Goal: Task Accomplishment & Management: Complete application form

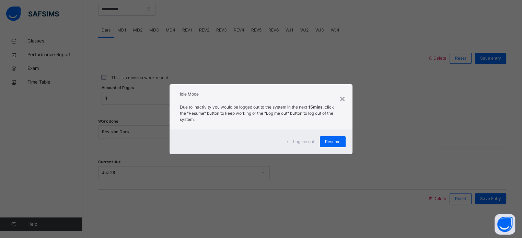
scroll to position [277, 0]
click at [343, 100] on div "×" at bounding box center [342, 98] width 7 height 14
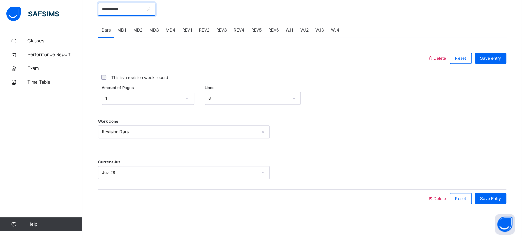
click at [146, 12] on input "**********" at bounding box center [126, 9] width 57 height 13
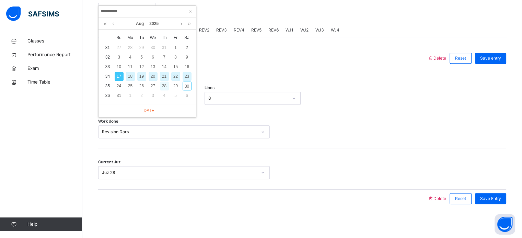
click at [162, 89] on div "28" at bounding box center [164, 86] width 9 height 9
type input "**********"
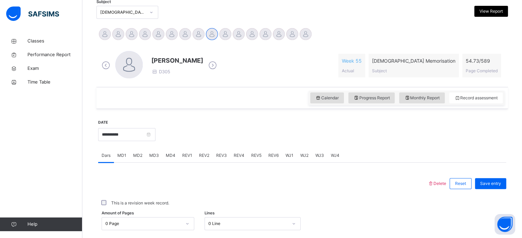
scroll to position [148, 0]
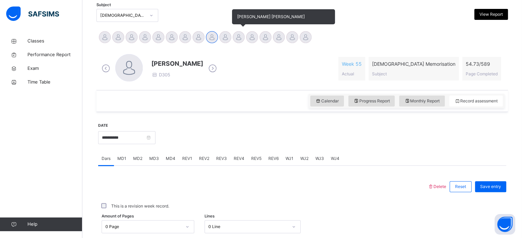
click at [239, 36] on div at bounding box center [239, 37] width 12 height 12
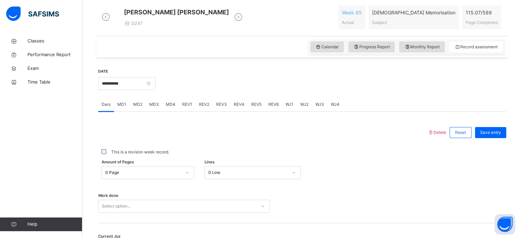
scroll to position [197, 0]
click at [154, 107] on span "MD3" at bounding box center [154, 104] width 10 height 6
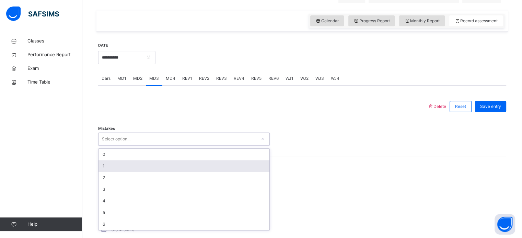
click at [139, 146] on div "option 1 focused, 2 of 7. 7 results available. Use Up and Down to choose option…" at bounding box center [184, 139] width 172 height 13
click at [137, 167] on div "1" at bounding box center [183, 166] width 171 height 12
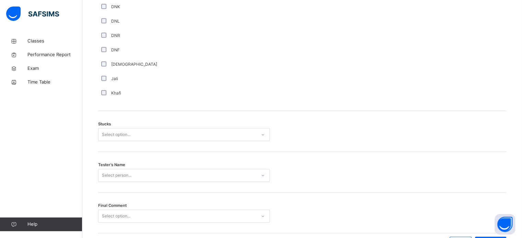
scroll to position [538, 0]
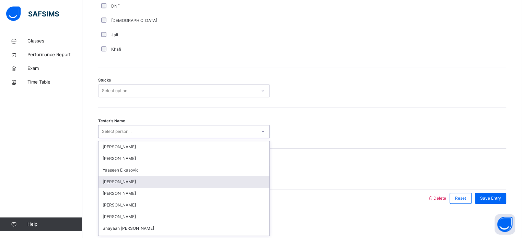
click at [154, 138] on div "option [PERSON_NAME] focused, 4 of 91. 91 results available. Use Up and Down to…" at bounding box center [184, 131] width 172 height 13
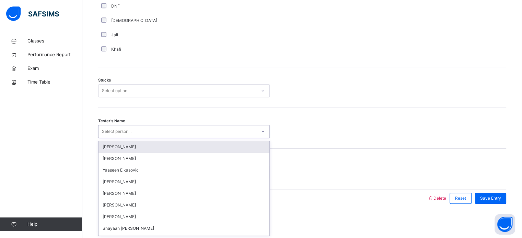
click at [165, 91] on div "Select option..." at bounding box center [177, 91] width 158 height 11
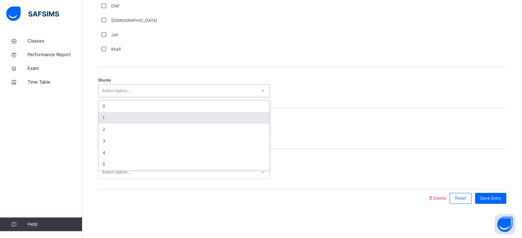
click at [144, 118] on div "1" at bounding box center [183, 118] width 171 height 12
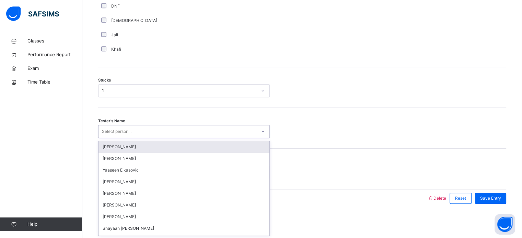
click at [141, 132] on div "Select person..." at bounding box center [177, 132] width 158 height 11
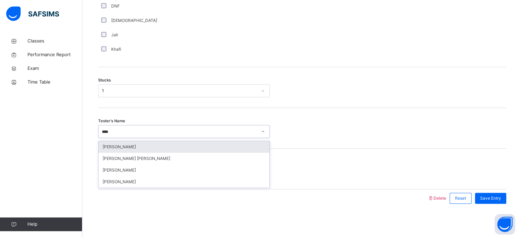
type input "*****"
click at [141, 146] on div "[PERSON_NAME]" at bounding box center [183, 147] width 171 height 12
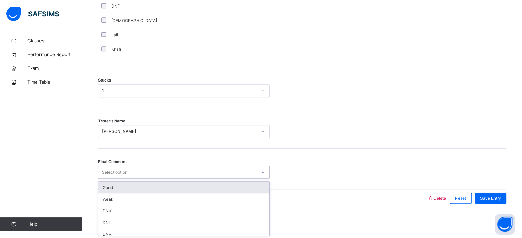
click at [233, 175] on div "Select option..." at bounding box center [177, 172] width 158 height 11
click at [211, 186] on div "Good" at bounding box center [183, 188] width 171 height 12
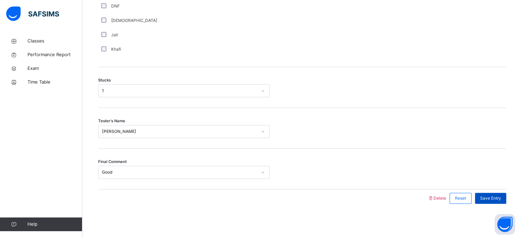
click at [494, 198] on span "Save Entry" at bounding box center [490, 199] width 21 height 6
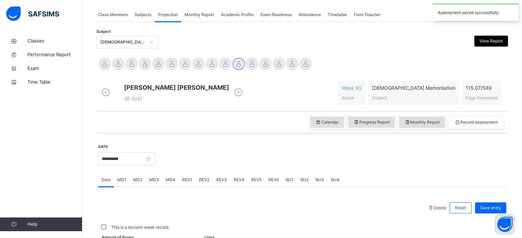
scroll to position [277, 0]
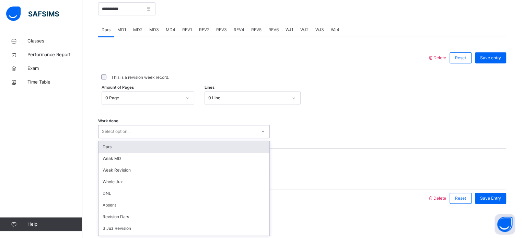
click at [159, 127] on div "Select option..." at bounding box center [177, 132] width 158 height 11
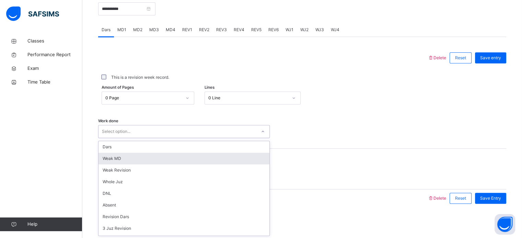
click at [145, 159] on div "Weak MD" at bounding box center [183, 159] width 171 height 12
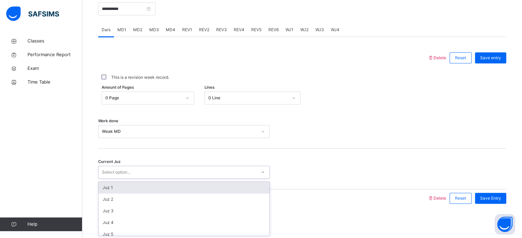
click at [133, 173] on div "Select option..." at bounding box center [177, 172] width 158 height 11
click at [133, 185] on div "Juz 1" at bounding box center [183, 188] width 171 height 12
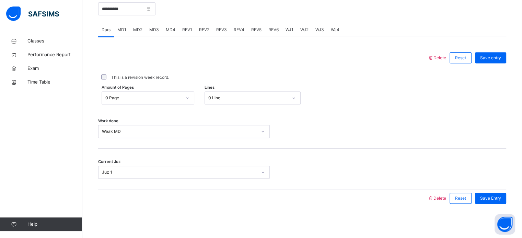
click at [169, 33] on div "MD4" at bounding box center [170, 30] width 16 height 14
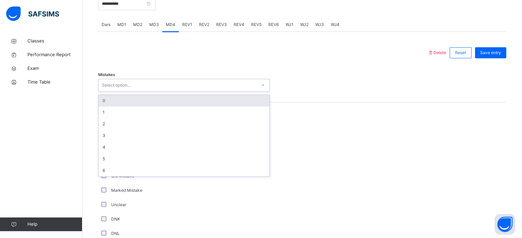
click at [155, 91] on div "Select option..." at bounding box center [177, 85] width 158 height 11
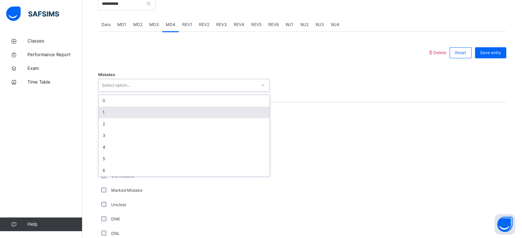
click at [149, 118] on div "1" at bounding box center [183, 113] width 171 height 12
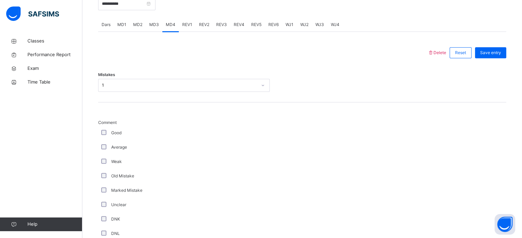
click at [106, 165] on div "Weak" at bounding box center [184, 162] width 168 height 6
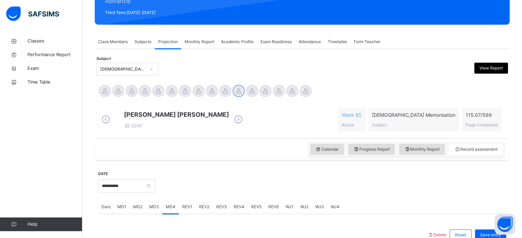
scroll to position [92, 0]
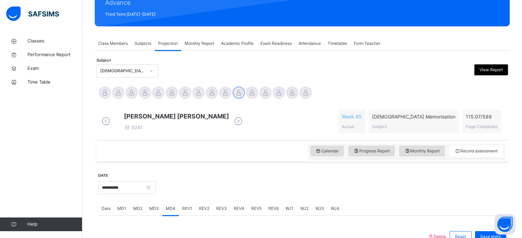
click at [202, 47] on div "Monthly Report" at bounding box center [199, 44] width 36 height 14
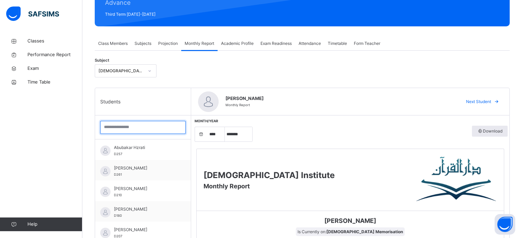
click at [146, 131] on input "search" at bounding box center [142, 127] width 85 height 13
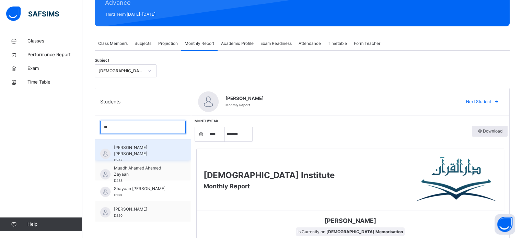
type input "**"
click at [147, 147] on span "[PERSON_NAME] [PERSON_NAME]" at bounding box center [144, 151] width 61 height 12
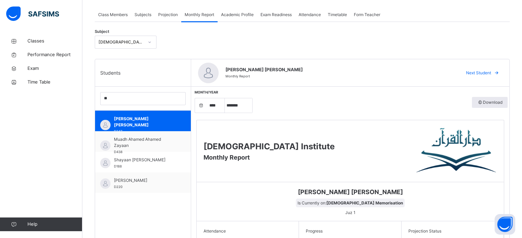
scroll to position [106, 0]
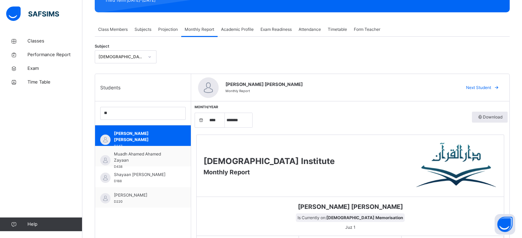
click at [170, 32] on span "Projection" at bounding box center [168, 29] width 20 height 6
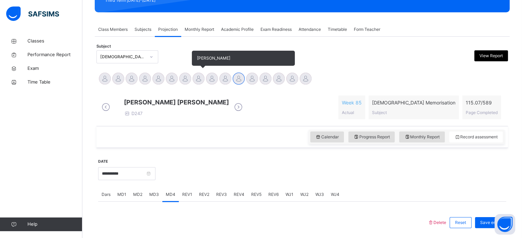
click at [202, 78] on div at bounding box center [198, 79] width 12 height 12
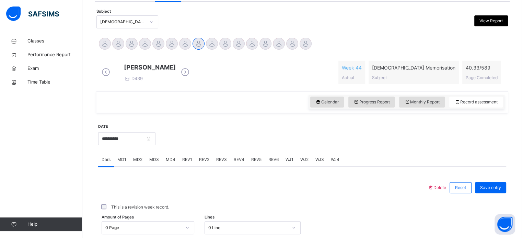
scroll to position [188, 0]
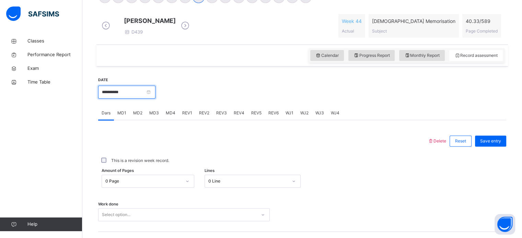
click at [131, 94] on input "**********" at bounding box center [126, 92] width 57 height 13
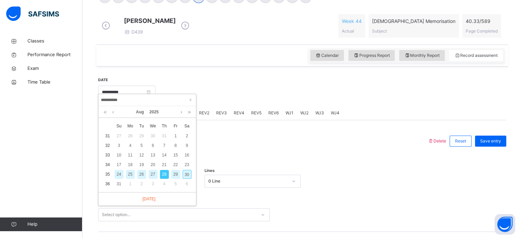
click at [232, 159] on div "This is a revision week record." at bounding box center [302, 160] width 408 height 21
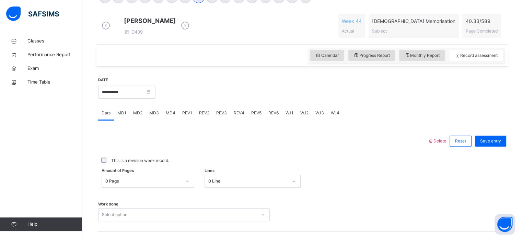
scroll to position [277, 0]
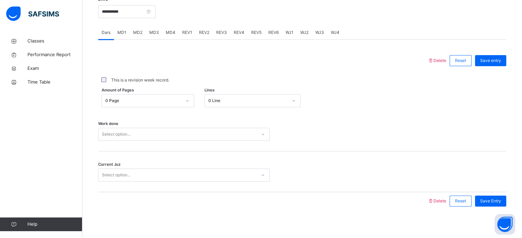
click at [197, 141] on div "Select option..." at bounding box center [184, 134] width 172 height 13
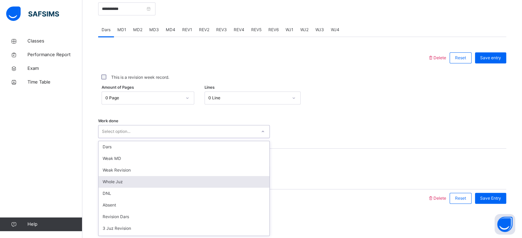
click at [169, 182] on div "Whole Juz" at bounding box center [183, 182] width 171 height 12
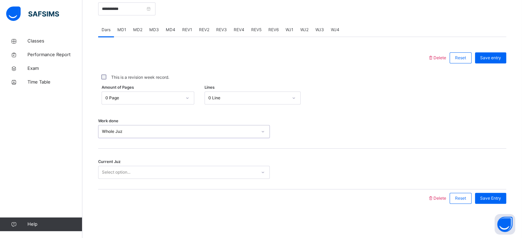
click at [168, 171] on div "Select option..." at bounding box center [177, 172] width 158 height 11
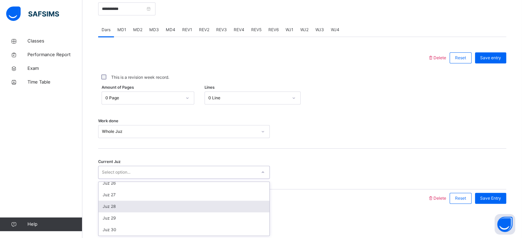
scroll to position [296, 0]
click at [170, 206] on div "Juz 28" at bounding box center [183, 207] width 171 height 12
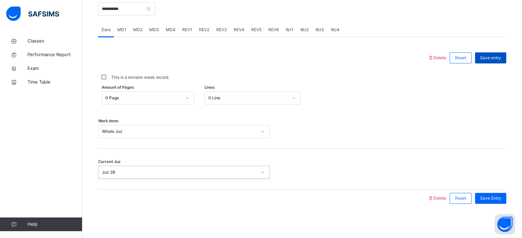
click at [501, 57] on span "Save entry" at bounding box center [490, 58] width 21 height 6
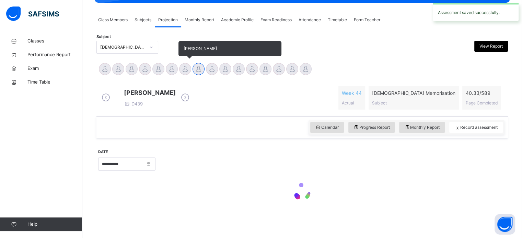
scroll to position [277, 0]
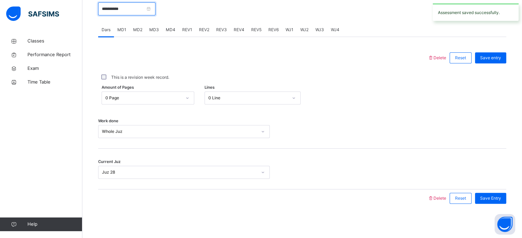
click at [135, 13] on input "**********" at bounding box center [126, 8] width 57 height 13
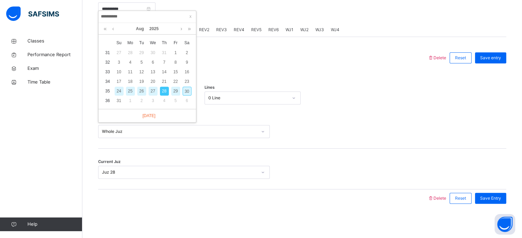
click at [141, 87] on div "26" at bounding box center [141, 91] width 9 height 9
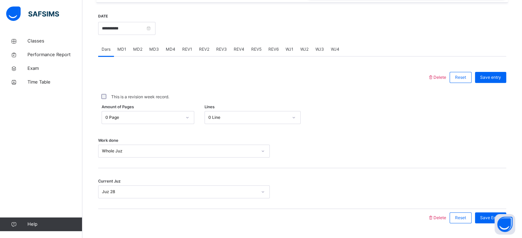
scroll to position [246, 0]
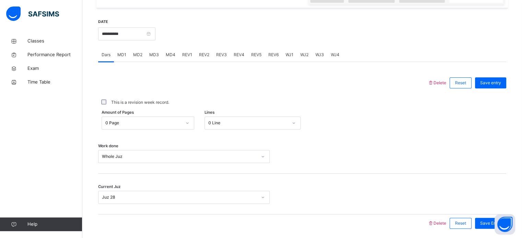
click at [290, 57] on span "WJ1" at bounding box center [289, 55] width 8 height 6
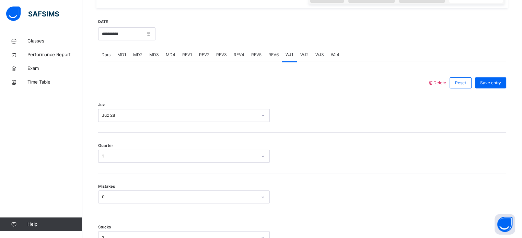
click at [315, 58] on span "WJ3" at bounding box center [319, 55] width 9 height 6
click at [306, 58] on span "WJ2" at bounding box center [304, 55] width 8 height 6
click at [335, 58] on span "WJ4" at bounding box center [335, 55] width 9 height 6
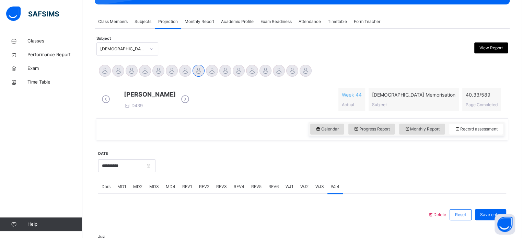
scroll to position [115, 0]
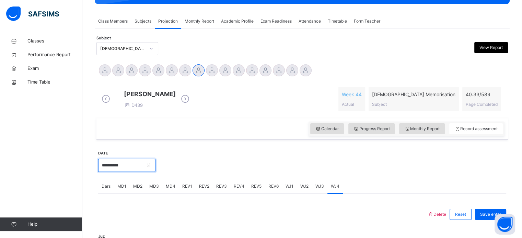
click at [147, 170] on input "**********" at bounding box center [126, 165] width 57 height 13
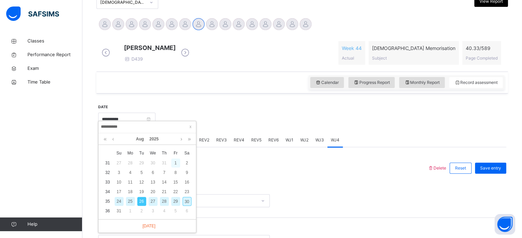
scroll to position [161, 0]
click at [163, 201] on div "28" at bounding box center [164, 201] width 9 height 9
type input "**********"
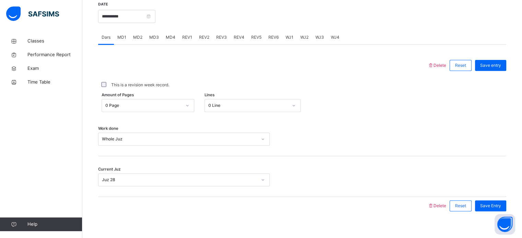
scroll to position [265, 0]
click at [289, 39] on span "WJ1" at bounding box center [289, 36] width 8 height 6
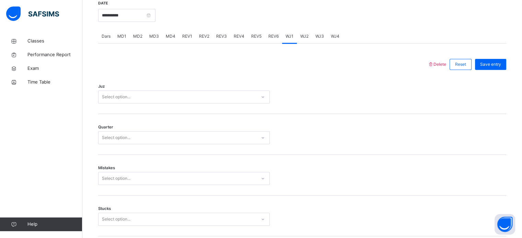
click at [211, 102] on div "Select option..." at bounding box center [177, 97] width 158 height 11
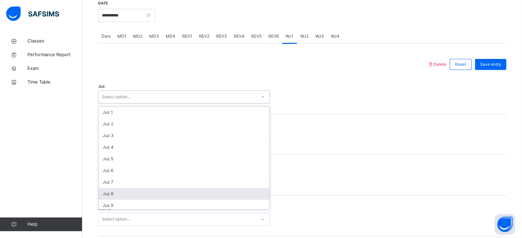
scroll to position [247, 0]
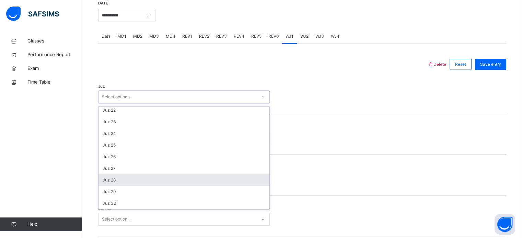
click at [217, 186] on div "Juz 28" at bounding box center [183, 181] width 171 height 12
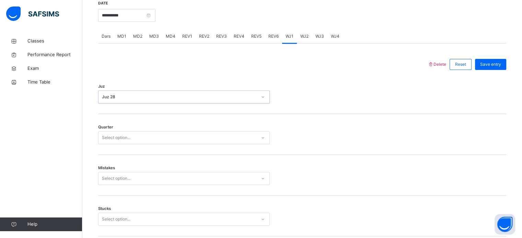
click at [179, 142] on div "Select option..." at bounding box center [177, 138] width 158 height 11
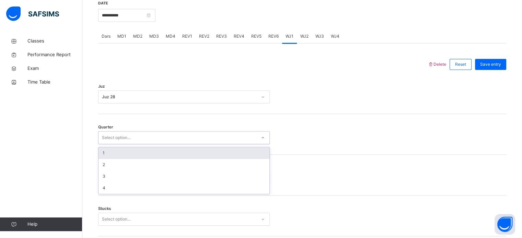
click at [172, 156] on div "1" at bounding box center [183, 154] width 171 height 12
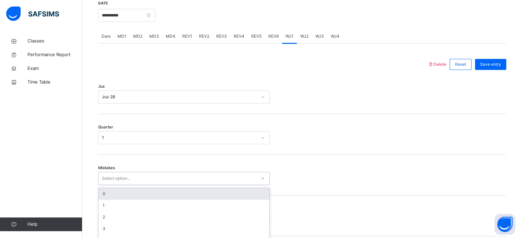
click at [171, 185] on div "option 0 focused, 1 of 7. 7 results available. Use Up and Down to choose option…" at bounding box center [184, 178] width 172 height 13
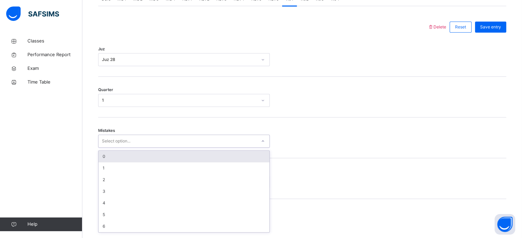
scroll to position [305, 0]
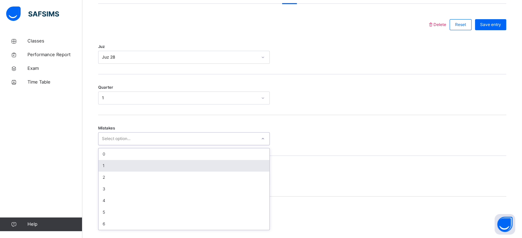
click at [165, 172] on div "1" at bounding box center [183, 166] width 171 height 12
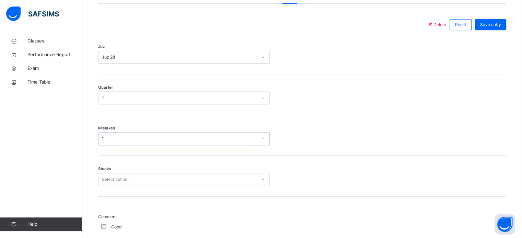
click at [165, 184] on div "Select option..." at bounding box center [184, 179] width 172 height 13
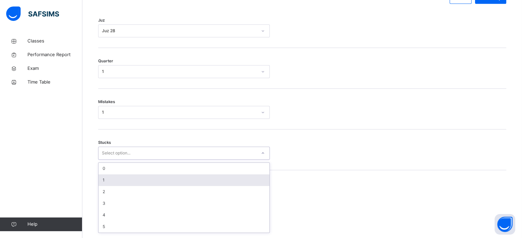
scroll to position [334, 0]
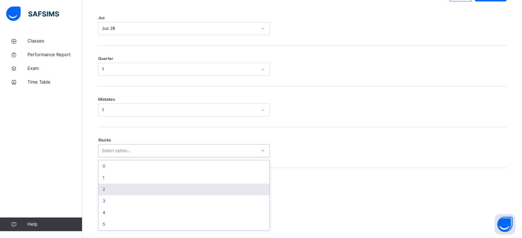
click at [168, 192] on div "2" at bounding box center [183, 190] width 171 height 12
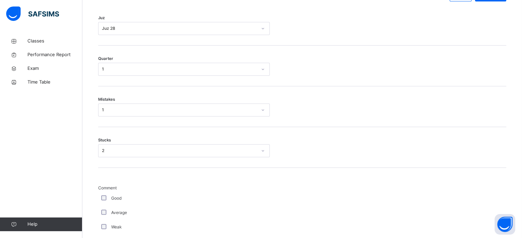
click at [104, 198] on div "Good" at bounding box center [184, 198] width 172 height 14
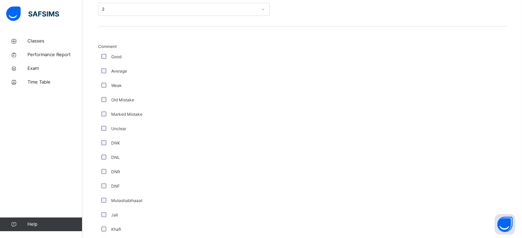
scroll to position [579, 0]
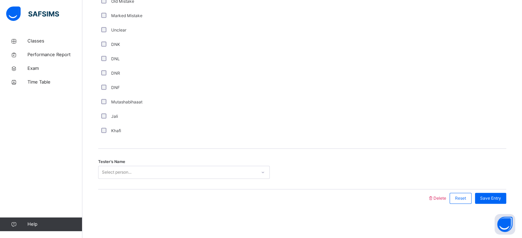
click at [105, 173] on div "Select person..." at bounding box center [117, 172] width 30 height 13
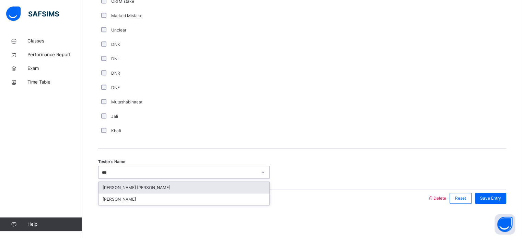
type input "***"
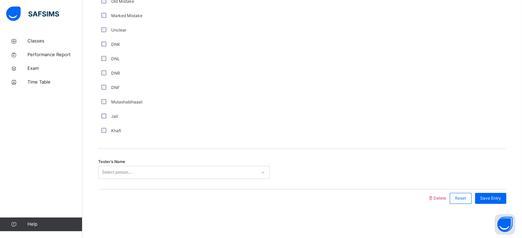
click at [138, 181] on div "Tester's Name Select person..." at bounding box center [302, 169] width 408 height 41
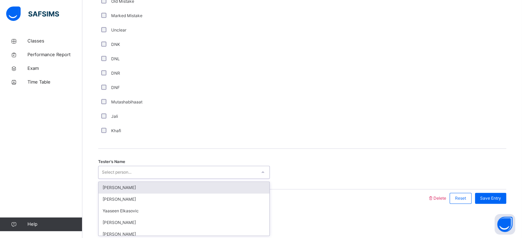
click at [242, 173] on div "Select person..." at bounding box center [177, 172] width 158 height 11
type input "***"
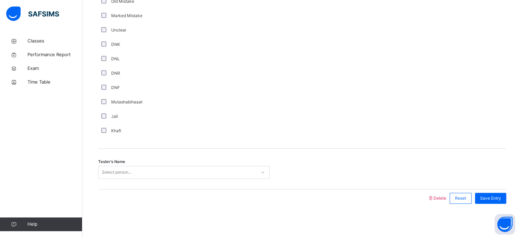
click at [244, 181] on div "Tester's Name Select person..." at bounding box center [302, 169] width 408 height 41
click at [218, 172] on div "Select person..." at bounding box center [177, 172] width 158 height 11
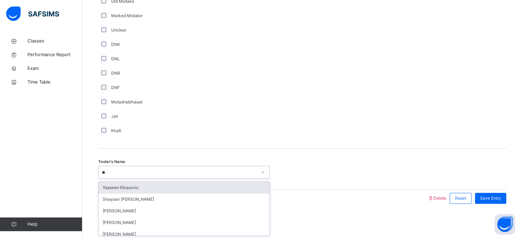
type input "***"
click at [207, 188] on div "[PERSON_NAME] [PERSON_NAME]" at bounding box center [183, 188] width 171 height 12
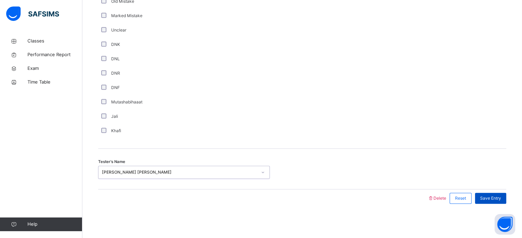
click at [501, 197] on span "Save Entry" at bounding box center [490, 199] width 21 height 6
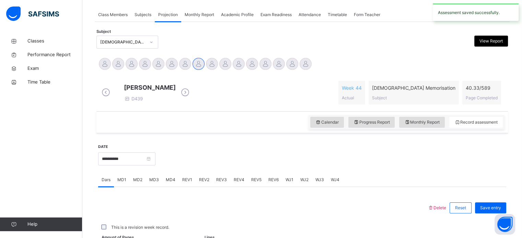
scroll to position [277, 0]
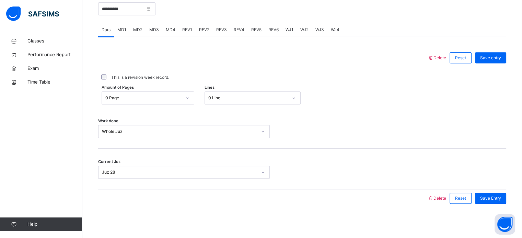
click at [304, 25] on div "WJ2" at bounding box center [304, 30] width 15 height 14
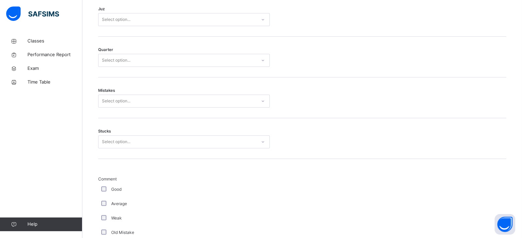
scroll to position [339, 0]
click at [209, 35] on div "Juz Select option..." at bounding box center [302, 19] width 408 height 41
click at [198, 28] on div "Select option..." at bounding box center [177, 22] width 158 height 11
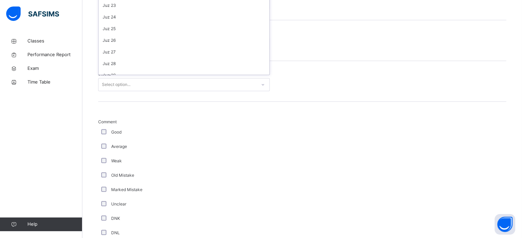
scroll to position [247, 0]
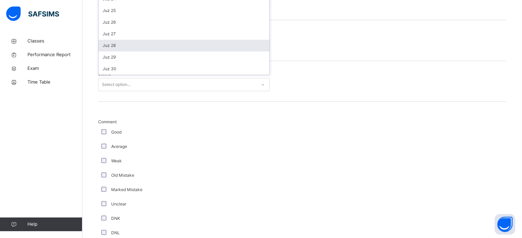
click at [177, 51] on div "Juz 28" at bounding box center [183, 46] width 171 height 12
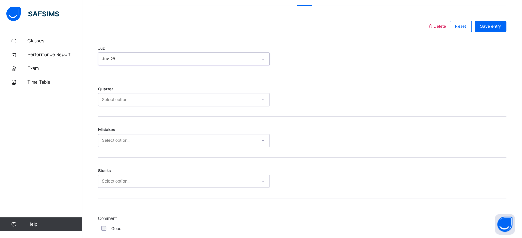
scroll to position [303, 0]
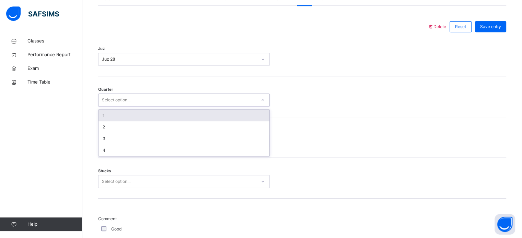
click at [187, 105] on div "Select option..." at bounding box center [177, 100] width 158 height 11
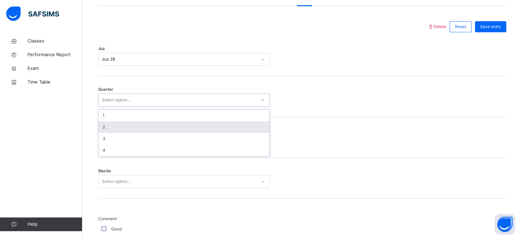
click at [138, 131] on div "2" at bounding box center [183, 127] width 171 height 12
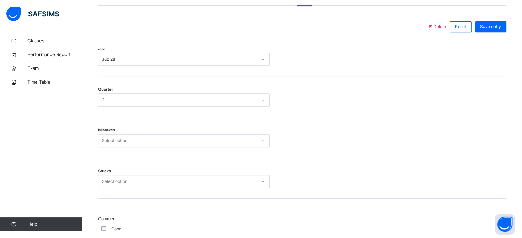
click at [138, 131] on div "Mistakes Select option..." at bounding box center [302, 137] width 408 height 41
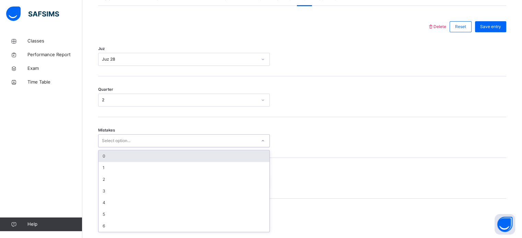
click at [147, 144] on div "Select option..." at bounding box center [177, 141] width 158 height 11
click at [150, 157] on div "0" at bounding box center [183, 157] width 171 height 12
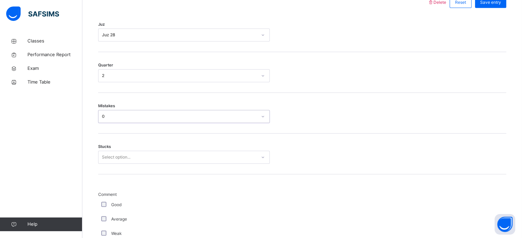
click at [137, 164] on div "Select option..." at bounding box center [184, 157] width 172 height 13
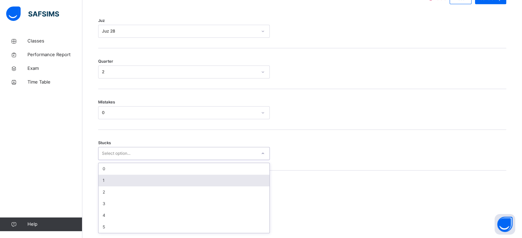
scroll to position [334, 0]
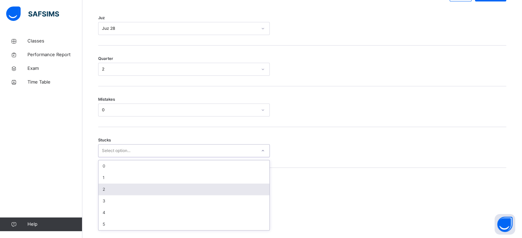
click at [136, 193] on div "2" at bounding box center [183, 190] width 171 height 12
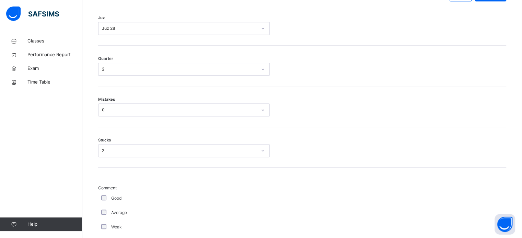
click at [110, 200] on div "Good" at bounding box center [184, 199] width 168 height 6
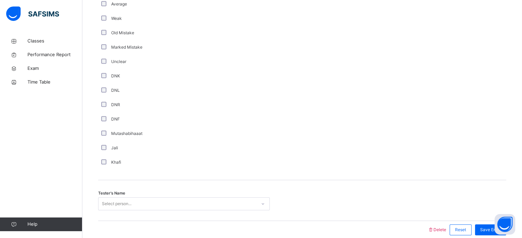
scroll to position [579, 0]
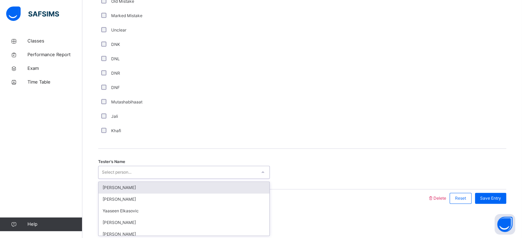
click at [110, 167] on div "Select person..." at bounding box center [184, 172] width 172 height 13
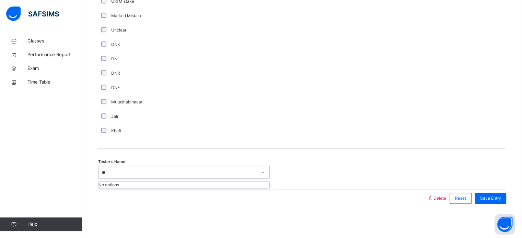
type input "*"
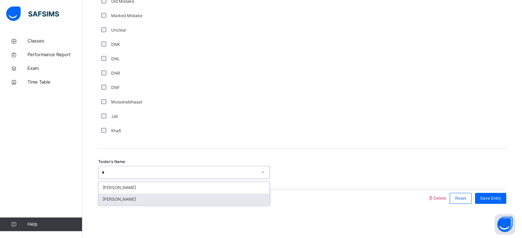
click at [147, 198] on div "[PERSON_NAME]" at bounding box center [183, 200] width 171 height 12
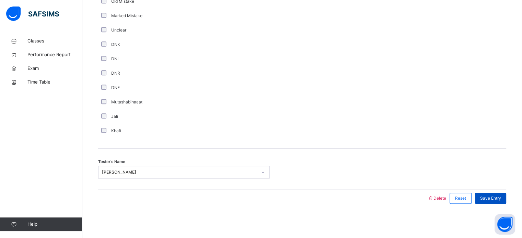
click at [501, 195] on div "Save Entry" at bounding box center [490, 198] width 31 height 11
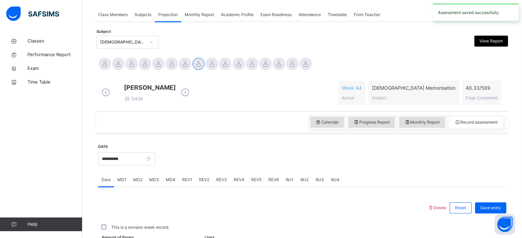
scroll to position [277, 0]
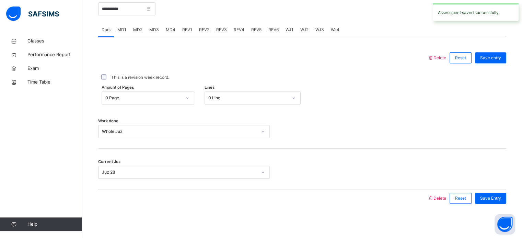
click at [316, 25] on div "WJ3" at bounding box center [319, 30] width 15 height 14
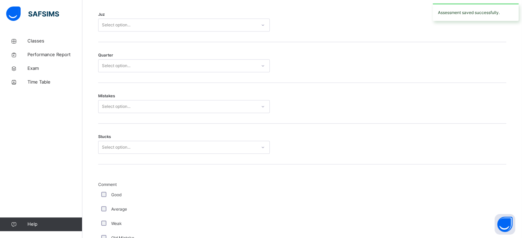
scroll to position [334, 0]
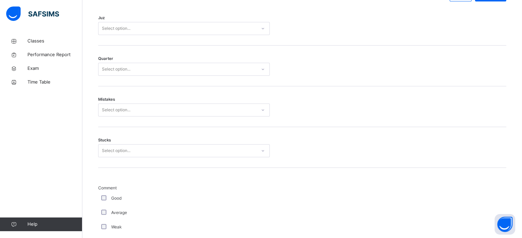
click at [227, 21] on div "Juz Select option..." at bounding box center [302, 25] width 408 height 41
click at [226, 27] on div "Select option..." at bounding box center [184, 28] width 172 height 13
click at [225, 34] on div "Select option..." at bounding box center [177, 28] width 158 height 11
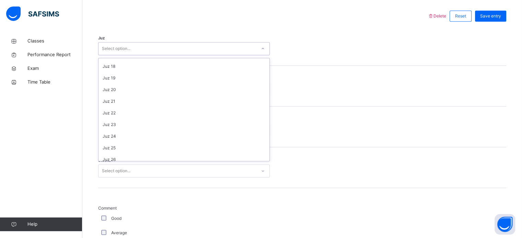
scroll to position [247, 0]
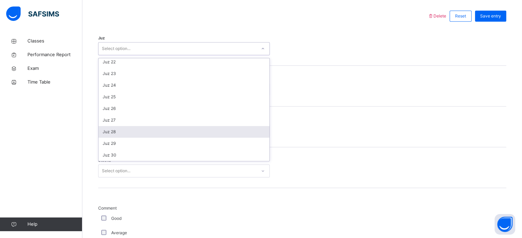
click at [196, 137] on div "Juz 28" at bounding box center [183, 132] width 171 height 12
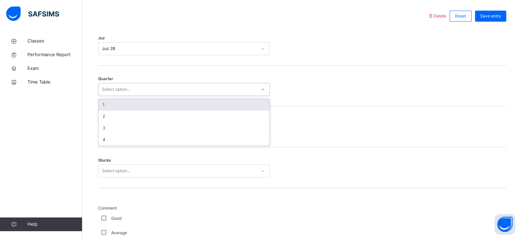
click at [177, 94] on div "Select option..." at bounding box center [177, 89] width 158 height 11
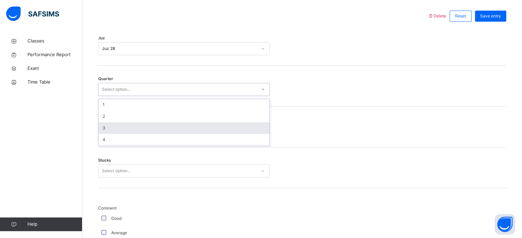
click at [139, 130] on div "3" at bounding box center [183, 128] width 171 height 12
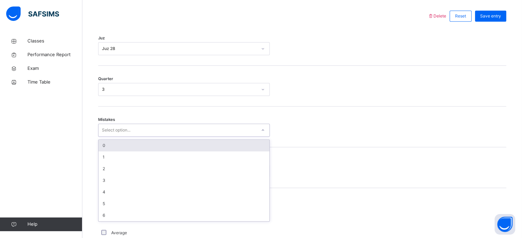
click at [136, 136] on div "Select option..." at bounding box center [177, 130] width 158 height 11
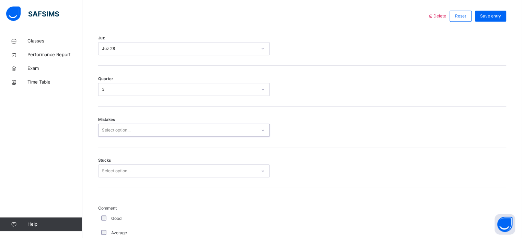
click at [136, 136] on div "Select option..." at bounding box center [177, 130] width 158 height 11
click at [127, 126] on div "Mistakes Select option..." at bounding box center [302, 127] width 408 height 41
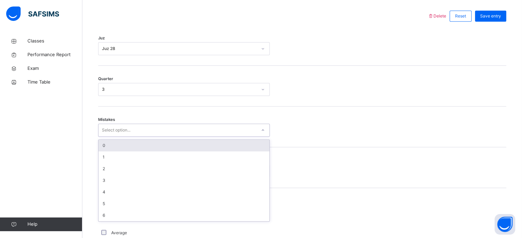
click at [127, 129] on div "Select option..." at bounding box center [184, 130] width 172 height 13
click at [130, 151] on div "0" at bounding box center [183, 146] width 171 height 12
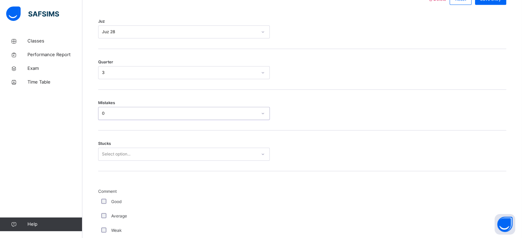
click at [122, 161] on div "Select option..." at bounding box center [184, 154] width 172 height 13
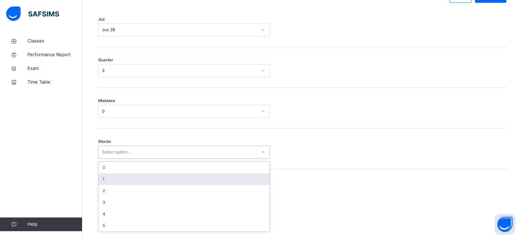
scroll to position [334, 0]
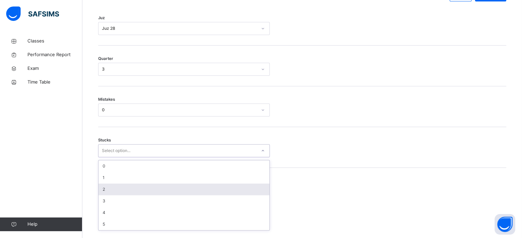
click at [126, 192] on div "2" at bounding box center [183, 190] width 171 height 12
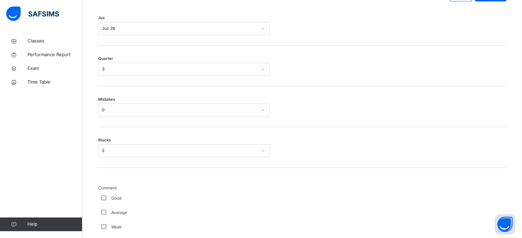
click at [106, 201] on div "Good" at bounding box center [184, 199] width 168 height 6
click at [104, 200] on div "Good" at bounding box center [184, 198] width 172 height 14
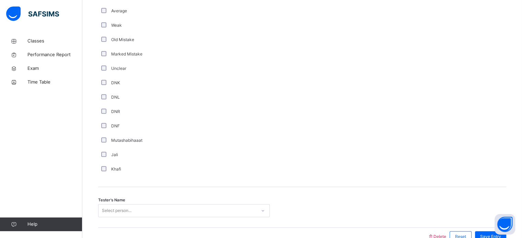
scroll to position [579, 0]
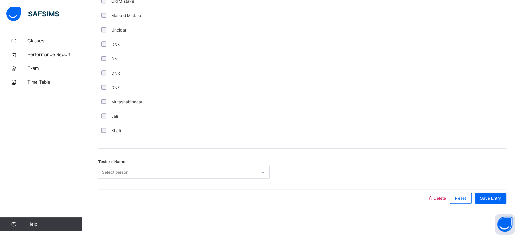
click at [123, 181] on div "Tester's Name Select person..." at bounding box center [302, 169] width 408 height 41
click at [121, 175] on div "Select person..." at bounding box center [117, 172] width 30 height 13
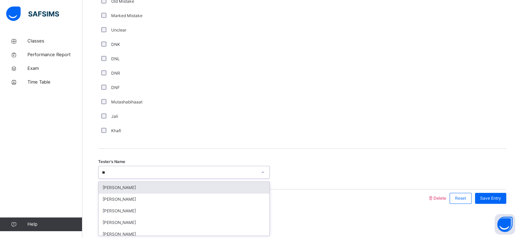
type input "***"
click at [126, 186] on div "[PERSON_NAME]" at bounding box center [183, 188] width 171 height 12
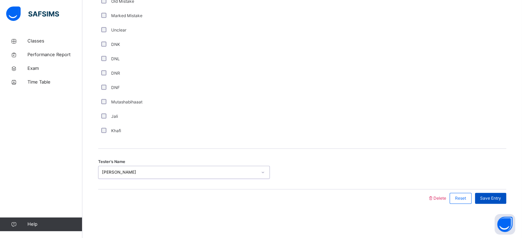
click at [495, 196] on span "Save Entry" at bounding box center [490, 199] width 21 height 6
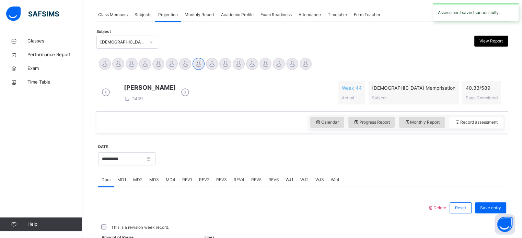
scroll to position [277, 0]
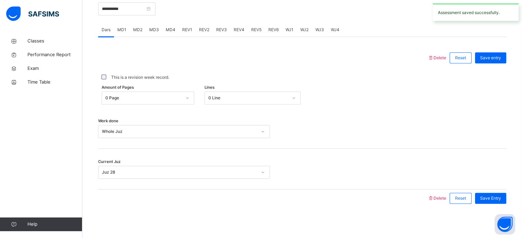
click at [332, 31] on span "WJ4" at bounding box center [335, 30] width 9 height 6
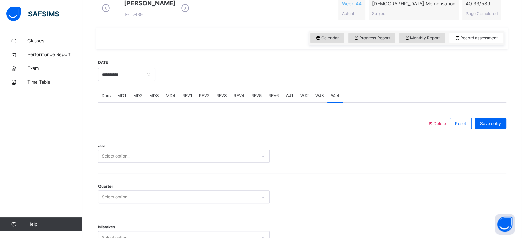
click at [219, 163] on div "Select option..." at bounding box center [184, 156] width 172 height 13
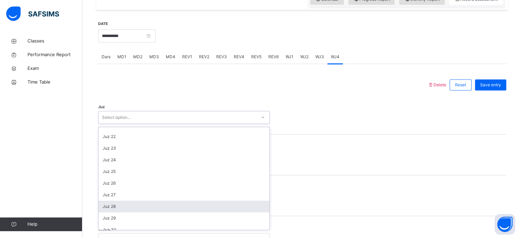
scroll to position [243, 0]
click at [186, 207] on div "Juz 28" at bounding box center [183, 205] width 171 height 12
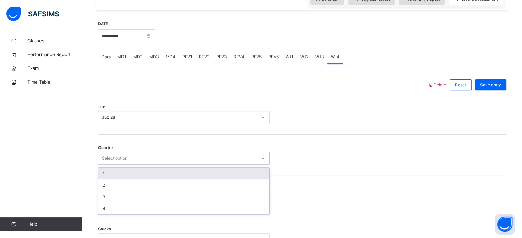
click at [170, 164] on div "Select option..." at bounding box center [177, 158] width 158 height 11
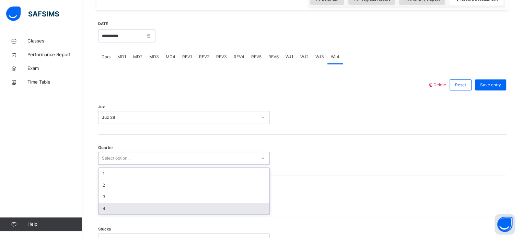
click at [142, 215] on div "4" at bounding box center [183, 209] width 171 height 12
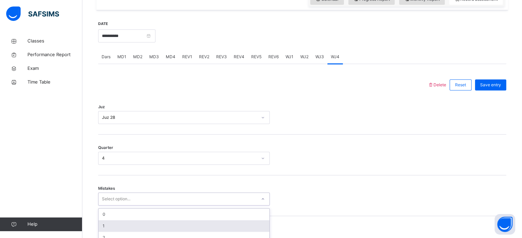
click at [136, 206] on div "option 1 focused, 2 of 7. 7 results available. Use Up and Down to choose option…" at bounding box center [184, 199] width 172 height 13
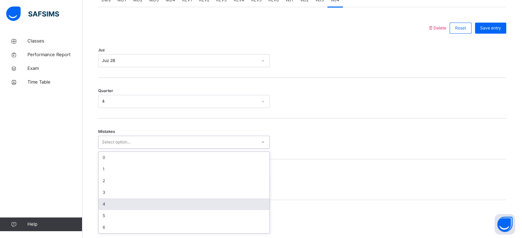
scroll to position [305, 0]
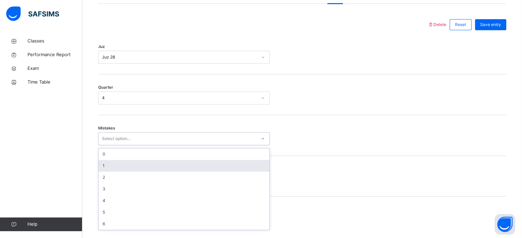
click at [142, 172] on div "1" at bounding box center [183, 166] width 171 height 12
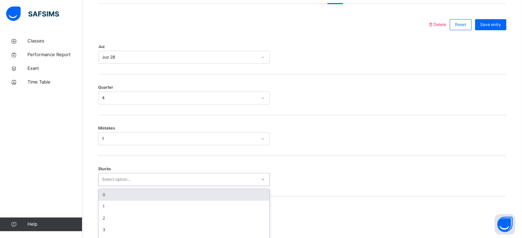
click at [143, 178] on div "option 0 focused, 1 of 6. 6 results available. Use Up and Down to choose option…" at bounding box center [184, 179] width 172 height 13
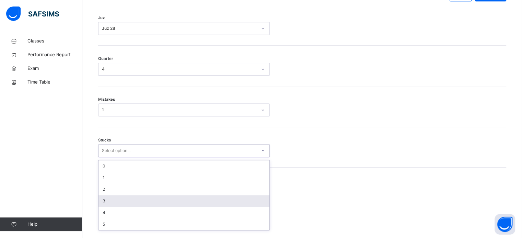
click at [143, 207] on div "3" at bounding box center [183, 202] width 171 height 12
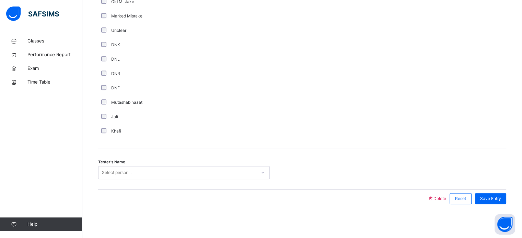
scroll to position [579, 0]
click at [117, 172] on div "Select person..." at bounding box center [117, 172] width 30 height 13
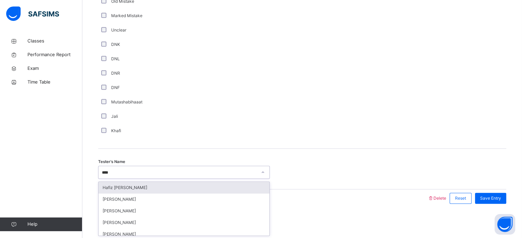
type input "*****"
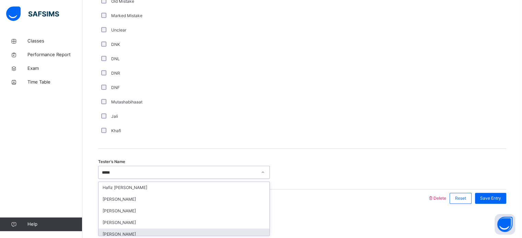
click at [127, 235] on div "[PERSON_NAME]" at bounding box center [183, 235] width 171 height 12
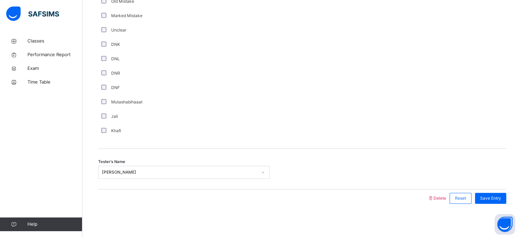
click at [490, 192] on div "Save Entry" at bounding box center [488, 199] width 35 height 18
click at [490, 193] on div "Save Entry" at bounding box center [488, 199] width 35 height 18
click at [494, 196] on span "Save Entry" at bounding box center [490, 199] width 21 height 6
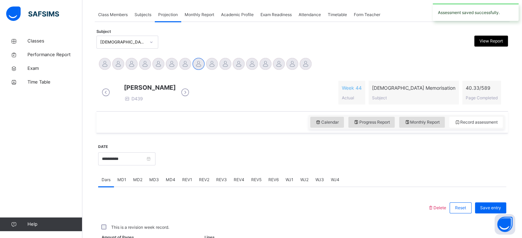
scroll to position [277, 0]
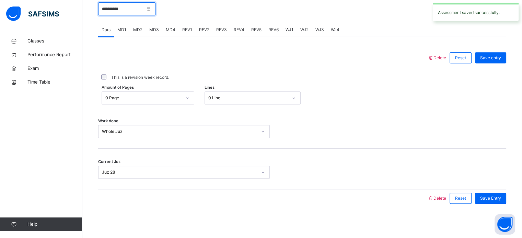
click at [138, 11] on input "**********" at bounding box center [126, 8] width 57 height 13
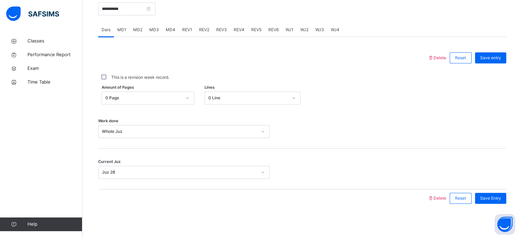
click at [138, 13] on input "**********" at bounding box center [147, 17] width 93 height 8
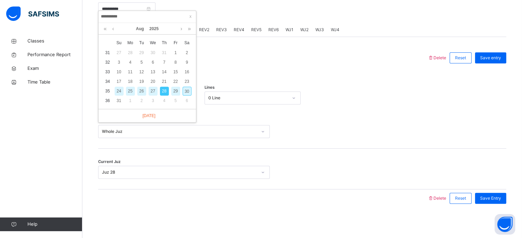
click at [184, 87] on div "30" at bounding box center [187, 91] width 9 height 9
type input "**********"
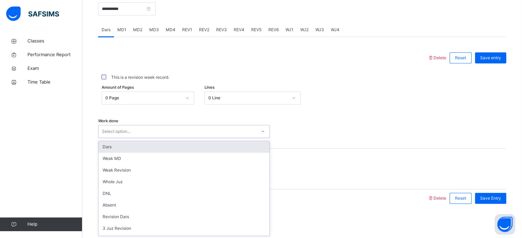
click at [180, 129] on div "Select option..." at bounding box center [177, 132] width 158 height 11
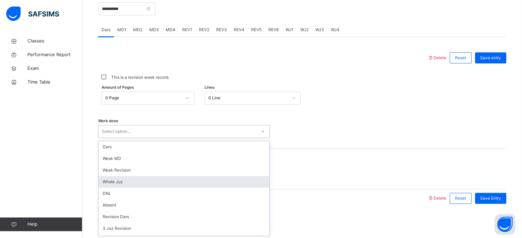
click at [178, 187] on div "Whole Juz" at bounding box center [183, 182] width 171 height 12
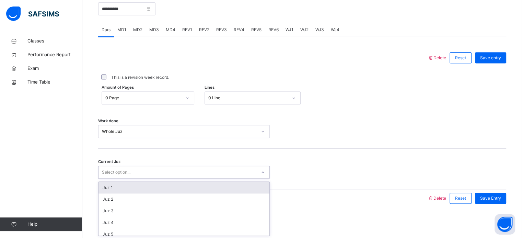
click at [166, 178] on div "Select option..." at bounding box center [184, 172] width 172 height 13
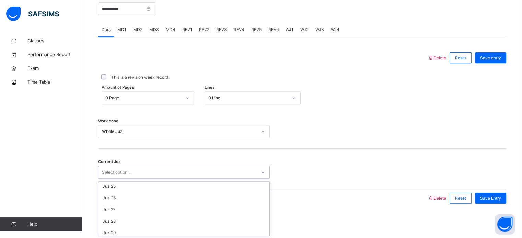
scroll to position [296, 0]
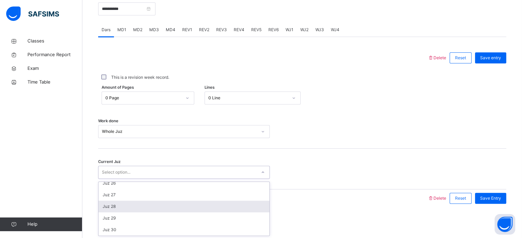
click at [168, 203] on div "Juz 28" at bounding box center [183, 207] width 171 height 12
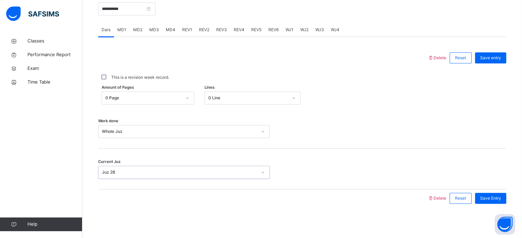
click at [287, 28] on span "WJ1" at bounding box center [289, 30] width 8 height 6
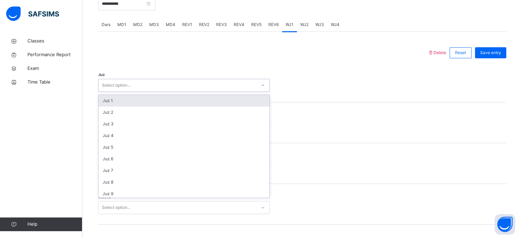
click at [247, 84] on div "Select option..." at bounding box center [184, 85] width 172 height 13
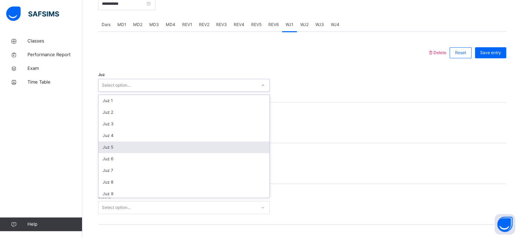
scroll to position [247, 0]
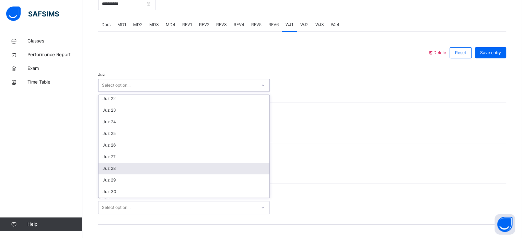
click at [198, 175] on div "Juz 28" at bounding box center [183, 169] width 171 height 12
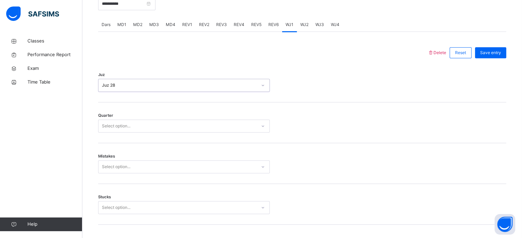
click at [178, 132] on div "Select option..." at bounding box center [177, 126] width 158 height 11
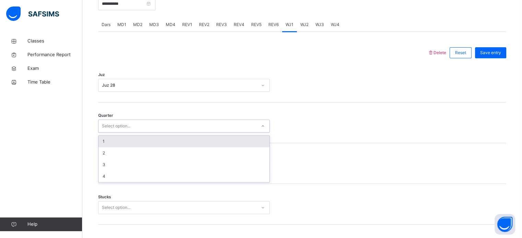
click at [170, 147] on div "1" at bounding box center [183, 142] width 171 height 12
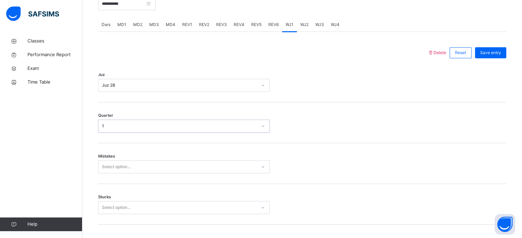
click at [167, 169] on div "Select option..." at bounding box center [184, 167] width 172 height 13
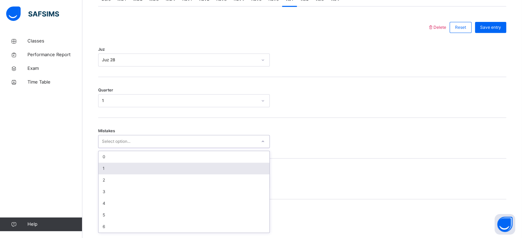
scroll to position [305, 0]
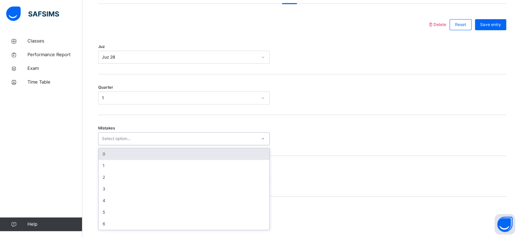
click at [165, 160] on div "0" at bounding box center [183, 155] width 171 height 12
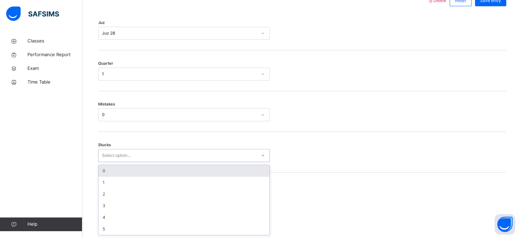
click at [158, 162] on div "option 0 focused, 1 of 6. 6 results available. Use Up and Down to choose option…" at bounding box center [184, 155] width 172 height 13
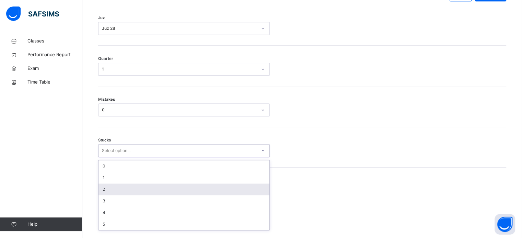
click at [158, 190] on div "2" at bounding box center [183, 190] width 171 height 12
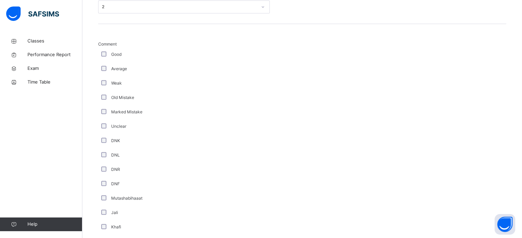
scroll to position [579, 0]
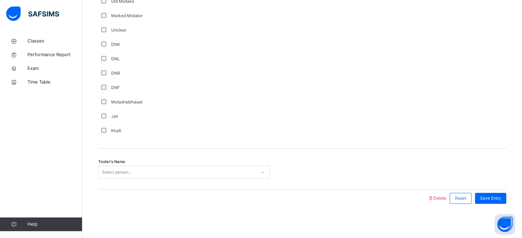
click at [117, 171] on div "Select person..." at bounding box center [117, 172] width 30 height 13
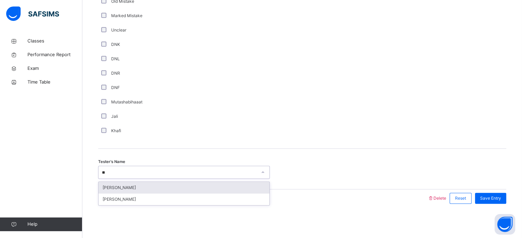
type input "***"
click at [121, 187] on div "[PERSON_NAME]" at bounding box center [183, 188] width 171 height 12
click at [121, 187] on div "Tester's Name option [PERSON_NAME] focused, 16 of 91. 2 results available for s…" at bounding box center [302, 169] width 408 height 41
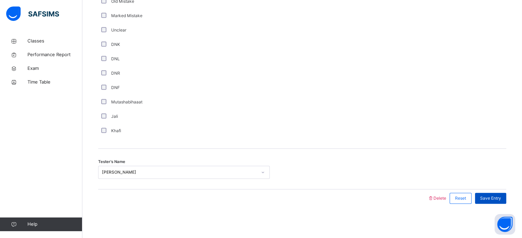
click at [497, 197] on span "Save Entry" at bounding box center [490, 199] width 21 height 6
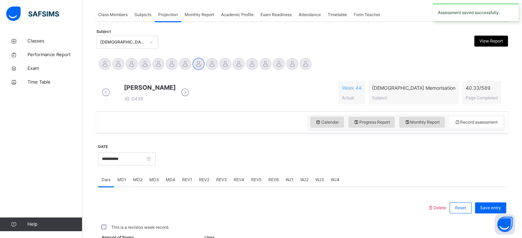
scroll to position [277, 0]
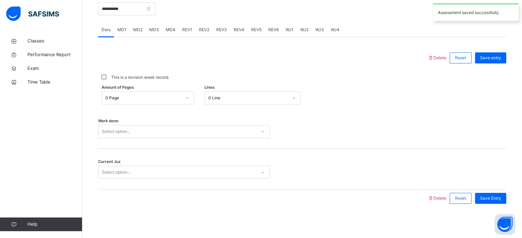
click at [334, 28] on span "WJ4" at bounding box center [335, 30] width 9 height 6
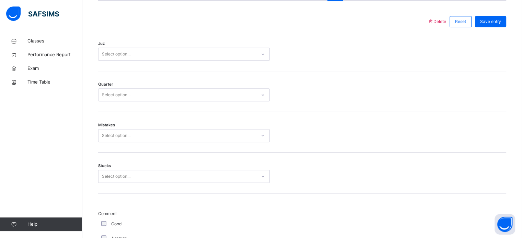
scroll to position [307, 0]
click at [220, 56] on div "Select option..." at bounding box center [177, 54] width 158 height 11
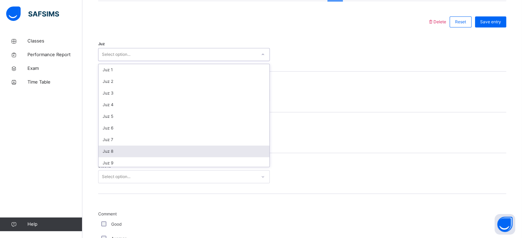
scroll to position [247, 0]
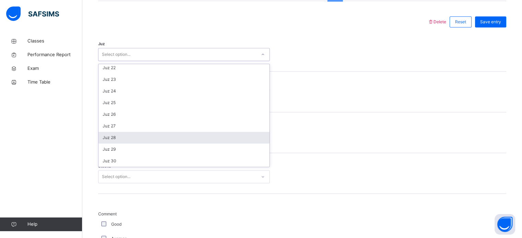
click at [190, 144] on div "Juz 28" at bounding box center [183, 138] width 171 height 12
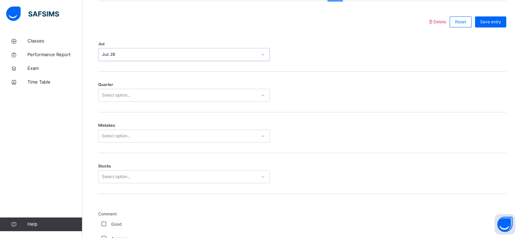
click at [165, 99] on div "Select option..." at bounding box center [177, 95] width 158 height 11
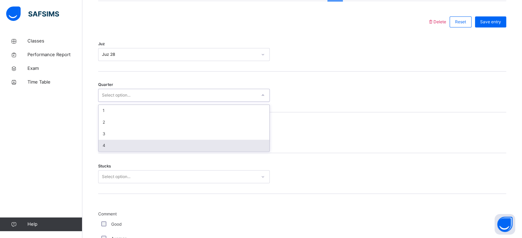
click at [164, 152] on div "4" at bounding box center [183, 146] width 171 height 12
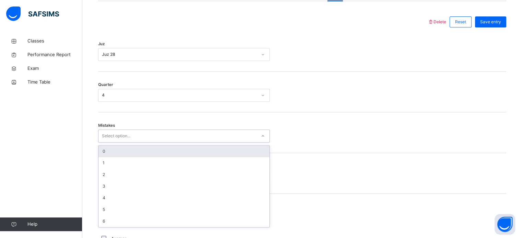
click at [152, 142] on div "Select option..." at bounding box center [177, 136] width 158 height 11
click at [147, 157] on div "0" at bounding box center [183, 152] width 171 height 12
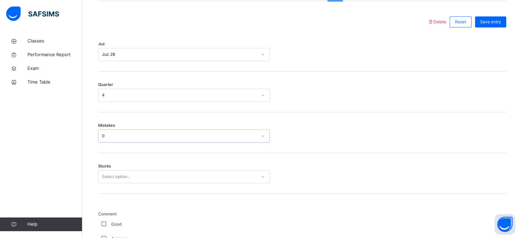
click at [141, 182] on div "Select option..." at bounding box center [184, 177] width 172 height 13
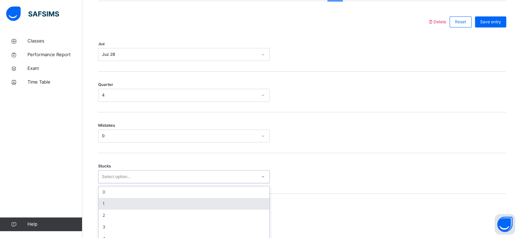
scroll to position [334, 0]
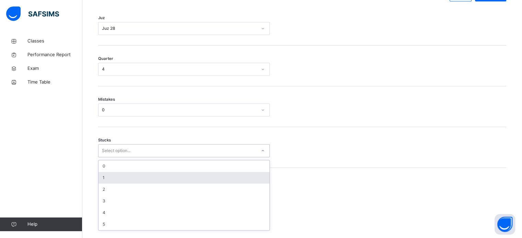
click at [141, 184] on div "1" at bounding box center [183, 178] width 171 height 12
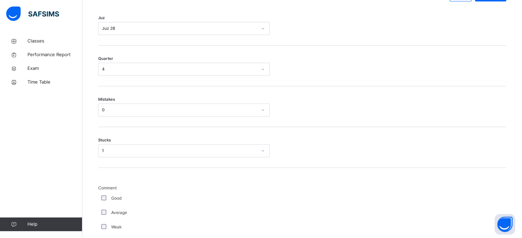
scroll to position [579, 0]
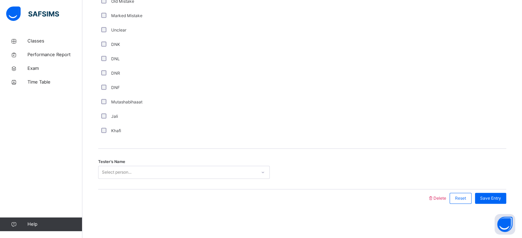
click at [125, 175] on div "Select person..." at bounding box center [117, 172] width 30 height 13
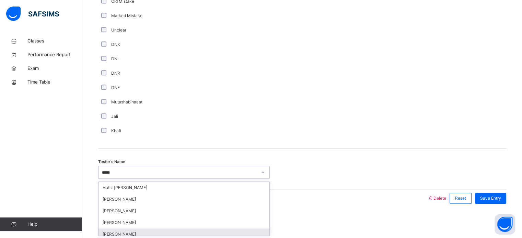
type input "*****"
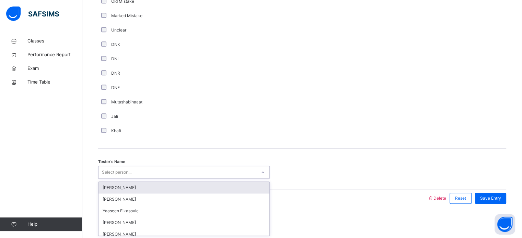
click at [255, 175] on div "Select person..." at bounding box center [177, 172] width 158 height 11
type input "*******"
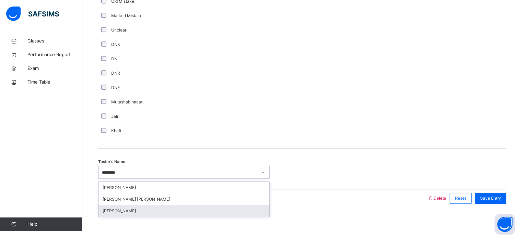
click at [172, 213] on div "[PERSON_NAME]" at bounding box center [183, 212] width 171 height 12
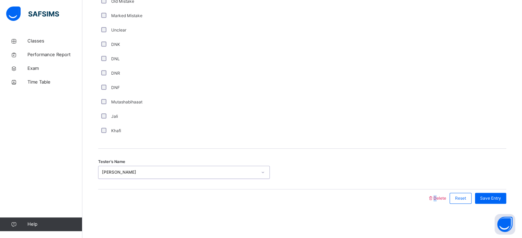
click at [501, 196] on span "Save Entry" at bounding box center [490, 199] width 21 height 6
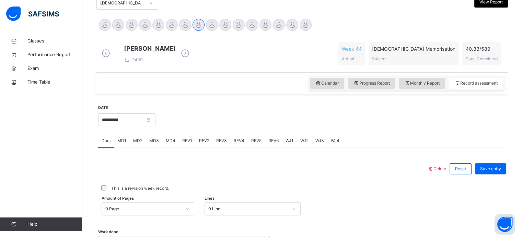
scroll to position [160, 0]
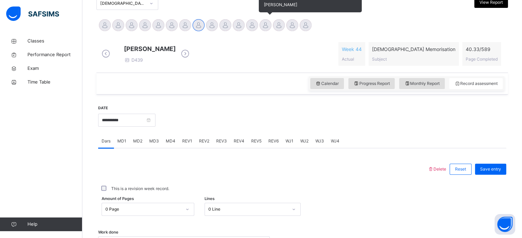
click at [268, 27] on div at bounding box center [265, 25] width 12 height 12
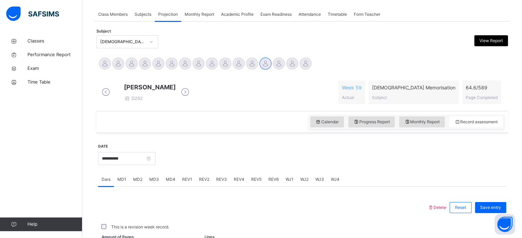
scroll to position [175, 0]
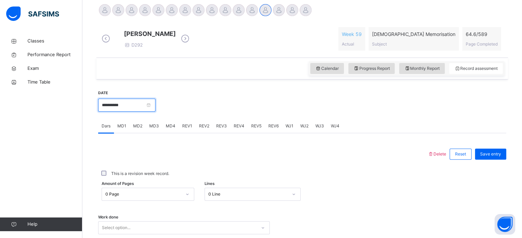
click at [137, 112] on input "**********" at bounding box center [126, 105] width 57 height 13
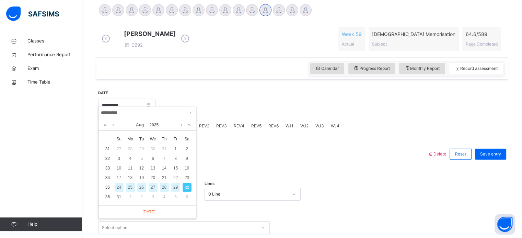
click at [234, 172] on div "This is a revision week record." at bounding box center [302, 174] width 408 height 14
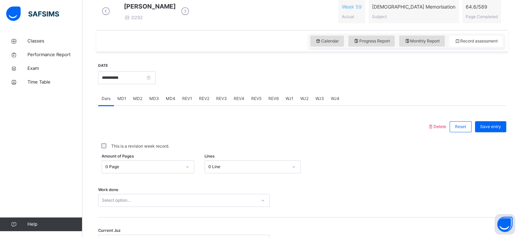
scroll to position [205, 0]
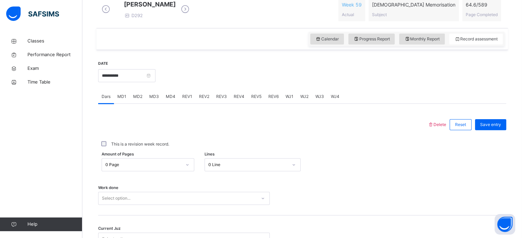
click at [285, 100] on span "WJ1" at bounding box center [289, 97] width 8 height 6
click at [237, 157] on div "Select option..." at bounding box center [184, 157] width 172 height 13
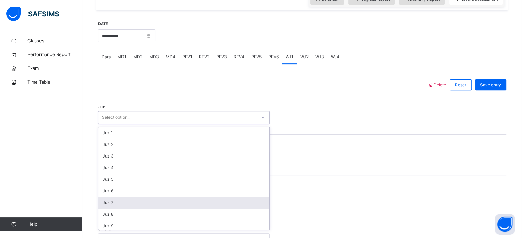
scroll to position [247, 0]
click at [208, 203] on div "Juz 28" at bounding box center [183, 201] width 171 height 12
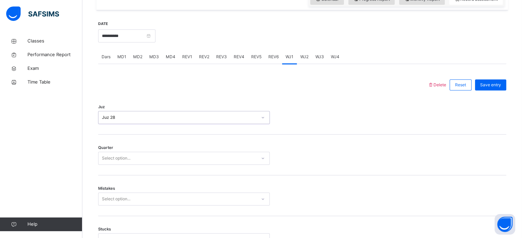
click at [201, 159] on div "Select option..." at bounding box center [177, 158] width 158 height 11
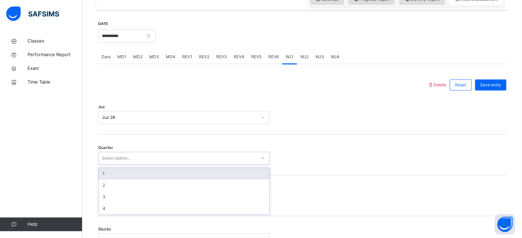
click at [196, 179] on div "1" at bounding box center [183, 174] width 171 height 12
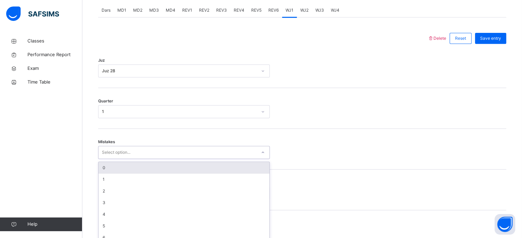
click at [191, 159] on div "option 0 focused, 1 of 7. 7 results available. Use Up and Down to choose option…" at bounding box center [184, 152] width 172 height 13
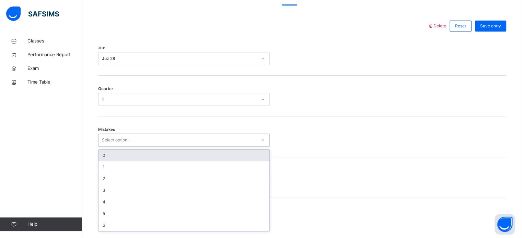
scroll to position [305, 0]
click at [192, 160] on div "0" at bounding box center [183, 155] width 171 height 12
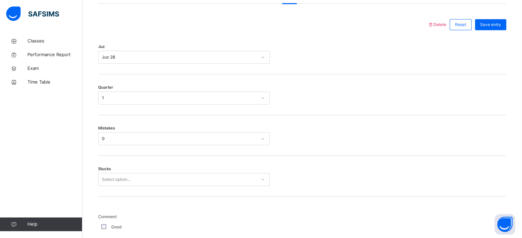
click at [198, 178] on div "Stucks Select option..." at bounding box center [302, 176] width 408 height 41
click at [199, 180] on div "Select option..." at bounding box center [184, 179] width 172 height 13
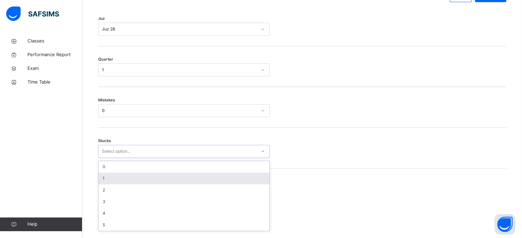
scroll to position [334, 0]
click at [200, 183] on div "1" at bounding box center [183, 178] width 171 height 12
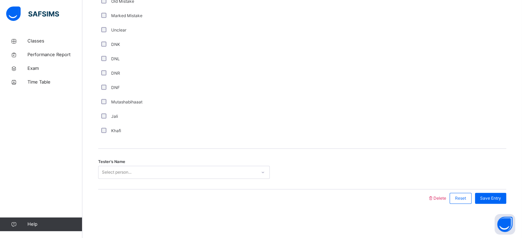
scroll to position [579, 0]
click at [117, 169] on div "Select person..." at bounding box center [117, 172] width 30 height 13
type input "*"
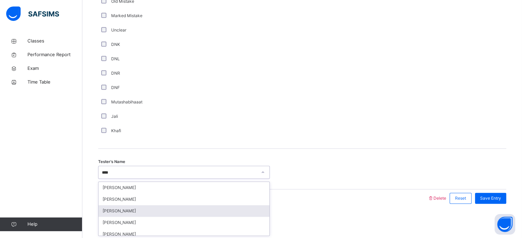
type input "***"
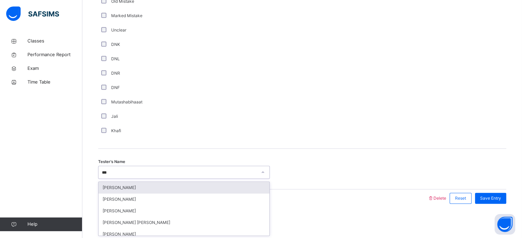
click at [157, 190] on div "[PERSON_NAME]" at bounding box center [183, 188] width 171 height 12
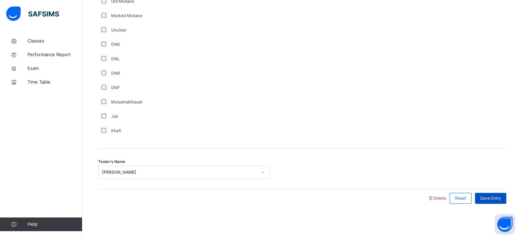
click at [501, 201] on span "Save Entry" at bounding box center [490, 199] width 21 height 6
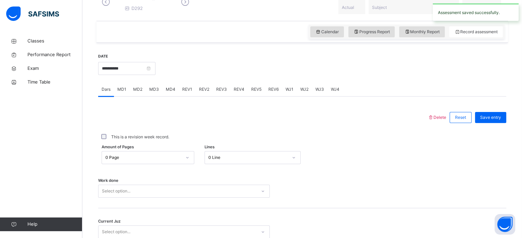
scroll to position [211, 0]
click at [130, 74] on input "**********" at bounding box center [126, 69] width 57 height 13
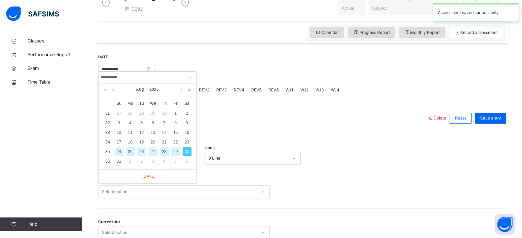
click at [161, 150] on div "28" at bounding box center [164, 152] width 9 height 9
type input "**********"
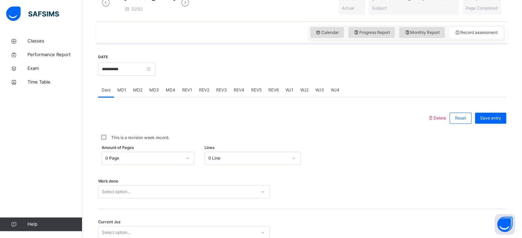
click at [290, 93] on span "WJ1" at bounding box center [289, 90] width 8 height 6
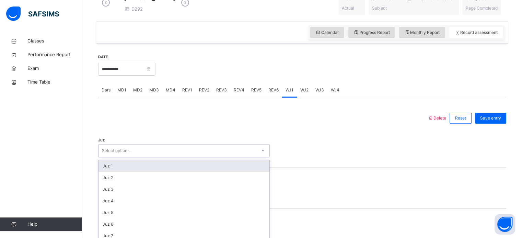
click at [175, 153] on div "option Juz 1 focused, 1 of 30. 30 results available. Use Up and Down to choose …" at bounding box center [184, 150] width 172 height 13
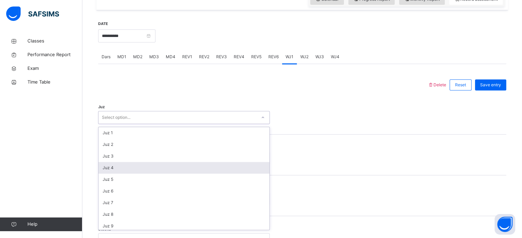
scroll to position [247, 0]
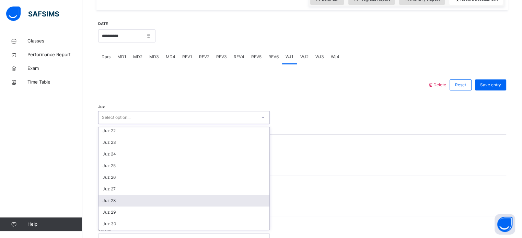
click at [168, 204] on div "Juz 28" at bounding box center [183, 201] width 171 height 12
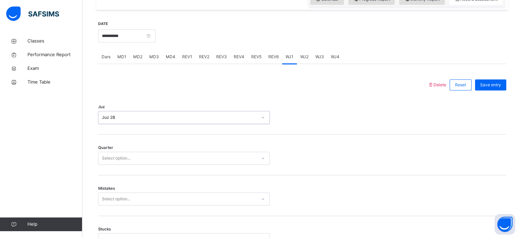
click at [163, 164] on div "Select option..." at bounding box center [177, 158] width 158 height 11
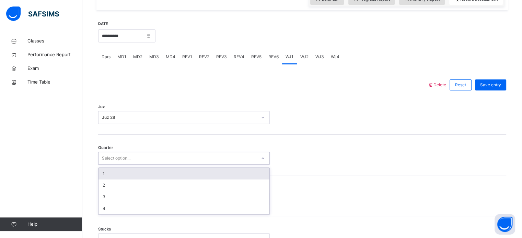
click at [169, 178] on div "1" at bounding box center [183, 174] width 171 height 12
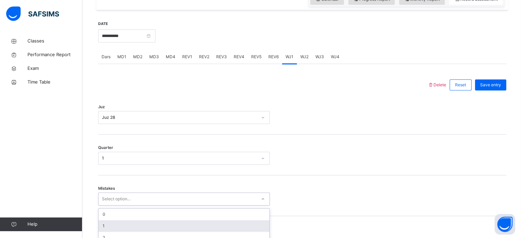
click at [141, 206] on div "option 1 focused, 2 of 7. 7 results available. Use Up and Down to choose option…" at bounding box center [184, 199] width 172 height 13
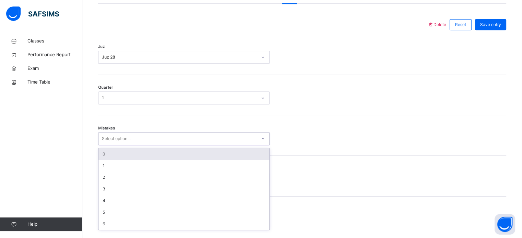
click at [133, 160] on div "0" at bounding box center [183, 155] width 171 height 12
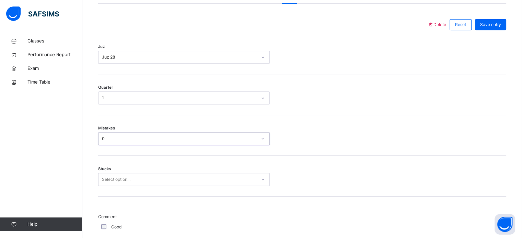
click at [138, 184] on div "Select option..." at bounding box center [184, 179] width 172 height 13
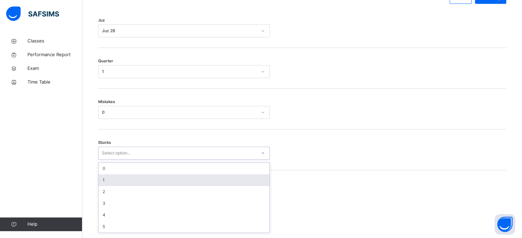
scroll to position [334, 0]
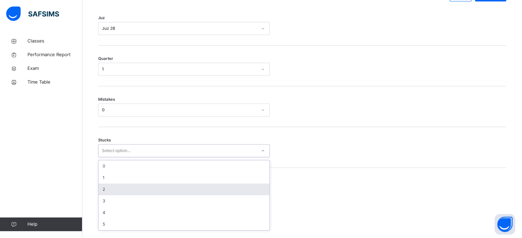
click at [138, 193] on div "2" at bounding box center [183, 190] width 171 height 12
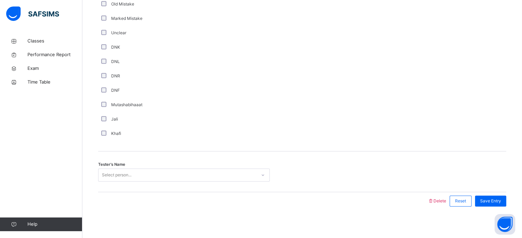
scroll to position [579, 0]
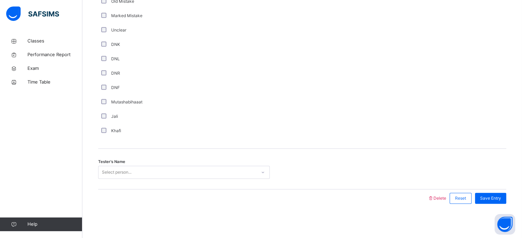
click at [148, 176] on div "Select person..." at bounding box center [177, 172] width 158 height 11
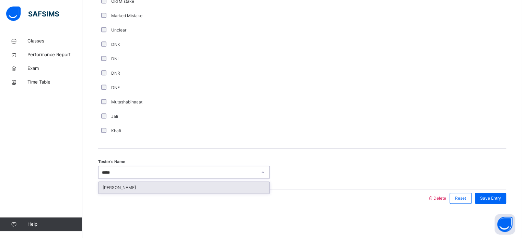
type input "******"
click at [154, 183] on div "[PERSON_NAME]" at bounding box center [183, 188] width 171 height 12
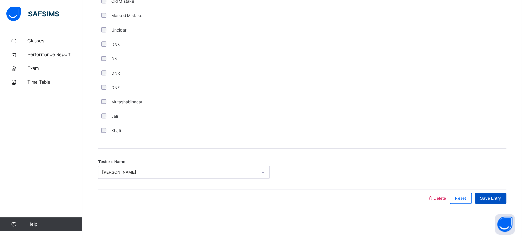
click at [500, 195] on div "Save Entry" at bounding box center [490, 198] width 31 height 11
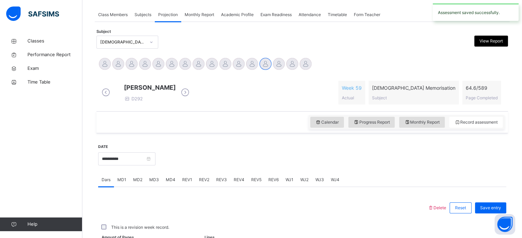
scroll to position [277, 0]
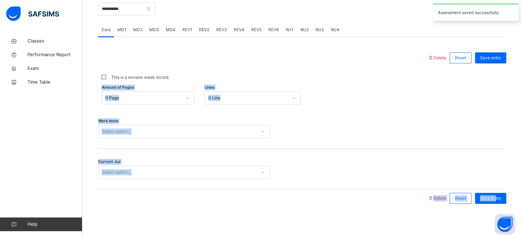
drag, startPoint x: 500, startPoint y: 195, endPoint x: 173, endPoint y: 60, distance: 353.3
click at [173, 60] on div "Delete Reset Save entry This is a revision week record. Amount of Pages 0 Page …" at bounding box center [302, 128] width 408 height 159
click at [206, 41] on div "Delete Reset Save entry This is a revision week record. Amount of Pages 0 Page …" at bounding box center [302, 122] width 408 height 171
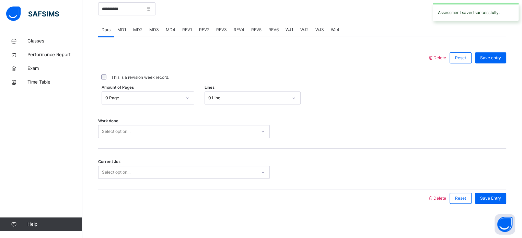
click at [303, 32] on span "WJ2" at bounding box center [304, 30] width 8 height 6
click at [0, 0] on div at bounding box center [0, 0] width 0 height 0
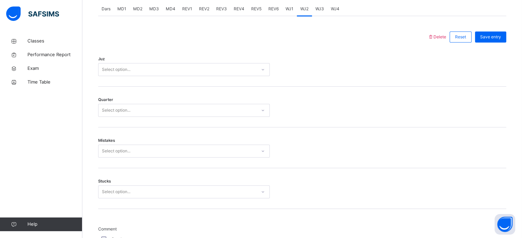
scroll to position [292, 0]
click at [130, 77] on div "Select option..." at bounding box center [116, 69] width 28 height 13
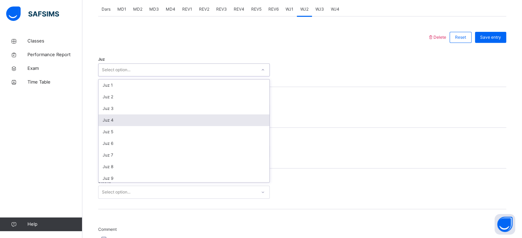
scroll to position [247, 0]
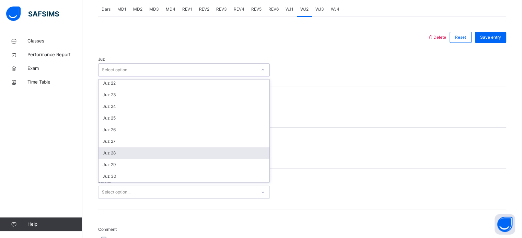
click at [140, 159] on div "Juz 28" at bounding box center [183, 154] width 171 height 12
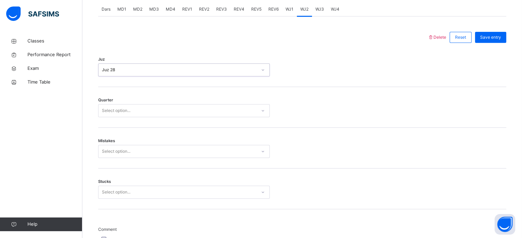
click at [133, 116] on div "Select option..." at bounding box center [177, 111] width 158 height 11
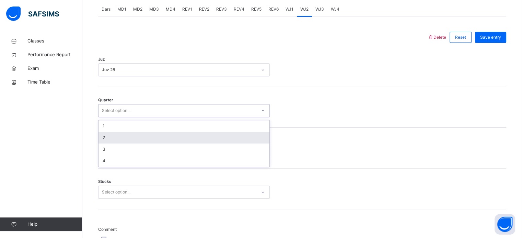
click at [135, 144] on div "2" at bounding box center [183, 138] width 171 height 12
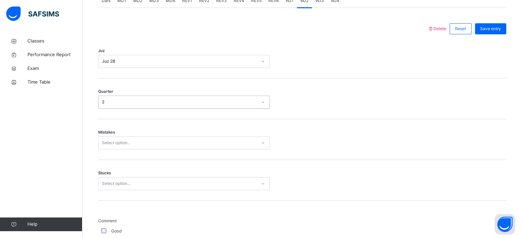
click at [148, 150] on div "Select option..." at bounding box center [184, 143] width 172 height 13
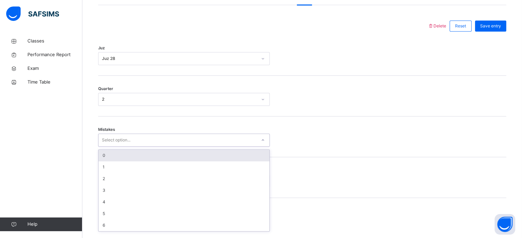
scroll to position [305, 0]
click at [150, 159] on div "0" at bounding box center [183, 155] width 171 height 12
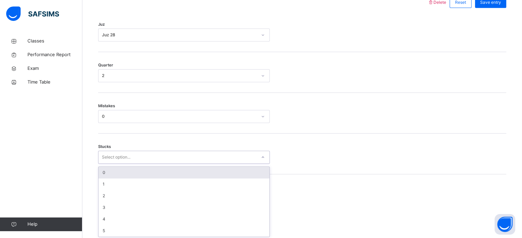
click at [154, 164] on div "option 0 focused, 1 of 6. 6 results available. Use Up and Down to choose option…" at bounding box center [184, 157] width 172 height 13
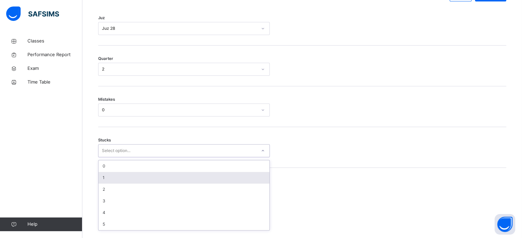
click at [154, 184] on div "1" at bounding box center [183, 178] width 171 height 12
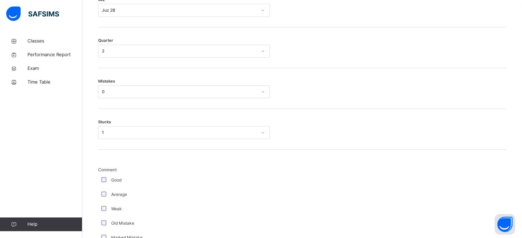
scroll to position [579, 0]
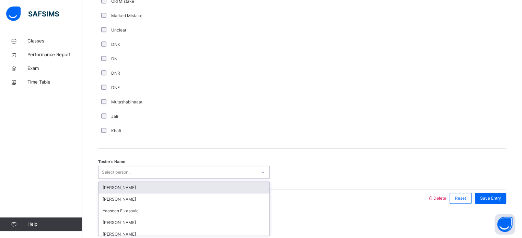
click at [132, 173] on div "Select person..." at bounding box center [177, 172] width 158 height 11
type input "****"
click at [173, 190] on div "[PERSON_NAME]" at bounding box center [183, 188] width 171 height 12
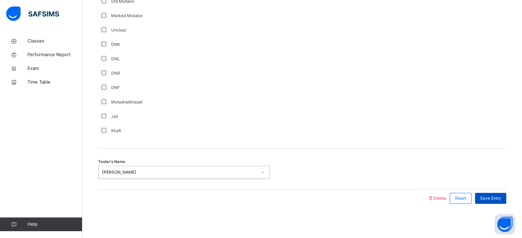
click at [501, 198] on span "Save Entry" at bounding box center [490, 199] width 21 height 6
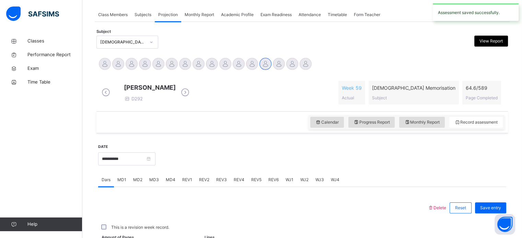
scroll to position [277, 0]
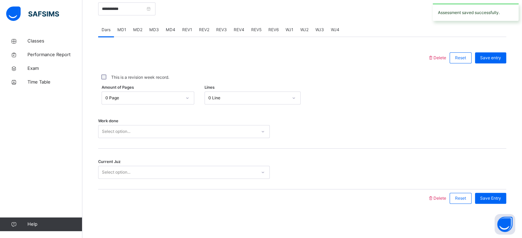
click at [332, 30] on span "WJ4" at bounding box center [335, 30] width 9 height 6
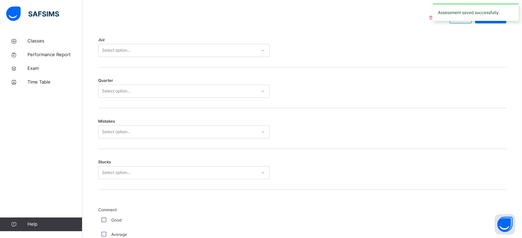
scroll to position [311, 0]
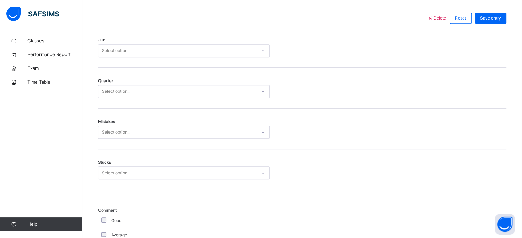
click at [147, 66] on div "Juz Select option..." at bounding box center [302, 47] width 408 height 41
click at [145, 56] on div "Select option..." at bounding box center [177, 51] width 158 height 11
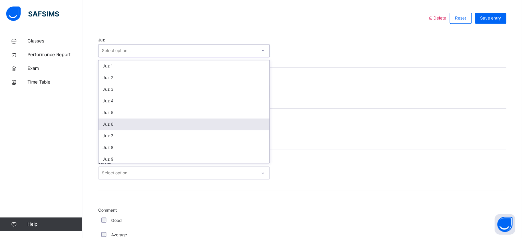
scroll to position [247, 0]
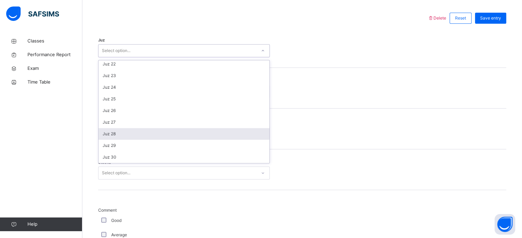
click at [148, 137] on div "Juz 28" at bounding box center [183, 134] width 171 height 12
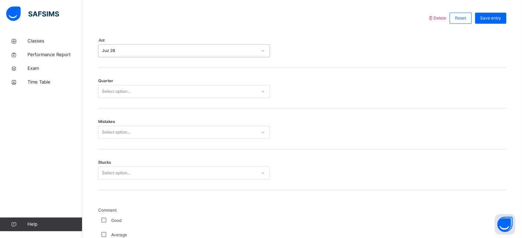
click at [135, 97] on div "Select option..." at bounding box center [177, 91] width 158 height 11
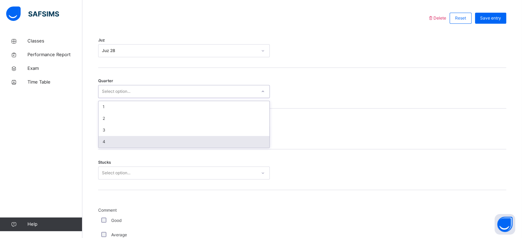
click at [139, 146] on div "4" at bounding box center [183, 142] width 171 height 12
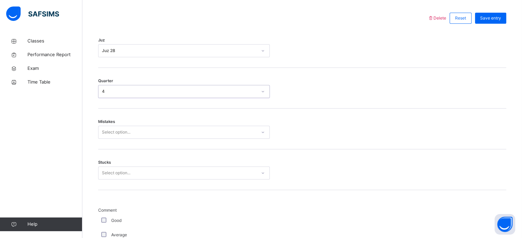
click at [138, 138] on div "Select option..." at bounding box center [177, 132] width 158 height 11
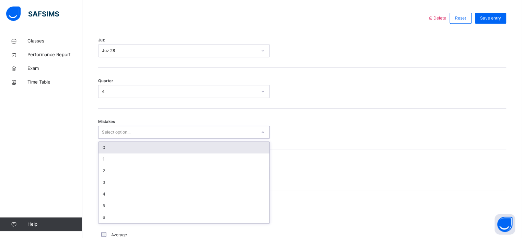
click at [142, 146] on div "Mistakes option 0 focused, 1 of 7. 7 results available. Use Up and Down to choo…" at bounding box center [302, 129] width 408 height 41
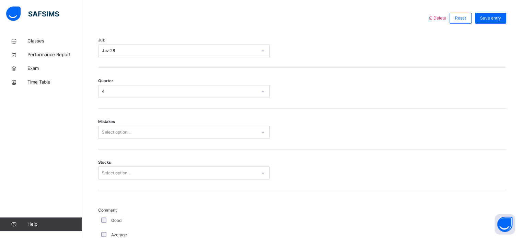
click at [139, 138] on div "Select option..." at bounding box center [177, 132] width 158 height 11
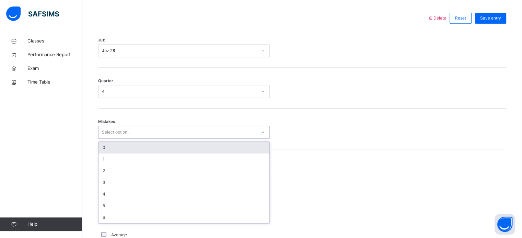
click at [143, 152] on div "0" at bounding box center [183, 148] width 171 height 12
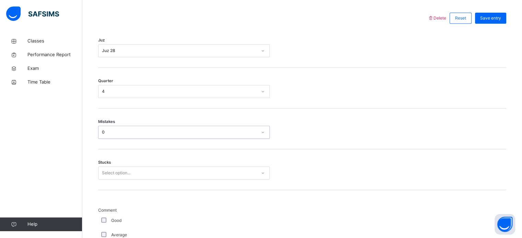
click at [152, 178] on div "Select option..." at bounding box center [184, 173] width 172 height 13
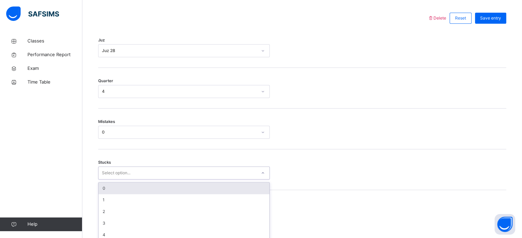
scroll to position [334, 0]
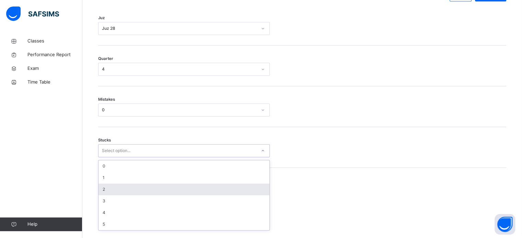
click at [155, 195] on div "2" at bounding box center [183, 190] width 171 height 12
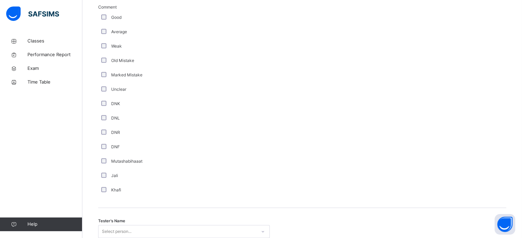
scroll to position [579, 0]
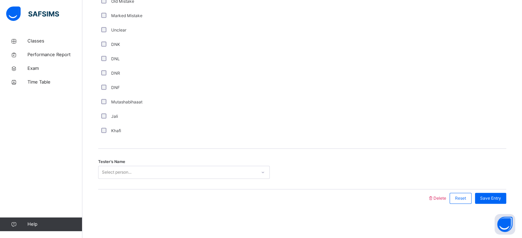
click at [151, 178] on div "Select person..." at bounding box center [177, 172] width 158 height 11
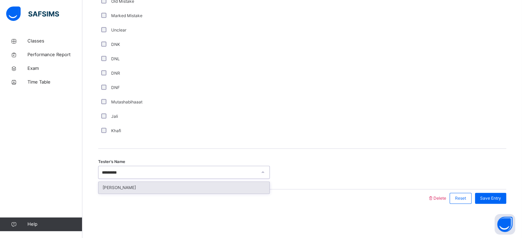
type input "**********"
click at [161, 188] on div "[PERSON_NAME]" at bounding box center [183, 188] width 171 height 12
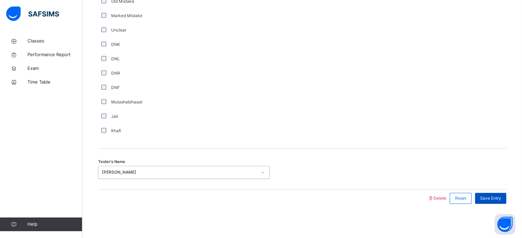
click at [490, 201] on span "Save Entry" at bounding box center [490, 199] width 21 height 6
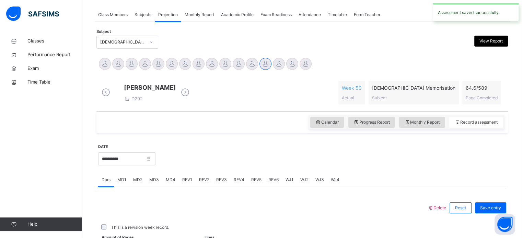
scroll to position [277, 0]
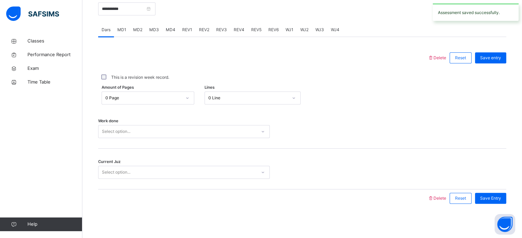
click at [162, 123] on div "Work done Select option..." at bounding box center [302, 128] width 408 height 41
click at [164, 127] on div "Select option..." at bounding box center [177, 132] width 158 height 11
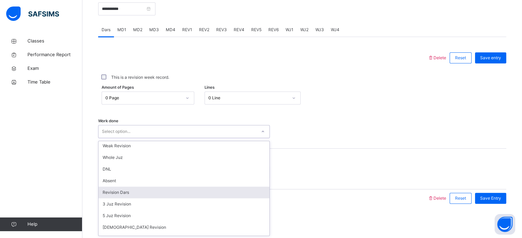
scroll to position [25, 0]
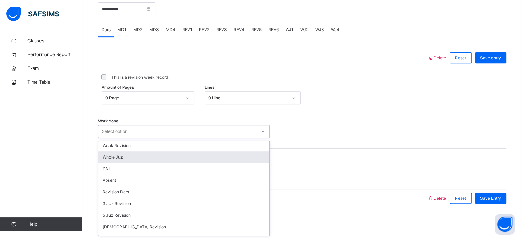
click at [170, 157] on div "Whole Juz" at bounding box center [183, 158] width 171 height 12
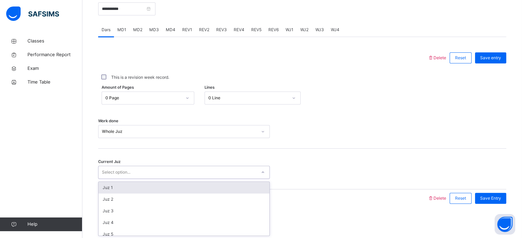
click at [213, 171] on div "Select option..." at bounding box center [177, 172] width 158 height 11
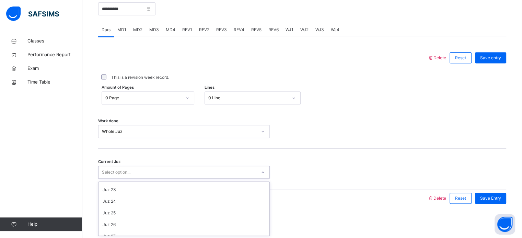
scroll to position [296, 0]
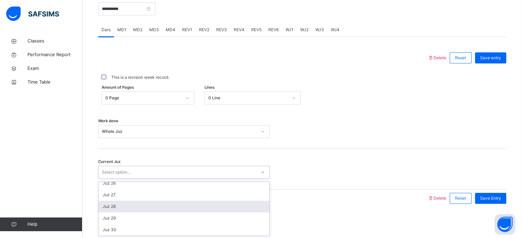
click at [221, 208] on div "Juz 28" at bounding box center [183, 207] width 171 height 12
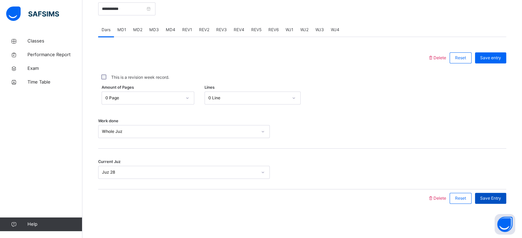
click at [499, 195] on div "Save Entry" at bounding box center [490, 198] width 31 height 11
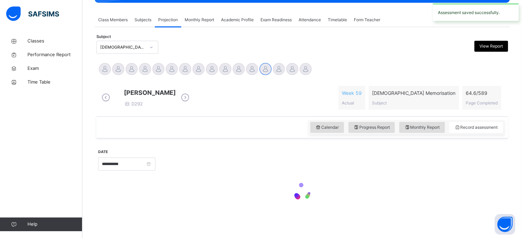
scroll to position [277, 0]
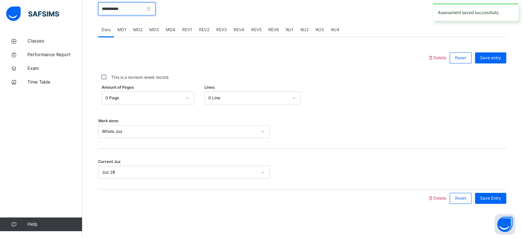
click at [149, 13] on input "**********" at bounding box center [126, 8] width 57 height 13
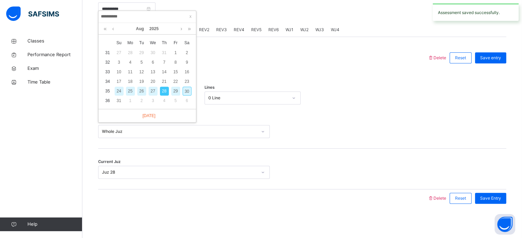
click at [143, 87] on div "26" at bounding box center [141, 91] width 9 height 9
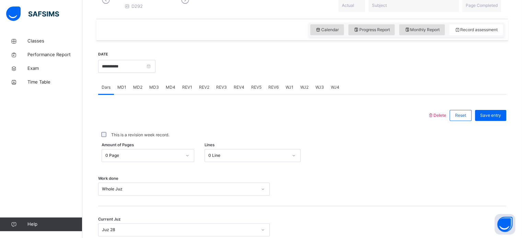
scroll to position [213, 0]
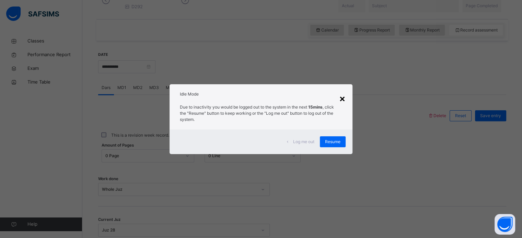
click at [346, 97] on div "×" at bounding box center [342, 98] width 7 height 14
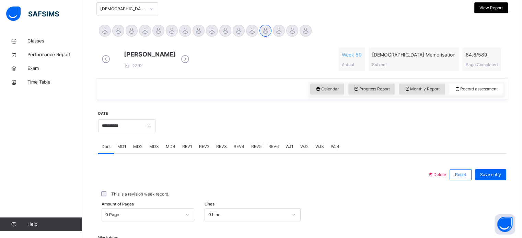
scroll to position [151, 0]
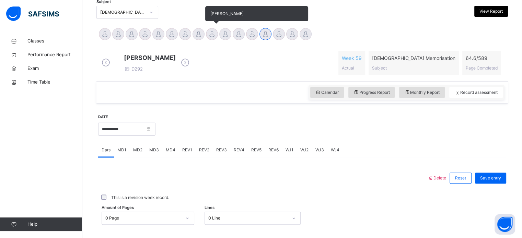
click at [207, 32] on div at bounding box center [212, 34] width 12 height 12
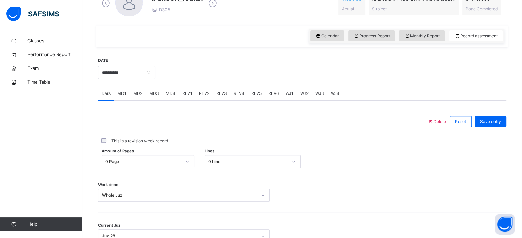
scroll to position [221, 0]
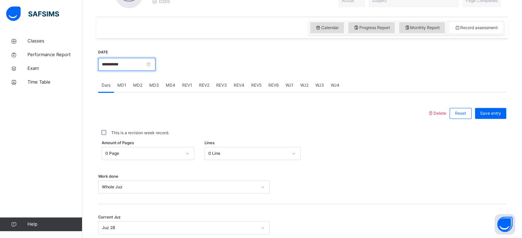
click at [141, 66] on input "**********" at bounding box center [126, 64] width 57 height 13
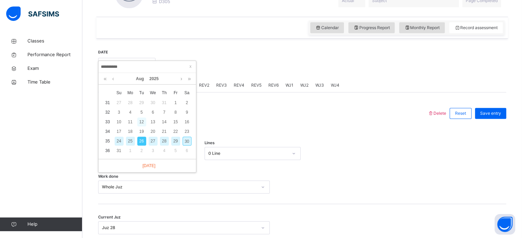
click at [142, 120] on div "12" at bounding box center [141, 122] width 9 height 9
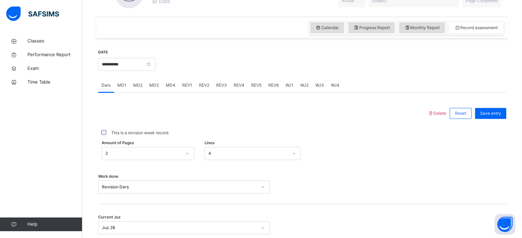
click at [153, 86] on span "MD3" at bounding box center [154, 85] width 10 height 6
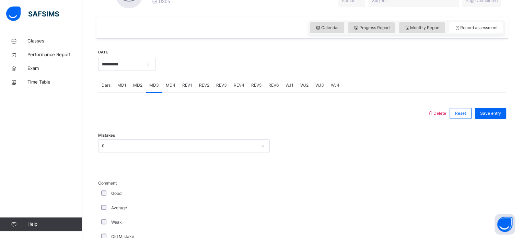
click at [169, 87] on span "MD4" at bounding box center [171, 85] width 10 height 6
click at [183, 85] on span "REV1" at bounding box center [187, 85] width 10 height 6
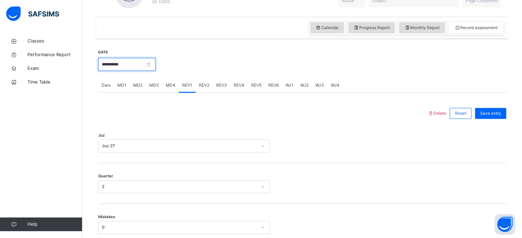
click at [143, 64] on input "**********" at bounding box center [126, 64] width 57 height 13
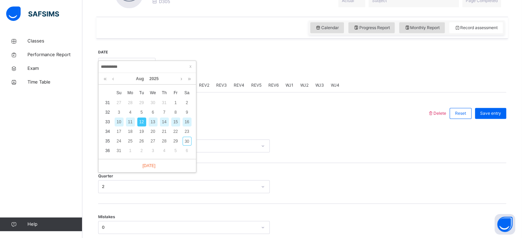
click at [161, 118] on div "14" at bounding box center [164, 122] width 9 height 9
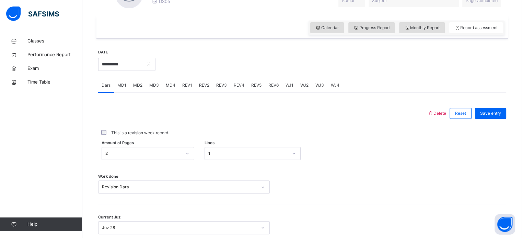
click at [140, 84] on span "MD2" at bounding box center [137, 85] width 9 height 6
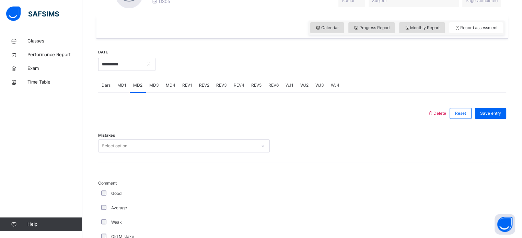
click at [122, 86] on span "MD1" at bounding box center [121, 85] width 9 height 6
click at [169, 83] on span "MD4" at bounding box center [171, 85] width 10 height 6
click at [184, 83] on span "REV1" at bounding box center [187, 85] width 10 height 6
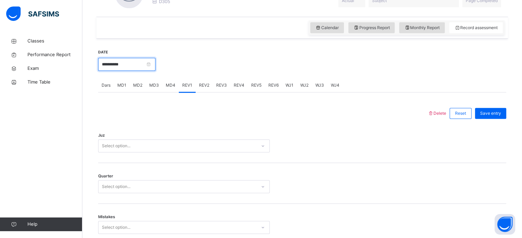
click at [127, 59] on input "**********" at bounding box center [126, 64] width 57 height 13
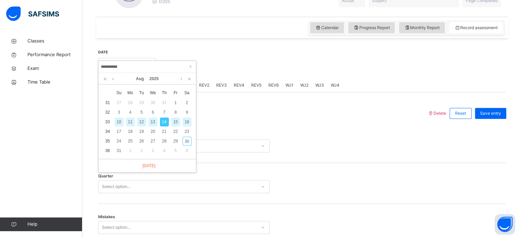
click at [188, 120] on div "16" at bounding box center [187, 122] width 9 height 9
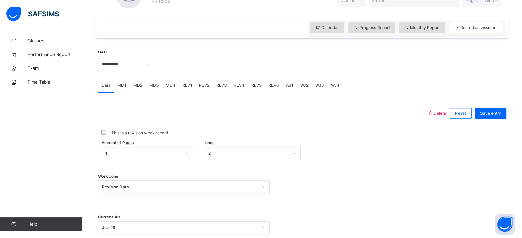
click at [133, 86] on span "MD2" at bounding box center [137, 85] width 9 height 6
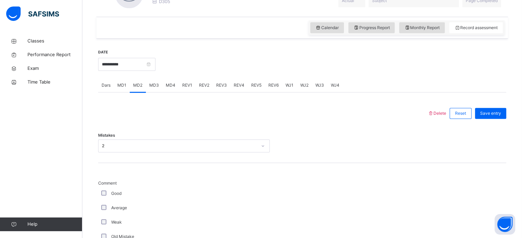
click at [163, 85] on div "MD4" at bounding box center [170, 86] width 16 height 14
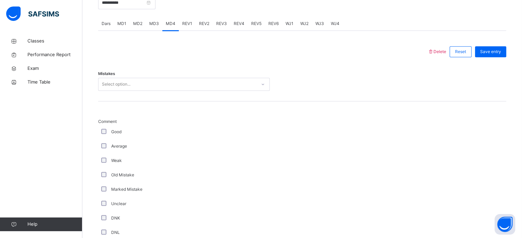
scroll to position [284, 0]
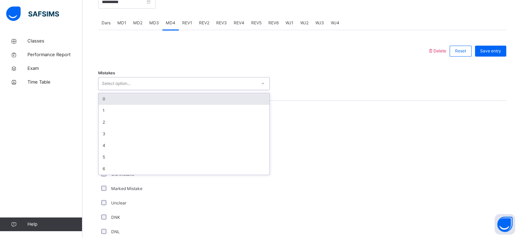
click at [147, 83] on div "Select option..." at bounding box center [177, 84] width 158 height 11
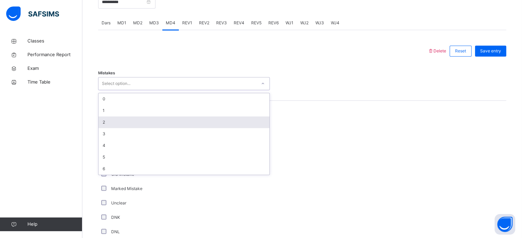
click at [114, 123] on div "2" at bounding box center [183, 123] width 171 height 12
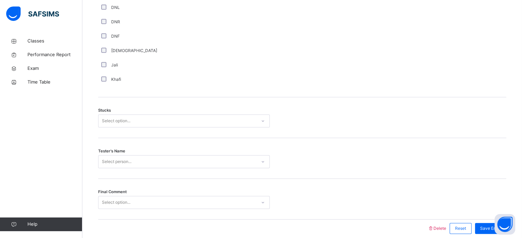
scroll to position [505, 0]
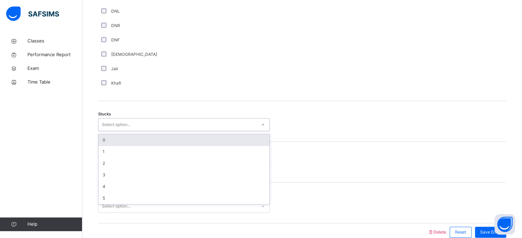
click at [103, 127] on div "Select option..." at bounding box center [116, 124] width 28 height 13
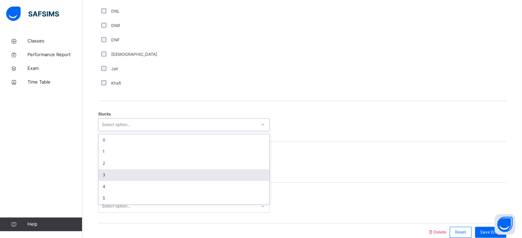
click at [103, 170] on div "3" at bounding box center [183, 176] width 171 height 12
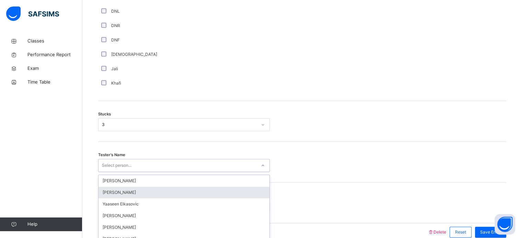
scroll to position [538, 0]
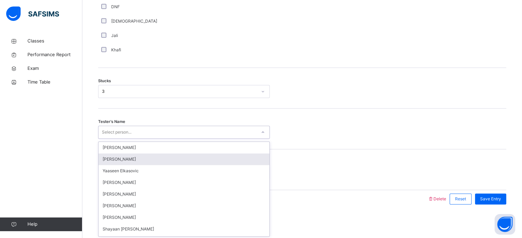
click at [106, 139] on div "option [PERSON_NAME] focused, 2 of 91. 91 results available. Use Up and Down to…" at bounding box center [184, 132] width 172 height 13
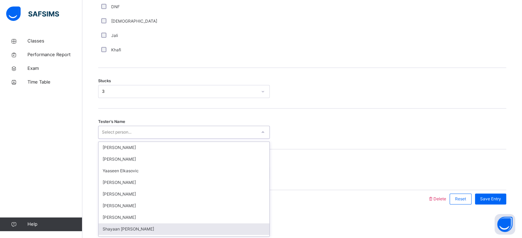
click at [130, 225] on div "Shayaan [PERSON_NAME]" at bounding box center [183, 230] width 171 height 12
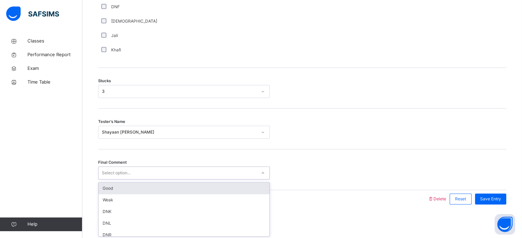
click at [132, 174] on div "Select option..." at bounding box center [177, 173] width 158 height 11
drag, startPoint x: 125, startPoint y: 188, endPoint x: 432, endPoint y: 169, distance: 307.7
click at [432, 169] on div "Final Comment option Good focused, 1 of 6. 6 results available. Use Up and Down…" at bounding box center [302, 173] width 408 height 13
click at [246, 184] on div "Good" at bounding box center [183, 189] width 171 height 12
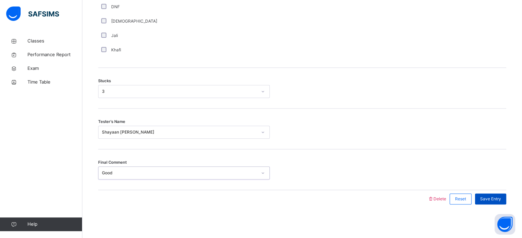
click at [501, 197] on span "Save Entry" at bounding box center [490, 199] width 21 height 6
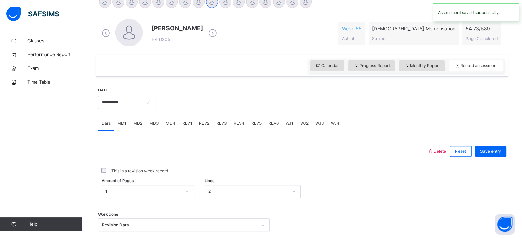
scroll to position [182, 0]
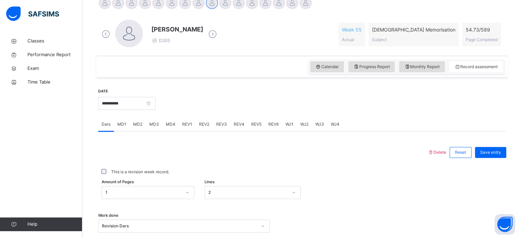
click at [185, 124] on span "REV1" at bounding box center [187, 124] width 10 height 6
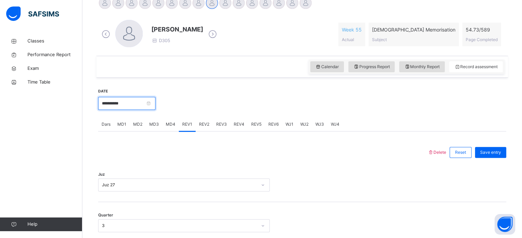
click at [143, 100] on input "**********" at bounding box center [126, 103] width 57 height 13
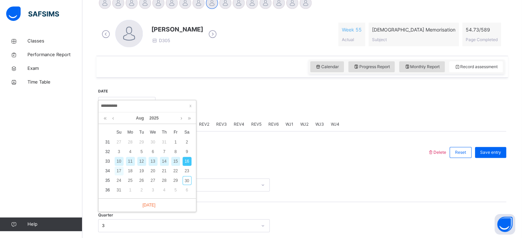
click at [116, 171] on div "17" at bounding box center [119, 171] width 9 height 9
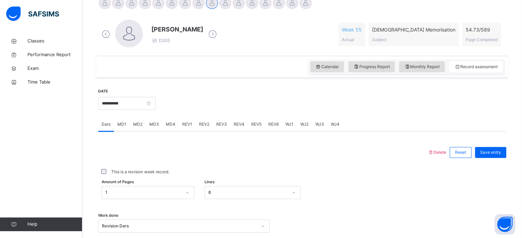
click at [152, 122] on span "MD3" at bounding box center [154, 124] width 10 height 6
click at [166, 121] on span "MD4" at bounding box center [171, 124] width 10 height 6
click at [185, 125] on span "REV1" at bounding box center [187, 124] width 10 height 6
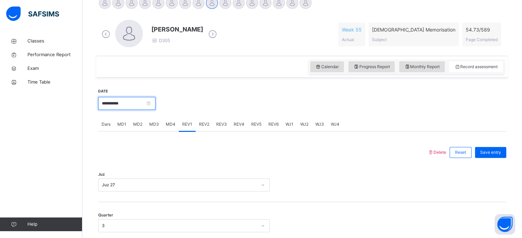
click at [135, 107] on input "**********" at bounding box center [126, 103] width 57 height 13
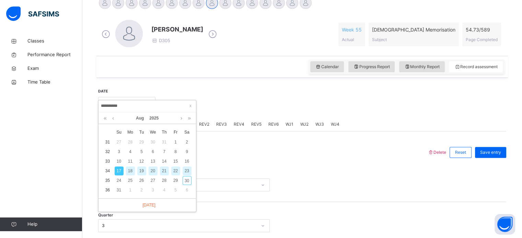
click at [142, 169] on div "19" at bounding box center [141, 171] width 9 height 9
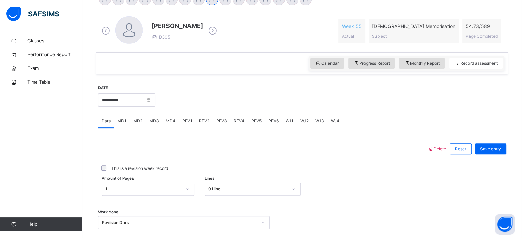
scroll to position [186, 0]
click at [135, 118] on span "MD2" at bounding box center [137, 121] width 9 height 6
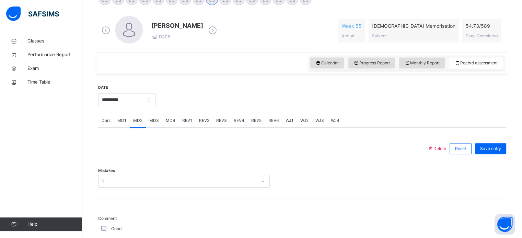
click at [170, 117] on div "MD4" at bounding box center [170, 121] width 16 height 14
click at [186, 122] on span "REV1" at bounding box center [187, 121] width 10 height 6
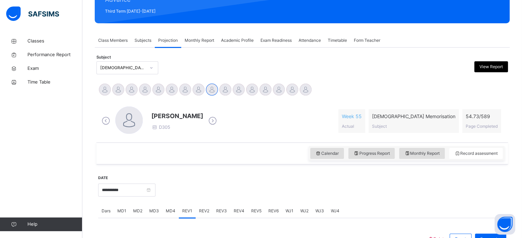
scroll to position [91, 0]
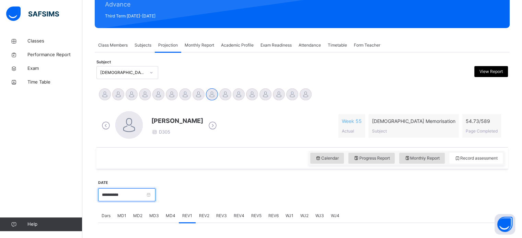
click at [146, 193] on input "**********" at bounding box center [126, 195] width 57 height 13
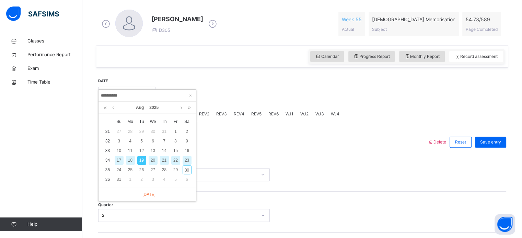
scroll to position [200, 0]
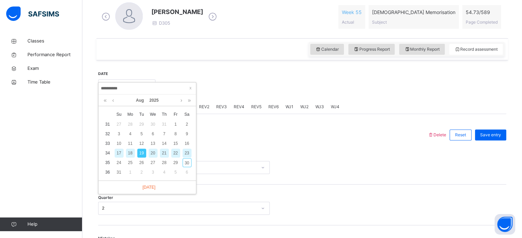
click at [163, 151] on div "21" at bounding box center [164, 153] width 9 height 9
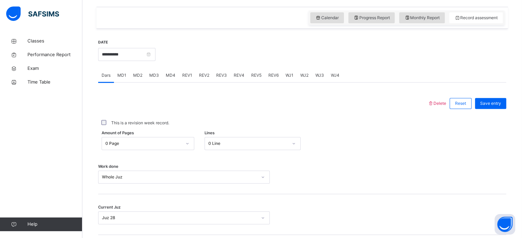
scroll to position [237, 0]
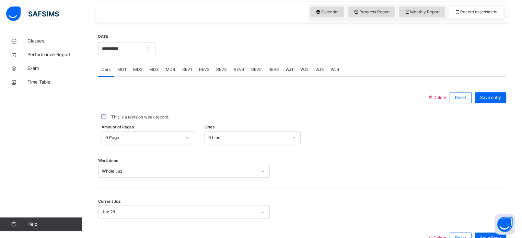
click at [285, 68] on span "WJ1" at bounding box center [289, 70] width 8 height 6
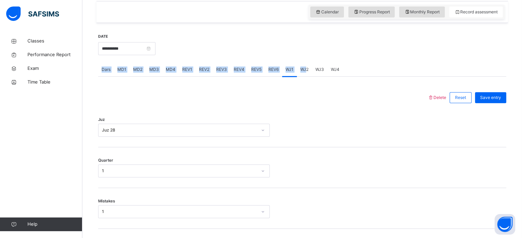
drag, startPoint x: 320, startPoint y: 55, endPoint x: 305, endPoint y: 67, distance: 18.8
click at [305, 67] on span "WJ2" at bounding box center [304, 70] width 8 height 6
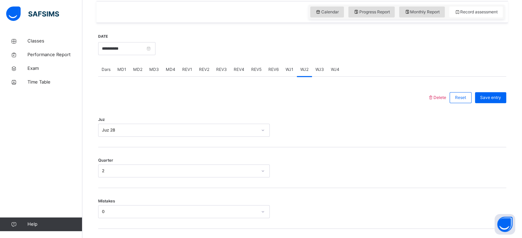
click at [317, 68] on span "WJ3" at bounding box center [319, 70] width 9 height 6
click at [337, 68] on span "WJ4" at bounding box center [335, 70] width 9 height 6
click at [147, 46] on input "**********" at bounding box center [126, 48] width 57 height 13
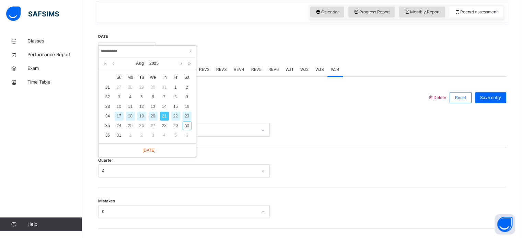
click at [184, 112] on div "23" at bounding box center [187, 116] width 9 height 9
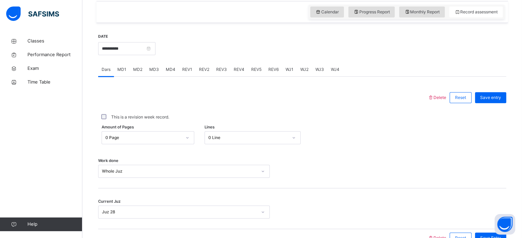
click at [285, 73] on div "WJ1" at bounding box center [289, 70] width 15 height 14
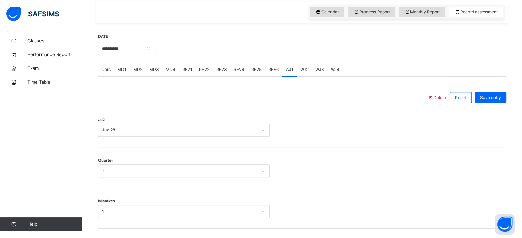
click at [312, 72] on div "WJ3" at bounding box center [319, 70] width 15 height 14
click at [304, 69] on span "WJ2" at bounding box center [304, 70] width 8 height 6
click at [334, 67] on span "WJ4" at bounding box center [335, 70] width 9 height 6
click at [144, 50] on input "**********" at bounding box center [126, 48] width 57 height 13
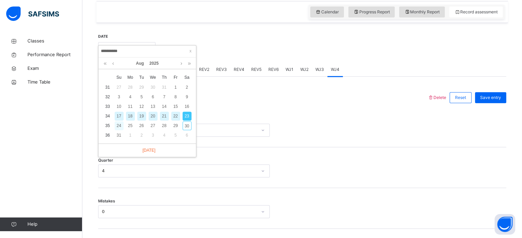
click at [119, 125] on div "24" at bounding box center [119, 125] width 9 height 9
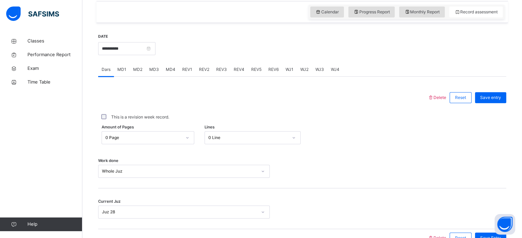
click at [287, 67] on span "WJ1" at bounding box center [289, 70] width 8 height 6
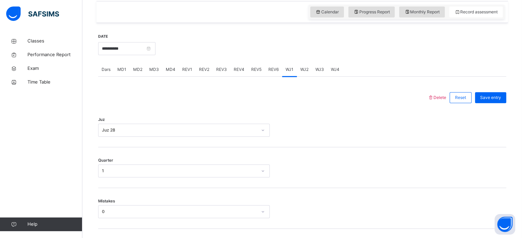
click at [300, 68] on span "WJ2" at bounding box center [304, 70] width 8 height 6
drag, startPoint x: 318, startPoint y: 70, endPoint x: 339, endPoint y: 67, distance: 21.1
click at [339, 67] on div "Dars MD1 MD2 MD3 MD4 REV1 REV2 REV3 REV4 REV5 REV6 WJ1 WJ2 WJ3 WJ4" at bounding box center [302, 70] width 408 height 14
click at [339, 67] on div "WJ4" at bounding box center [334, 70] width 15 height 14
click at [319, 68] on span "WJ3" at bounding box center [319, 70] width 9 height 6
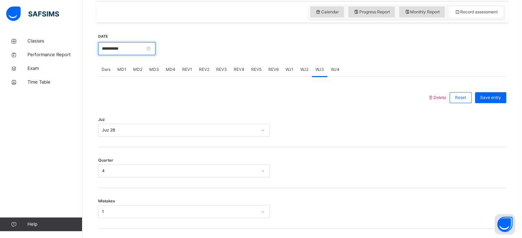
click at [150, 46] on input "**********" at bounding box center [126, 48] width 57 height 13
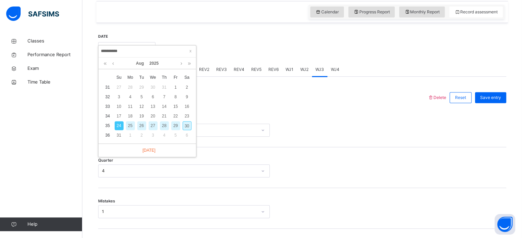
click at [137, 127] on div "26" at bounding box center [141, 125] width 9 height 9
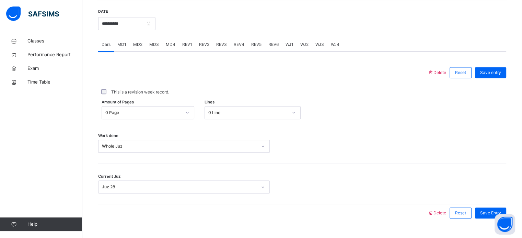
scroll to position [262, 0]
click at [288, 41] on div "WJ1" at bounding box center [289, 45] width 15 height 14
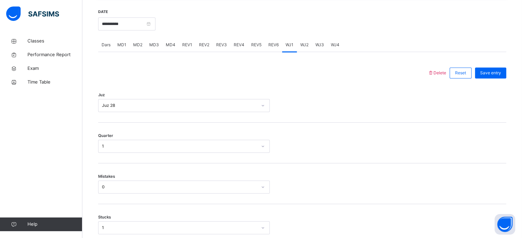
click at [302, 45] on span "WJ2" at bounding box center [304, 45] width 8 height 6
drag, startPoint x: 315, startPoint y: 43, endPoint x: 322, endPoint y: 46, distance: 7.7
click at [322, 46] on span "WJ3" at bounding box center [319, 45] width 9 height 6
click at [332, 46] on span "WJ4" at bounding box center [335, 45] width 9 height 6
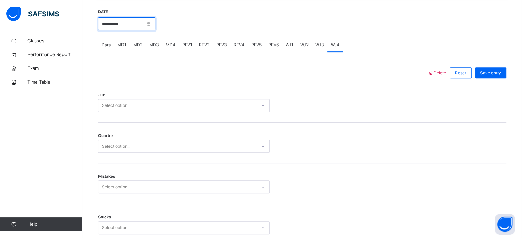
click at [140, 24] on input "**********" at bounding box center [126, 23] width 57 height 13
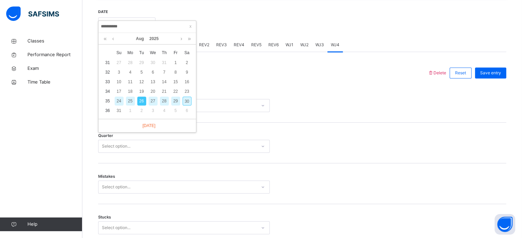
click at [163, 103] on div "28" at bounding box center [164, 101] width 9 height 9
type input "**********"
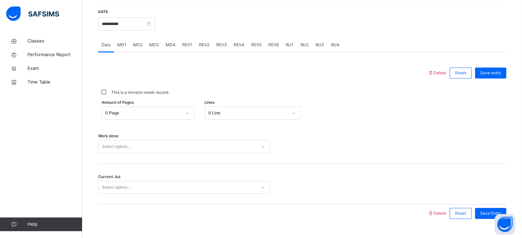
scroll to position [277, 0]
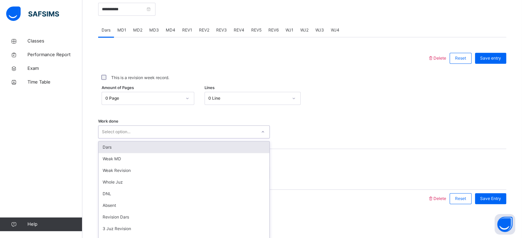
click at [195, 139] on div "option Dars focused, 1 of 14. 14 results available. Use Up and Down to choose o…" at bounding box center [184, 132] width 172 height 13
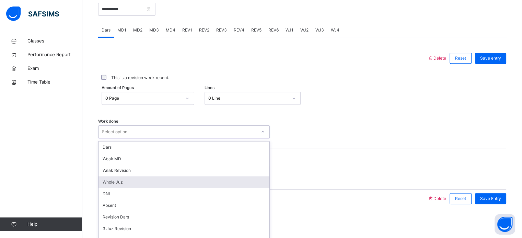
click at [147, 178] on div "Whole Juz" at bounding box center [183, 183] width 171 height 12
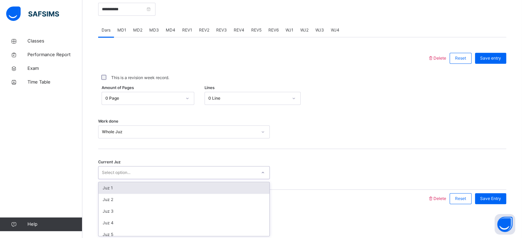
click at [128, 171] on div "Select option..." at bounding box center [116, 172] width 28 height 13
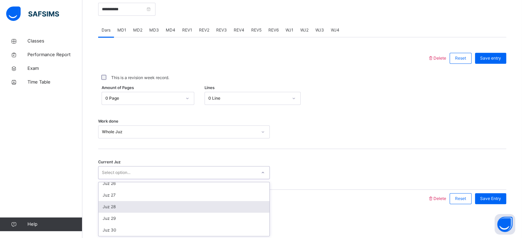
click at [112, 206] on div "Juz 28" at bounding box center [183, 207] width 171 height 12
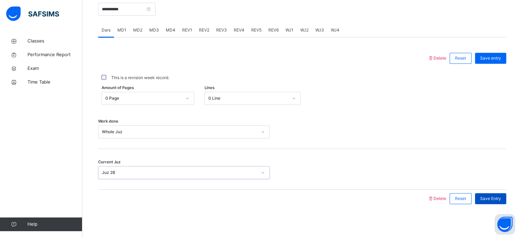
click at [492, 196] on span "Save Entry" at bounding box center [490, 199] width 21 height 6
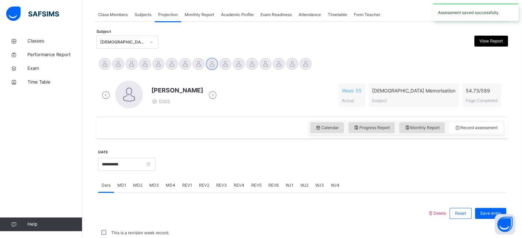
scroll to position [277, 0]
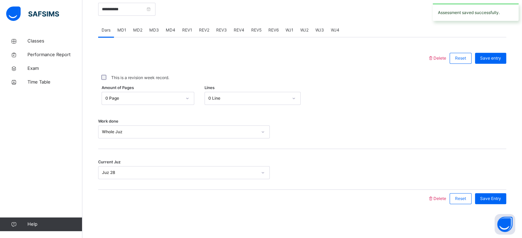
click at [287, 26] on div "WJ1" at bounding box center [289, 30] width 15 height 14
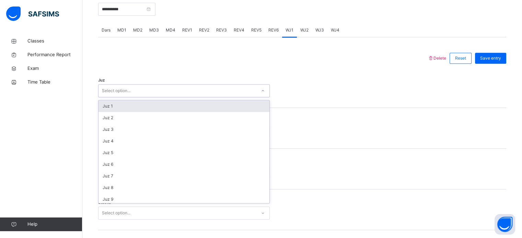
click at [213, 95] on div "Select option..." at bounding box center [177, 91] width 158 height 11
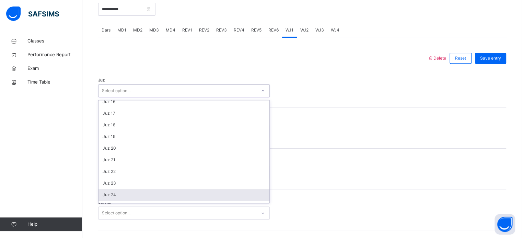
scroll to position [247, 0]
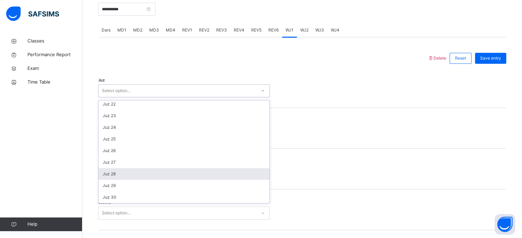
click at [155, 177] on div "Juz 28" at bounding box center [183, 174] width 171 height 12
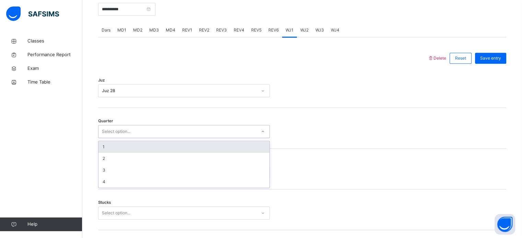
click at [133, 131] on div "Select option..." at bounding box center [177, 132] width 158 height 11
click at [128, 150] on div "1" at bounding box center [183, 147] width 171 height 12
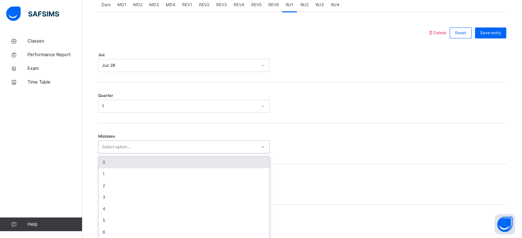
click at [121, 154] on div "option 0 focused, 1 of 7. 7 results available. Use Up and Down to choose option…" at bounding box center [184, 147] width 172 height 13
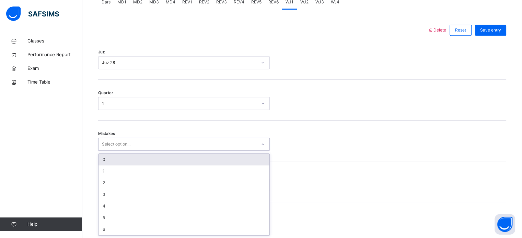
click at [119, 158] on div "0" at bounding box center [183, 160] width 171 height 12
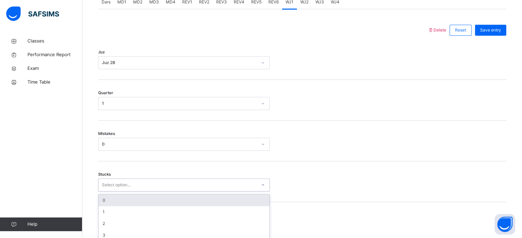
scroll to position [334, 0]
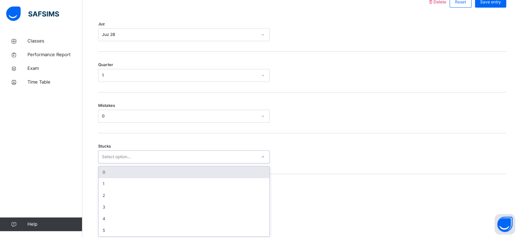
click at [114, 164] on div "option 0 focused, 1 of 6. 6 results available. Use Up and Down to choose option…" at bounding box center [184, 157] width 172 height 13
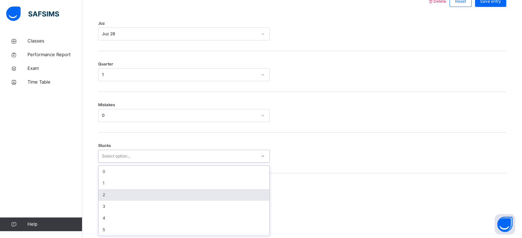
click at [111, 198] on div "2" at bounding box center [183, 195] width 171 height 12
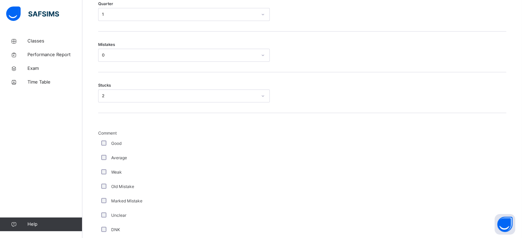
scroll to position [579, 0]
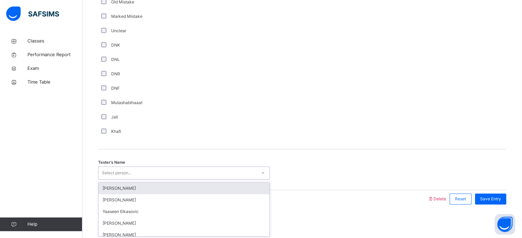
click at [128, 169] on div "Select person..." at bounding box center [117, 173] width 30 height 13
type input "*******"
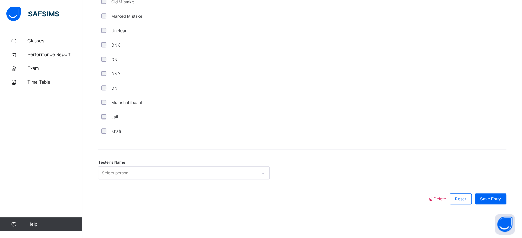
click at [122, 181] on div "Tester's Name Select person..." at bounding box center [302, 170] width 408 height 41
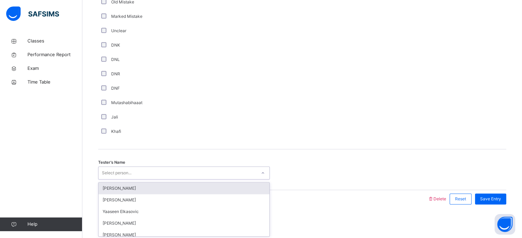
click at [173, 170] on div "Select person..." at bounding box center [177, 173] width 158 height 11
type input "***"
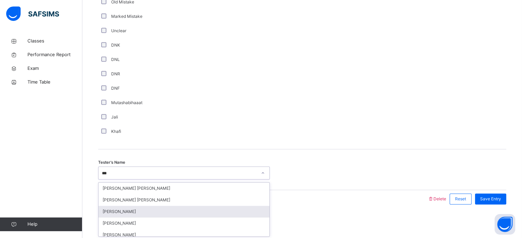
click at [145, 207] on div "[PERSON_NAME]" at bounding box center [183, 212] width 171 height 12
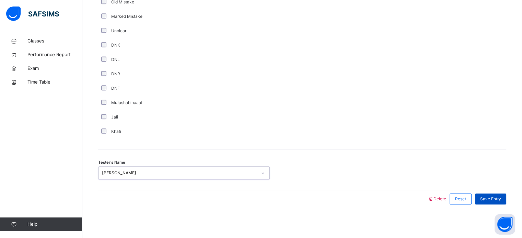
click at [501, 197] on span "Save Entry" at bounding box center [490, 199] width 21 height 6
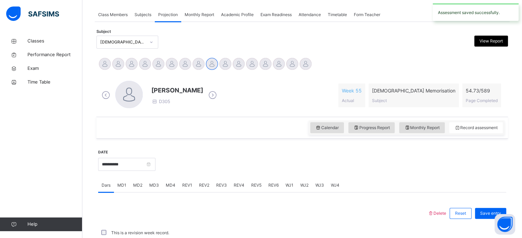
scroll to position [277, 0]
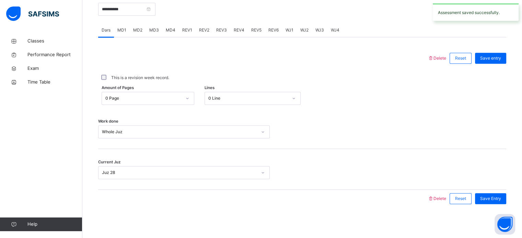
click at [300, 31] on span "WJ2" at bounding box center [304, 30] width 8 height 6
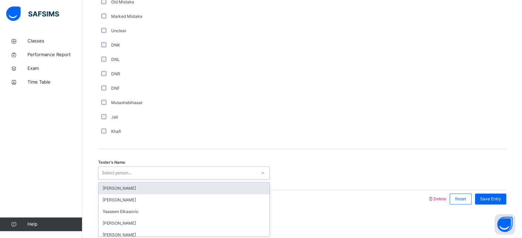
click at [144, 170] on div "Select person..." at bounding box center [177, 173] width 158 height 11
type input "****"
click at [132, 188] on div "[PERSON_NAME]" at bounding box center [183, 189] width 171 height 12
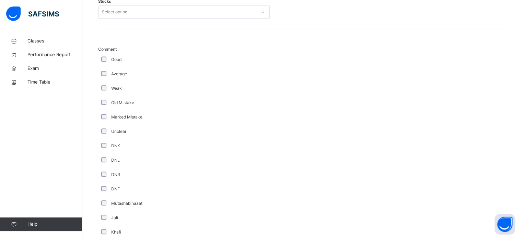
scroll to position [476, 0]
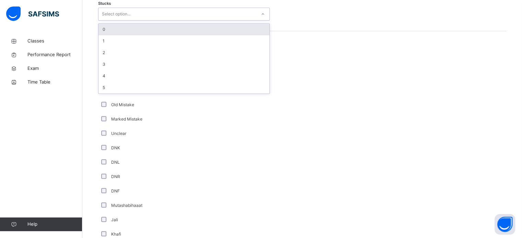
click at [112, 17] on div "Select option..." at bounding box center [116, 14] width 28 height 13
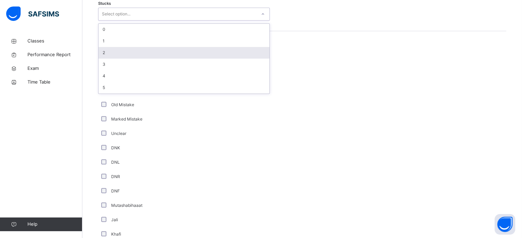
click at [115, 50] on div "2" at bounding box center [183, 53] width 171 height 12
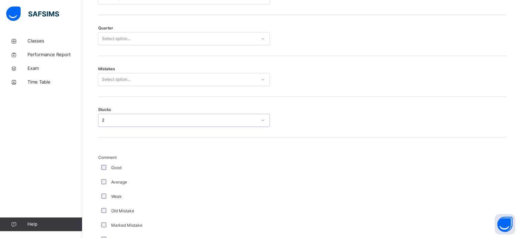
scroll to position [366, 0]
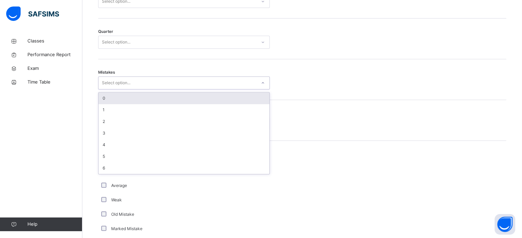
drag, startPoint x: 113, startPoint y: 79, endPoint x: 104, endPoint y: 101, distance: 23.4
click at [104, 90] on div "option 0 focused, 1 of 7. 7 results available. Use Up and Down to choose option…" at bounding box center [184, 83] width 172 height 13
click at [104, 101] on div "0" at bounding box center [183, 99] width 171 height 12
click at [104, 101] on div "Stucks 2" at bounding box center [302, 120] width 408 height 41
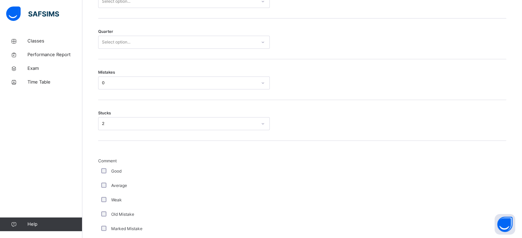
click at [114, 42] on div "Select option..." at bounding box center [116, 42] width 28 height 13
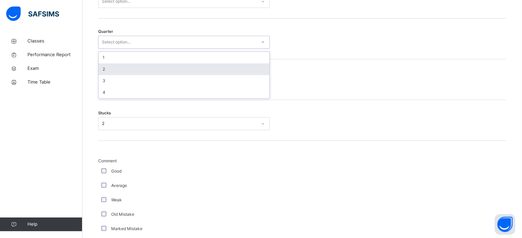
click at [105, 71] on div "2" at bounding box center [183, 69] width 171 height 12
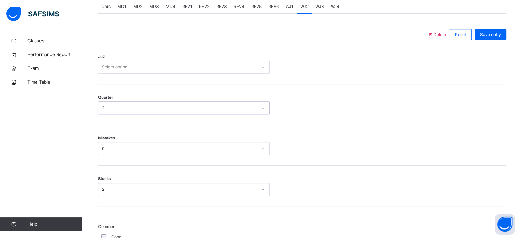
scroll to position [297, 0]
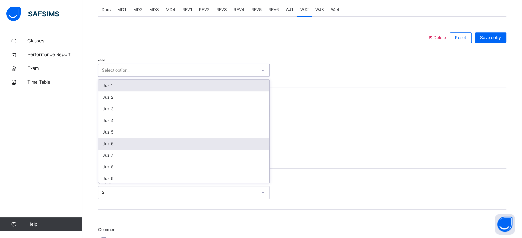
drag, startPoint x: 105, startPoint y: 71, endPoint x: 129, endPoint y: 147, distance: 79.3
click at [129, 77] on div "option Juz 1 focused, 1 of 30. 30 results available. Use Up and Down to choose …" at bounding box center [184, 70] width 172 height 13
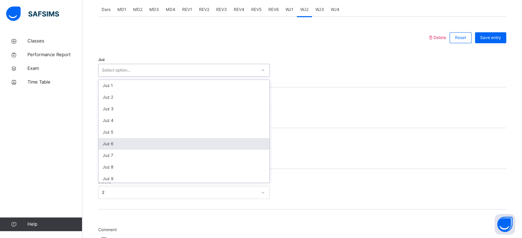
scroll to position [247, 0]
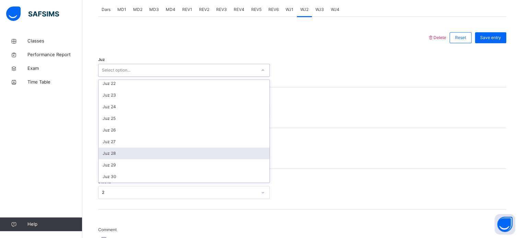
click at [118, 150] on div "Juz 28" at bounding box center [183, 154] width 171 height 12
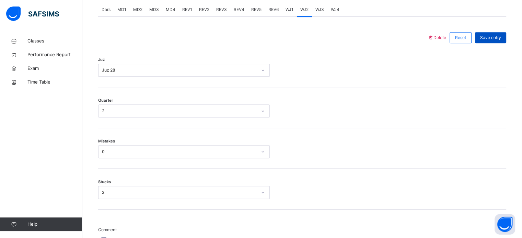
click at [494, 39] on span "Save entry" at bounding box center [490, 38] width 21 height 6
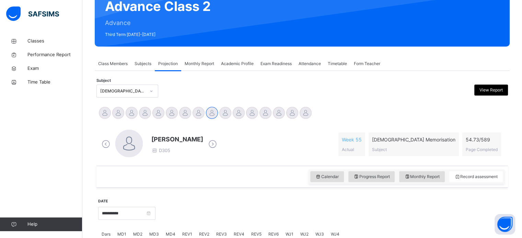
scroll to position [71, 0]
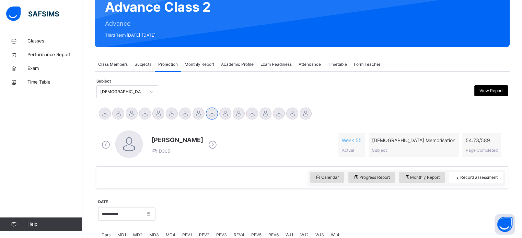
click at [205, 68] on div "Monthly Report" at bounding box center [199, 65] width 36 height 14
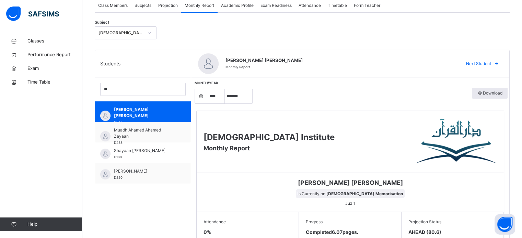
scroll to position [130, 0]
click at [139, 90] on input "**" at bounding box center [142, 89] width 85 height 13
type input "*"
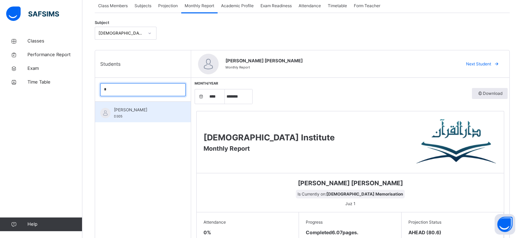
type input "*"
click at [133, 112] on span "[PERSON_NAME]" at bounding box center [144, 110] width 61 height 6
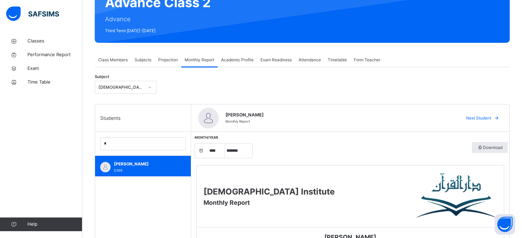
scroll to position [75, 0]
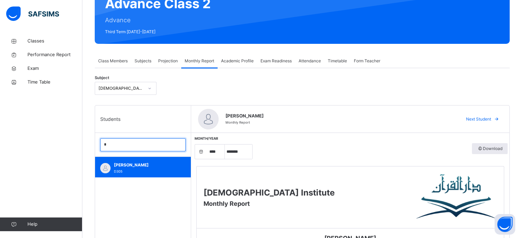
click at [129, 145] on input "*" at bounding box center [142, 145] width 85 height 13
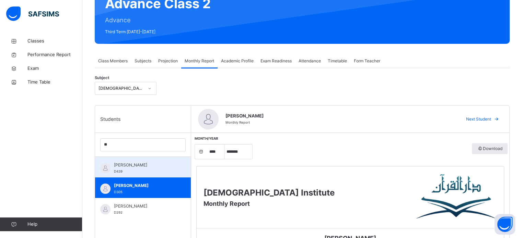
click at [127, 163] on span "[PERSON_NAME]" at bounding box center [144, 165] width 61 height 6
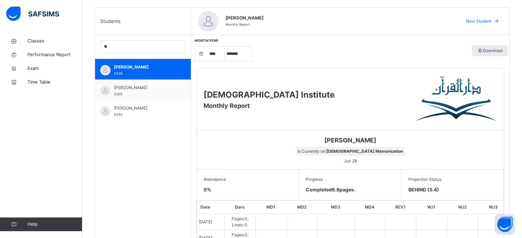
scroll to position [169, 0]
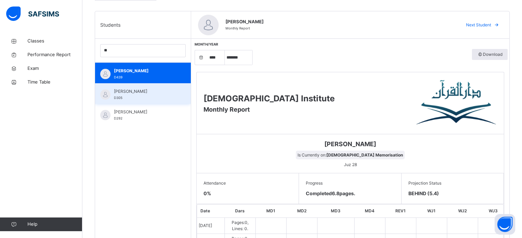
click at [139, 97] on div "[PERSON_NAME] D305" at bounding box center [144, 95] width 61 height 12
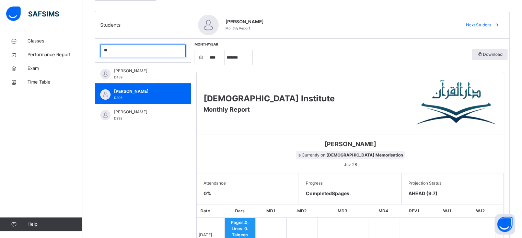
click at [141, 46] on input "**" at bounding box center [142, 50] width 85 height 13
type input "*"
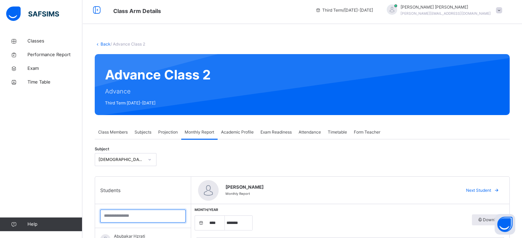
scroll to position [2, 0]
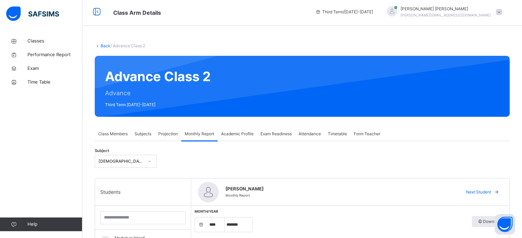
click at [165, 130] on div "Projection" at bounding box center [168, 134] width 26 height 14
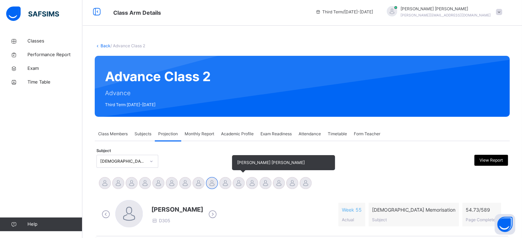
click at [240, 188] on div at bounding box center [239, 183] width 12 height 12
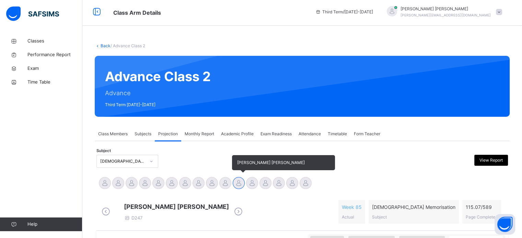
scroll to position [210, 0]
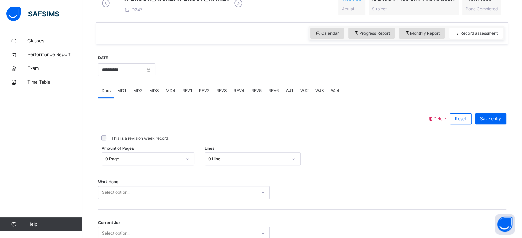
click at [0, 118] on div "Classes Performance Report Exam Time Table Help" at bounding box center [41, 132] width 82 height 211
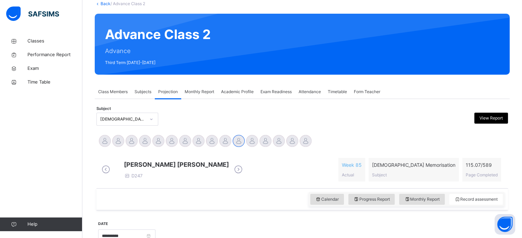
scroll to position [38, 0]
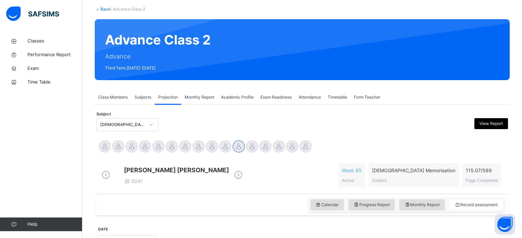
click at [197, 100] on span "Monthly Report" at bounding box center [200, 97] width 30 height 6
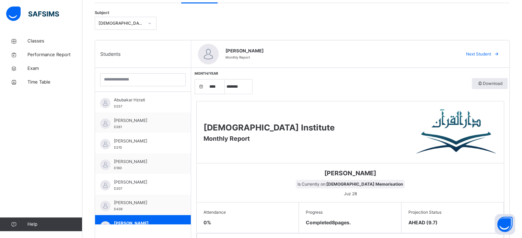
scroll to position [140, 0]
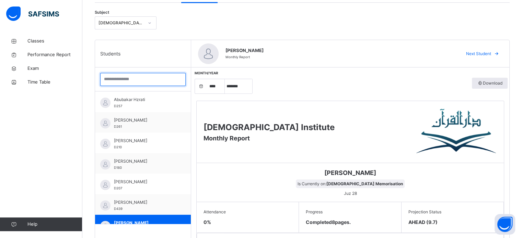
click at [110, 81] on input "search" at bounding box center [142, 79] width 85 height 13
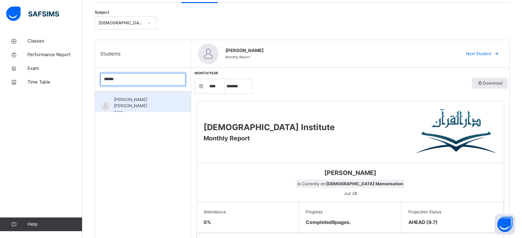
type input "******"
click at [118, 110] on span "D247" at bounding box center [118, 112] width 8 height 4
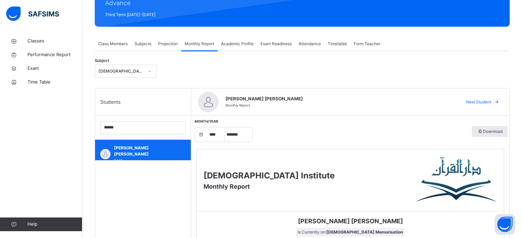
scroll to position [92, 0]
click at [165, 49] on div "Projection" at bounding box center [168, 44] width 26 height 14
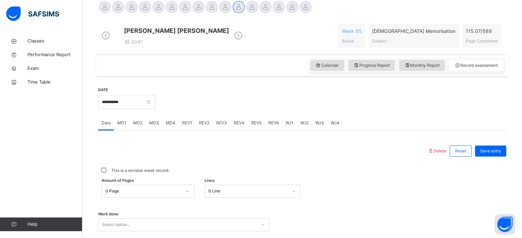
scroll to position [179, 0]
click at [106, 108] on input "**********" at bounding box center [126, 101] width 57 height 13
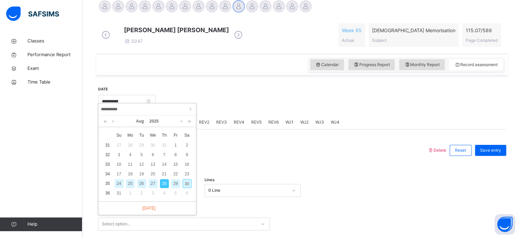
click at [139, 187] on div "26" at bounding box center [141, 183] width 9 height 9
type input "**********"
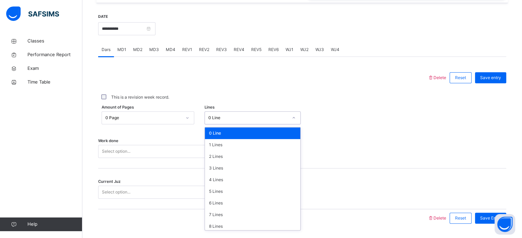
scroll to position [252, 0]
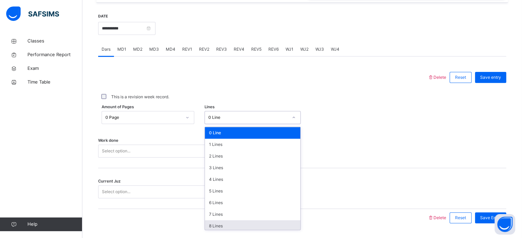
click at [209, 232] on div "8 Lines" at bounding box center [252, 227] width 95 height 12
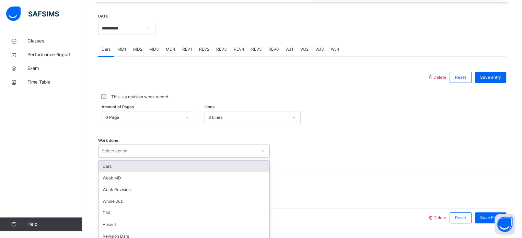
scroll to position [277, 0]
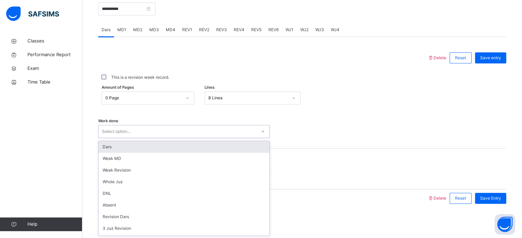
click at [107, 144] on div "Dars" at bounding box center [183, 147] width 171 height 12
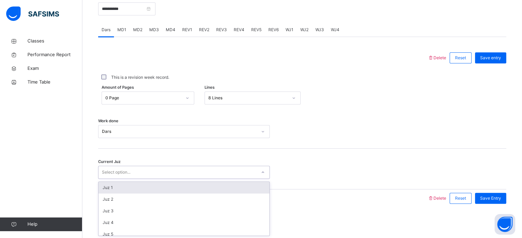
click at [106, 191] on div "Juz 1" at bounding box center [183, 188] width 171 height 12
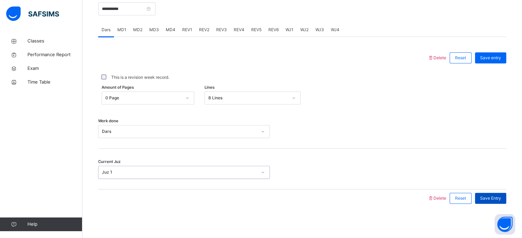
click at [491, 200] on span "Save Entry" at bounding box center [490, 199] width 21 height 6
click at [123, 30] on span "MD1" at bounding box center [121, 30] width 9 height 6
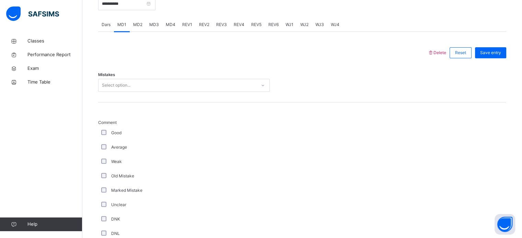
click at [142, 30] on div "MD2" at bounding box center [138, 25] width 16 height 14
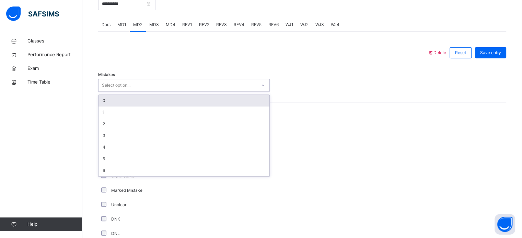
click at [106, 107] on div "0" at bounding box center [183, 101] width 171 height 12
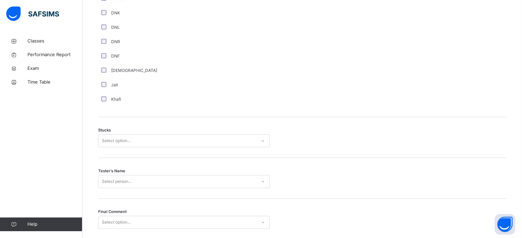
scroll to position [486, 0]
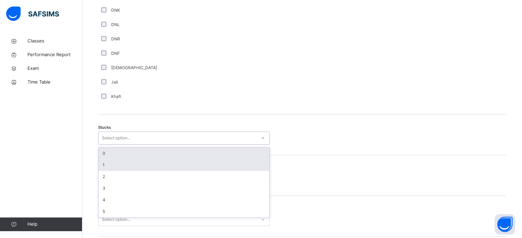
click at [102, 166] on div "1" at bounding box center [183, 166] width 171 height 12
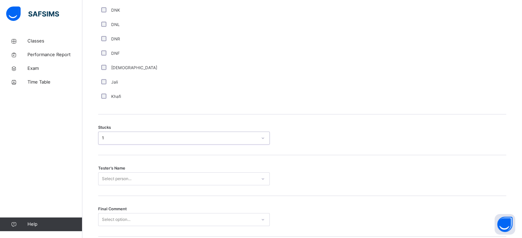
scroll to position [538, 0]
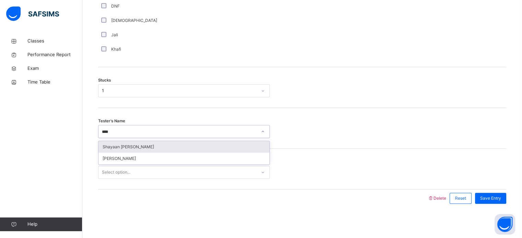
type input "*****"
click at [108, 151] on div "Shayaan [PERSON_NAME]" at bounding box center [183, 147] width 171 height 12
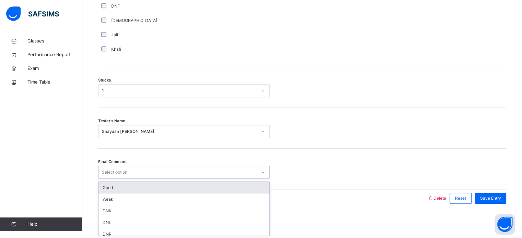
click at [103, 191] on div "Good" at bounding box center [183, 188] width 171 height 12
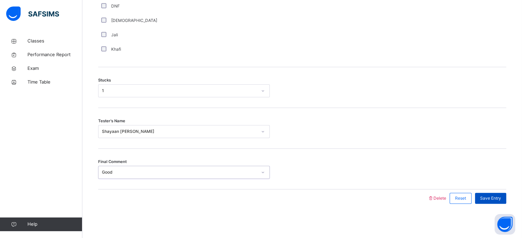
click at [497, 201] on span "Save Entry" at bounding box center [490, 199] width 21 height 6
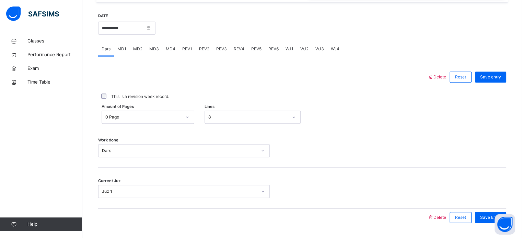
scroll to position [254, 0]
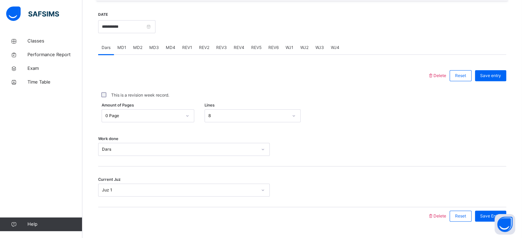
click at [171, 51] on span "MD4" at bounding box center [171, 48] width 10 height 6
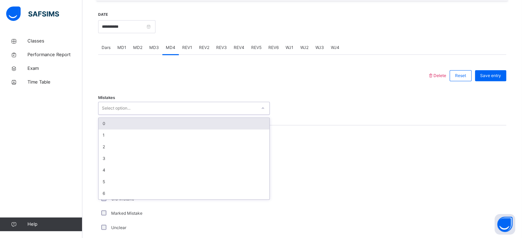
click at [103, 129] on div "0" at bounding box center [183, 124] width 171 height 12
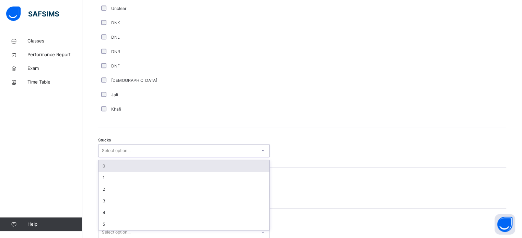
scroll to position [474, 0]
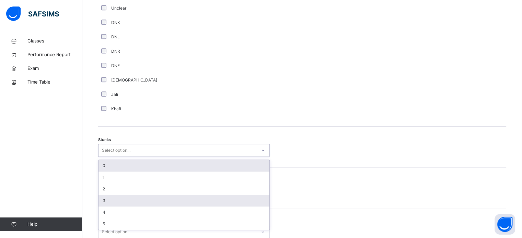
click at [102, 207] on div "3" at bounding box center [183, 201] width 171 height 12
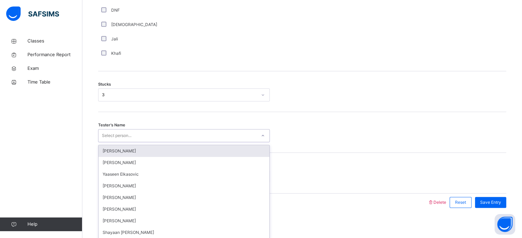
scroll to position [538, 0]
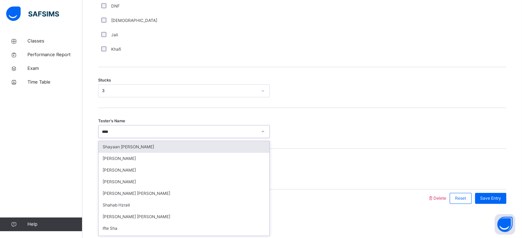
type input "*****"
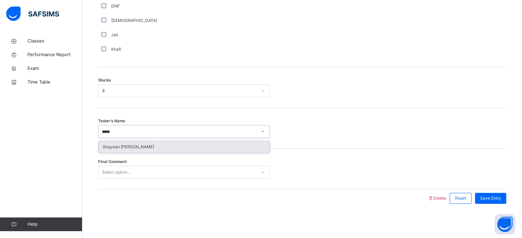
click at [112, 151] on div "Shayaan [PERSON_NAME]" at bounding box center [183, 147] width 171 height 12
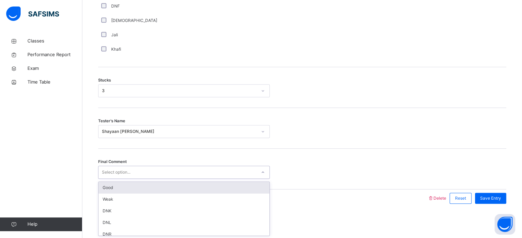
click at [107, 191] on div "Good" at bounding box center [183, 188] width 171 height 12
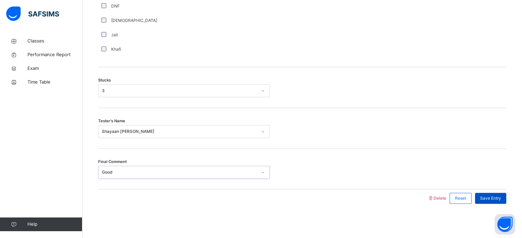
click at [505, 203] on div "Save Entry" at bounding box center [490, 198] width 31 height 11
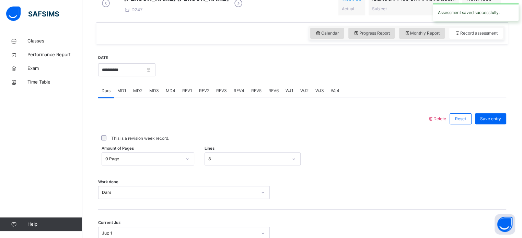
scroll to position [210, 0]
click at [188, 98] on div "REV1" at bounding box center [187, 92] width 17 height 14
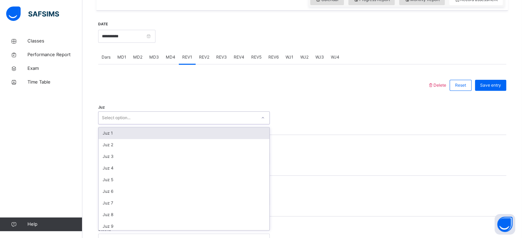
scroll to position [244, 0]
type input "**"
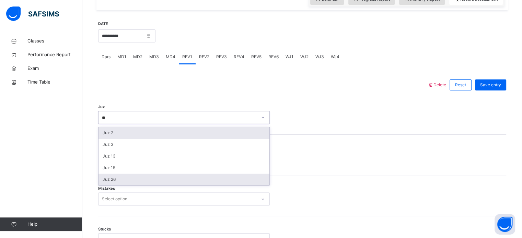
click at [105, 186] on div "Juz 26" at bounding box center [183, 180] width 171 height 12
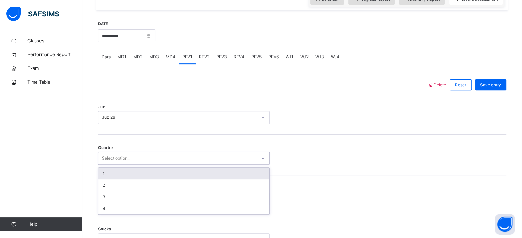
click at [92, 191] on div "Back / Advance Class 2 Advance Class 2 Advance Third Term [DATE]-[DATE] Class M…" at bounding box center [302, 179] width 440 height 778
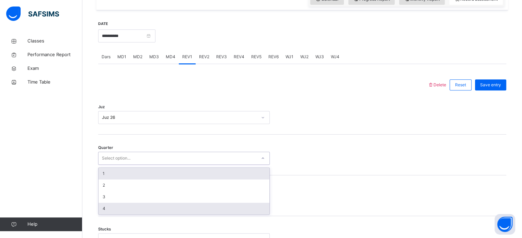
click at [103, 215] on div "4" at bounding box center [183, 209] width 171 height 12
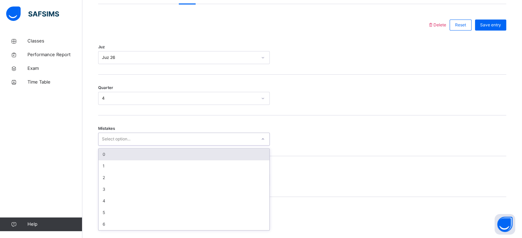
scroll to position [305, 0]
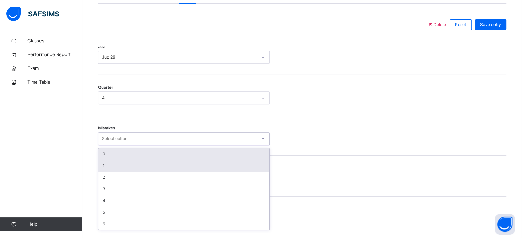
click at [106, 172] on div "1" at bounding box center [183, 166] width 171 height 12
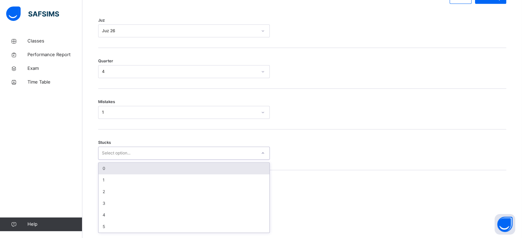
scroll to position [334, 0]
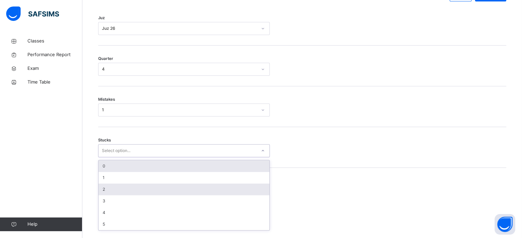
click at [104, 194] on div "2" at bounding box center [183, 190] width 171 height 12
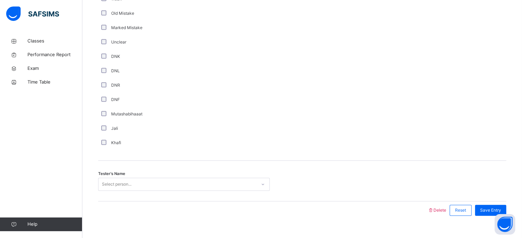
scroll to position [579, 0]
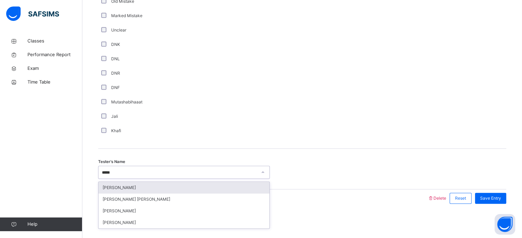
type input "*****"
type input "****"
click at [172, 188] on div "[PERSON_NAME]" at bounding box center [183, 188] width 171 height 12
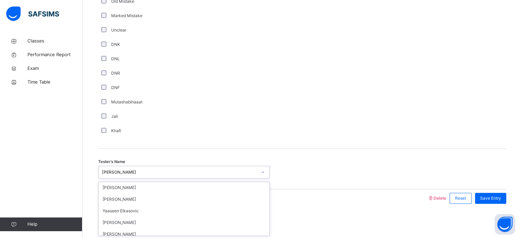
scroll to position [76, 0]
click at [191, 101] on div "Mutashabihaaat" at bounding box center [184, 102] width 168 height 6
click at [497, 205] on div "Save Entry" at bounding box center [488, 199] width 35 height 18
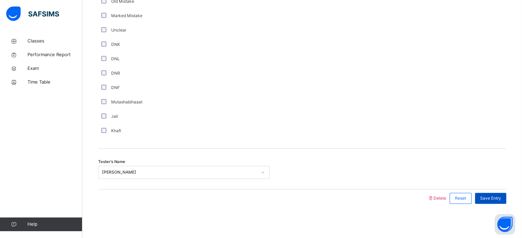
click at [498, 199] on span "Save Entry" at bounding box center [490, 199] width 21 height 6
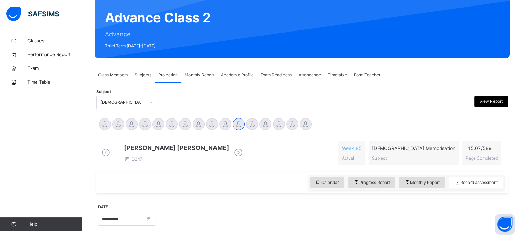
scroll to position [60, 0]
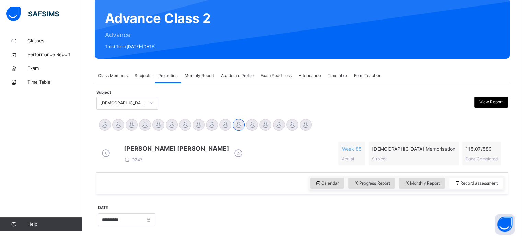
click at [0, 95] on div "Classes Performance Report Exam Time Table Help" at bounding box center [41, 132] width 82 height 211
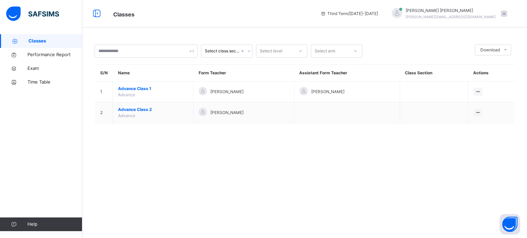
click at [0, 107] on div "Classes Performance Report Exam Time Table Help" at bounding box center [41, 132] width 82 height 211
click at [400, 178] on div "Select class section Select level Select arm Download Pdf Report Excel Report S…" at bounding box center [304, 119] width 445 height 238
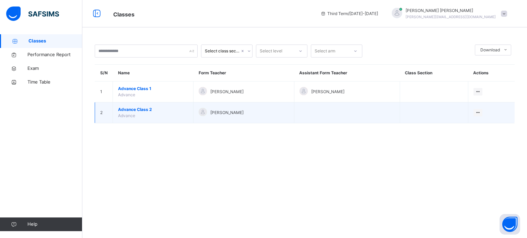
click at [132, 122] on td "Advance Class 2 Advance" at bounding box center [153, 113] width 81 height 21
click at [128, 112] on span "Advance Class 2" at bounding box center [153, 110] width 70 height 6
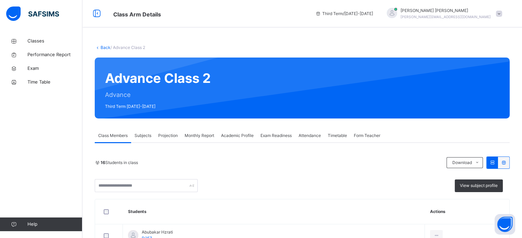
click at [175, 141] on div "Projection" at bounding box center [168, 136] width 26 height 14
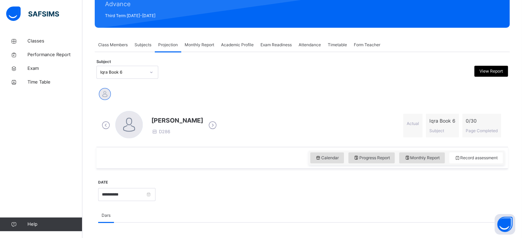
scroll to position [93, 0]
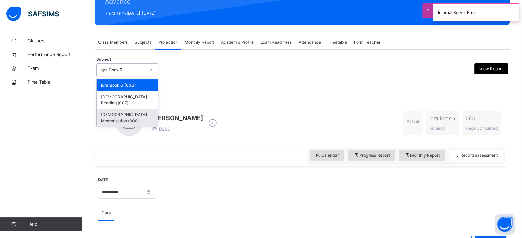
click at [106, 113] on div "[DEMOGRAPHIC_DATA] Memorisation (008)" at bounding box center [127, 118] width 61 height 18
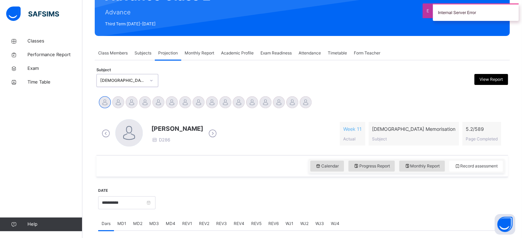
scroll to position [88, 0]
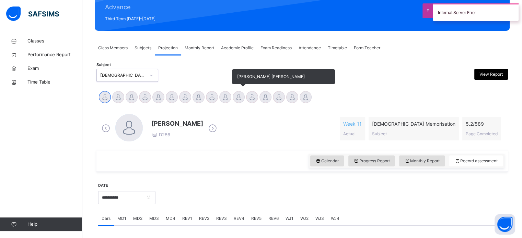
click at [243, 102] on div "[PERSON_NAME] [PERSON_NAME]" at bounding box center [238, 98] width 13 height 15
click at [239, 99] on div at bounding box center [239, 97] width 12 height 12
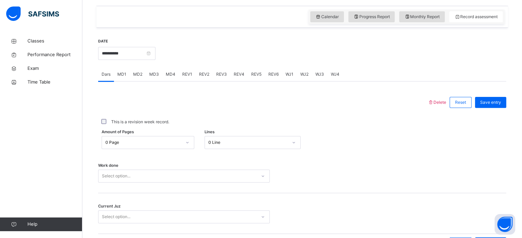
scroll to position [217, 0]
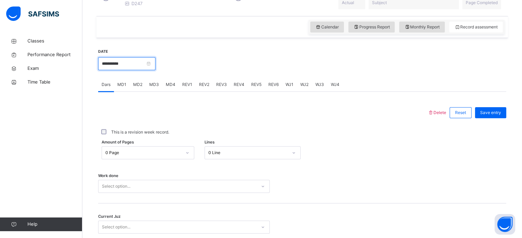
click at [110, 70] on input "**********" at bounding box center [126, 63] width 57 height 13
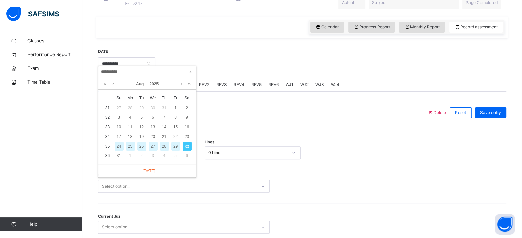
click at [177, 147] on div "29" at bounding box center [175, 146] width 9 height 9
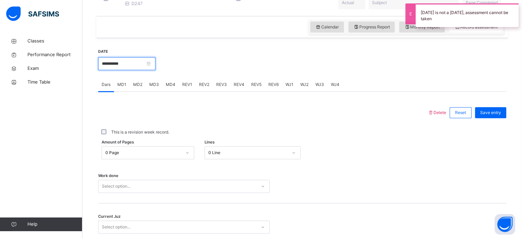
click at [110, 68] on input "**********" at bounding box center [126, 63] width 57 height 13
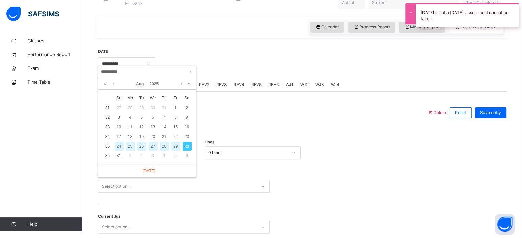
click at [163, 148] on div "28" at bounding box center [164, 146] width 9 height 9
type input "**********"
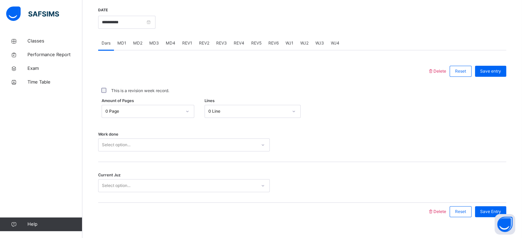
scroll to position [277, 0]
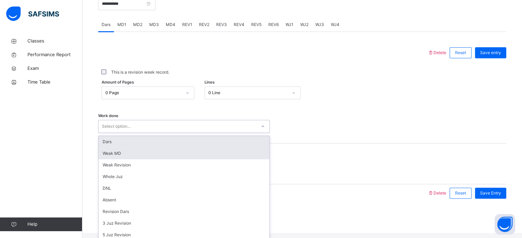
click at [104, 160] on div "Weak MD" at bounding box center [183, 154] width 171 height 12
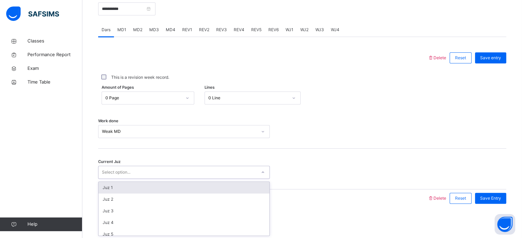
click at [102, 192] on div "Juz 1" at bounding box center [183, 188] width 171 height 12
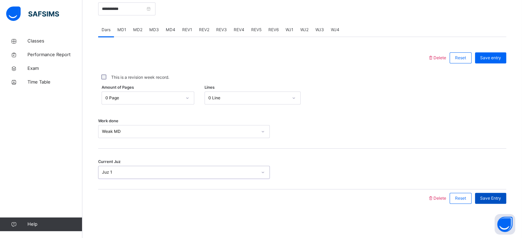
click at [497, 204] on div "Save Entry" at bounding box center [490, 198] width 31 height 11
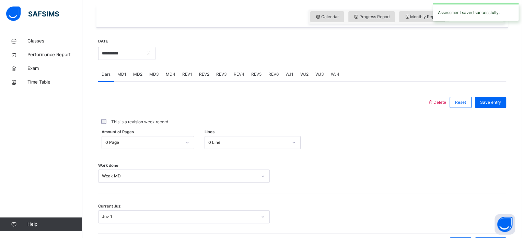
scroll to position [228, 0]
click at [155, 80] on div "MD3" at bounding box center [154, 74] width 16 height 14
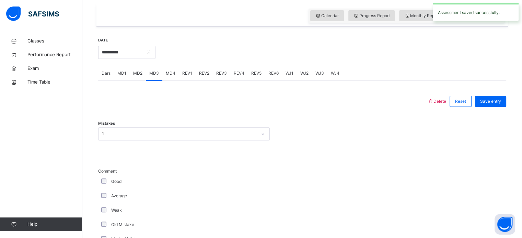
click at [168, 77] on span "MD4" at bounding box center [171, 73] width 10 height 6
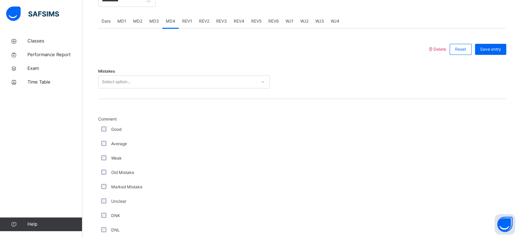
scroll to position [285, 0]
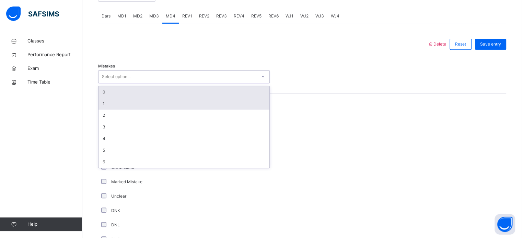
click at [98, 110] on div "1" at bounding box center [183, 104] width 171 height 12
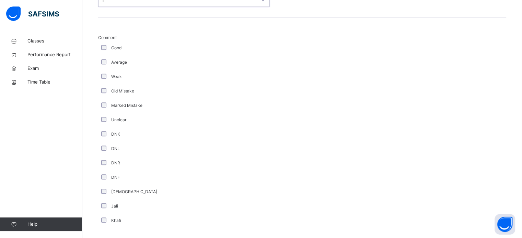
click at [102, 84] on div "Weak" at bounding box center [184, 77] width 172 height 14
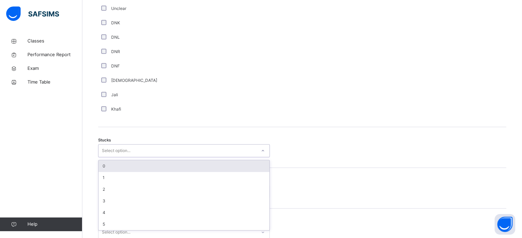
scroll to position [474, 0]
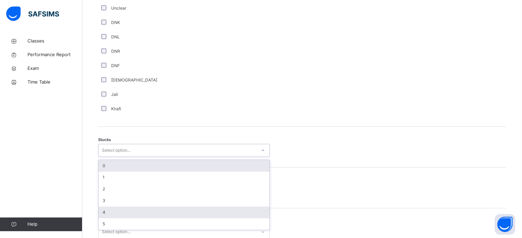
click at [100, 218] on div "4" at bounding box center [183, 213] width 171 height 12
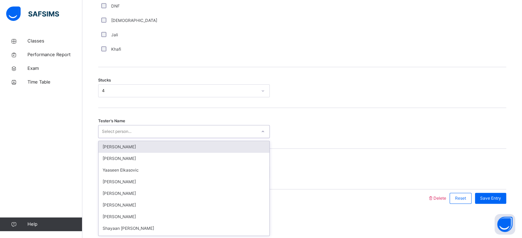
scroll to position [538, 0]
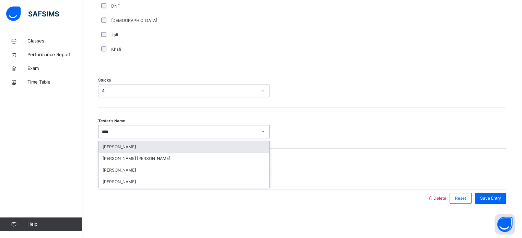
type input "*****"
click at [115, 149] on div "[PERSON_NAME]" at bounding box center [183, 147] width 171 height 12
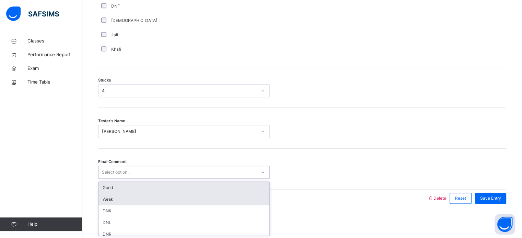
click at [107, 203] on div "Weak" at bounding box center [183, 200] width 171 height 12
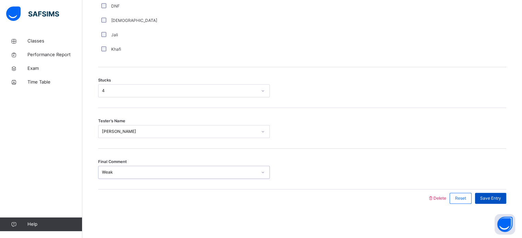
click at [500, 202] on div "Save Entry" at bounding box center [490, 198] width 31 height 11
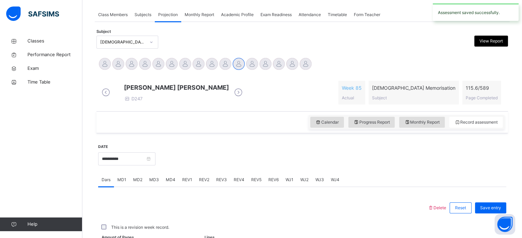
scroll to position [277, 0]
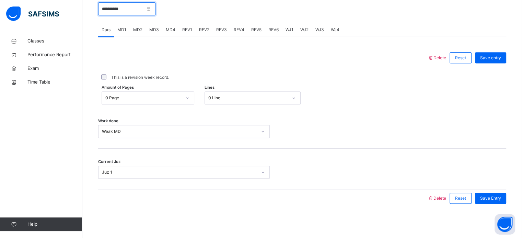
click at [103, 13] on input "**********" at bounding box center [126, 8] width 57 height 13
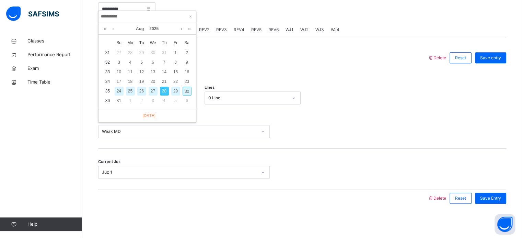
click at [185, 88] on div "30" at bounding box center [187, 91] width 9 height 9
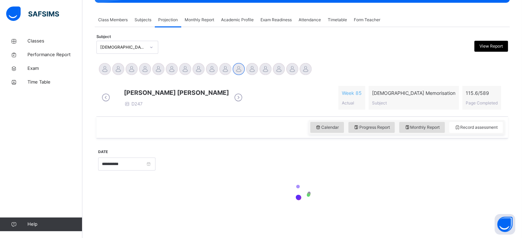
type input "**********"
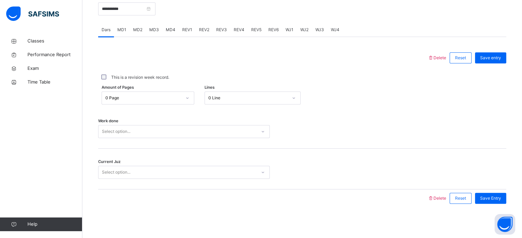
click at [126, 34] on div "MD1" at bounding box center [122, 30] width 16 height 14
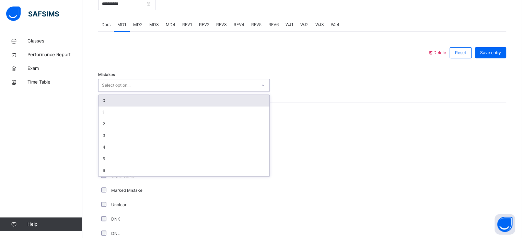
click at [102, 107] on div "0" at bounding box center [183, 101] width 171 height 12
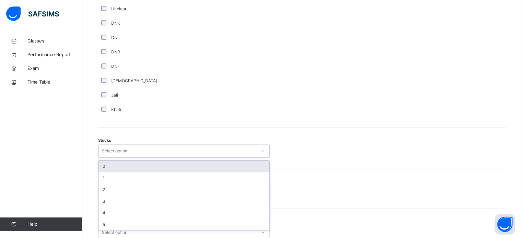
scroll to position [474, 0]
click at [105, 172] on div "0" at bounding box center [183, 166] width 171 height 12
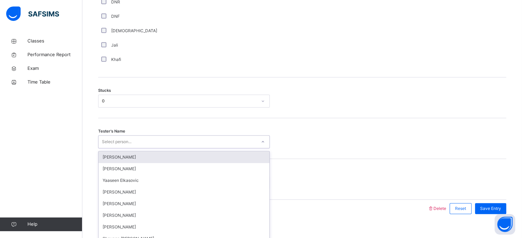
scroll to position [538, 0]
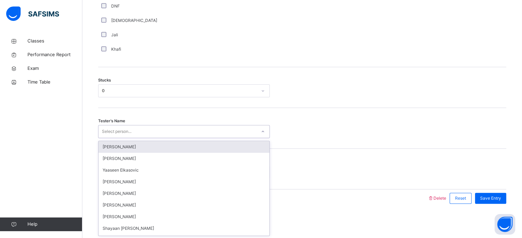
type input "*"
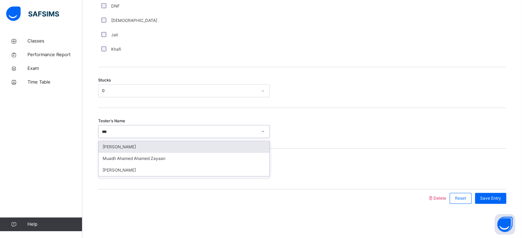
type input "****"
click at [109, 146] on div "[PERSON_NAME]" at bounding box center [183, 147] width 171 height 12
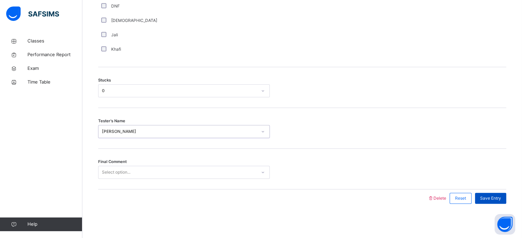
click at [491, 203] on div "Save Entry" at bounding box center [490, 198] width 31 height 11
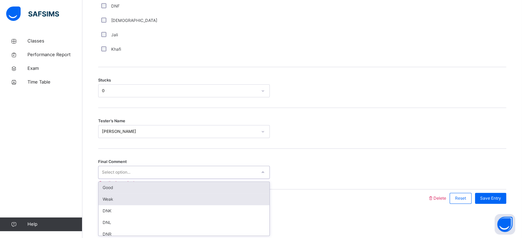
click at [104, 194] on div "Weak" at bounding box center [183, 200] width 171 height 12
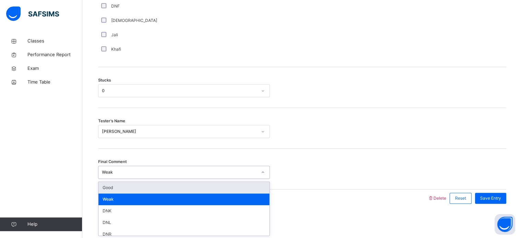
click at [103, 192] on div "Good" at bounding box center [183, 188] width 171 height 12
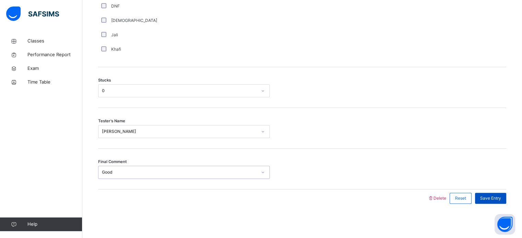
click at [490, 202] on div "Save Entry" at bounding box center [490, 198] width 31 height 11
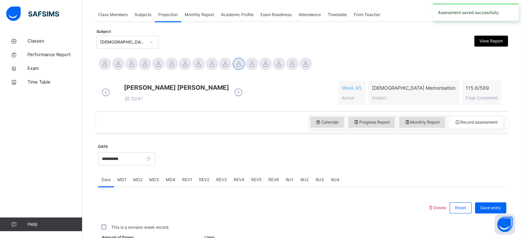
scroll to position [277, 0]
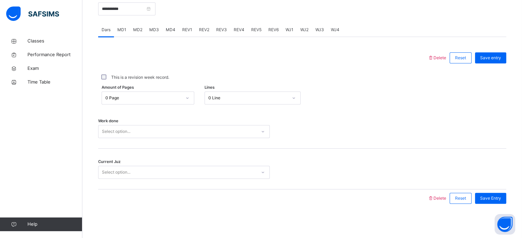
click at [171, 36] on div "MD4" at bounding box center [170, 30] width 16 height 14
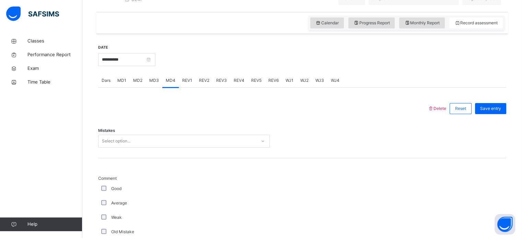
scroll to position [223, 0]
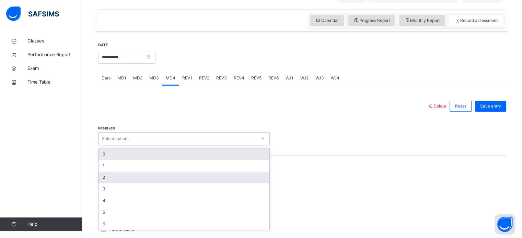
click at [103, 184] on div "2" at bounding box center [183, 178] width 171 height 12
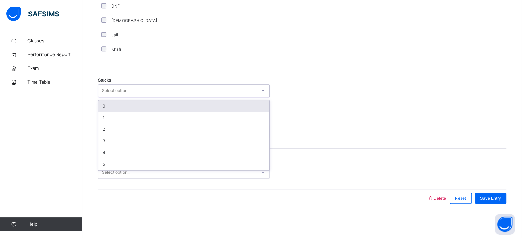
scroll to position [528, 0]
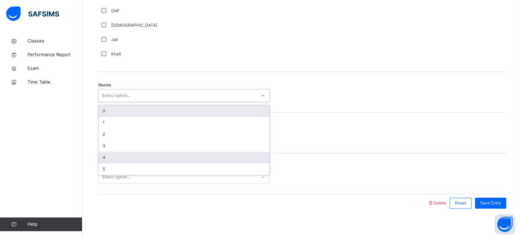
click at [101, 164] on div "4" at bounding box center [183, 158] width 171 height 12
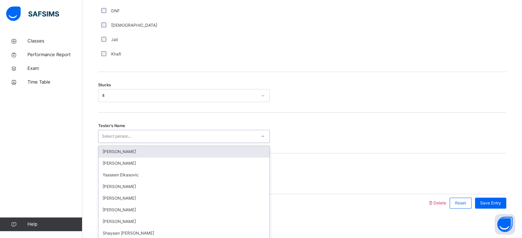
scroll to position [538, 0]
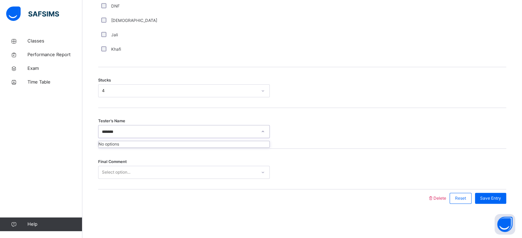
type input "*****"
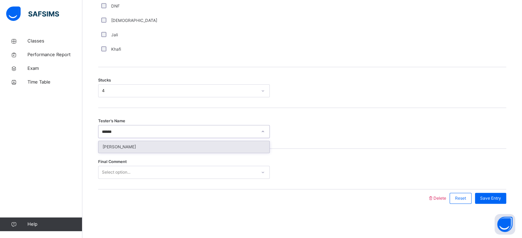
click at [113, 148] on div "[PERSON_NAME]" at bounding box center [183, 147] width 171 height 12
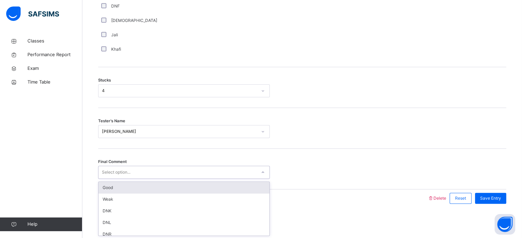
click at [132, 176] on div "Select option..." at bounding box center [177, 172] width 158 height 11
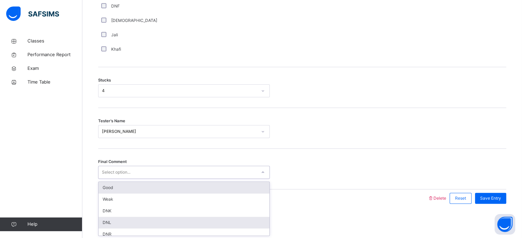
click at [108, 226] on div "DNL" at bounding box center [183, 223] width 171 height 12
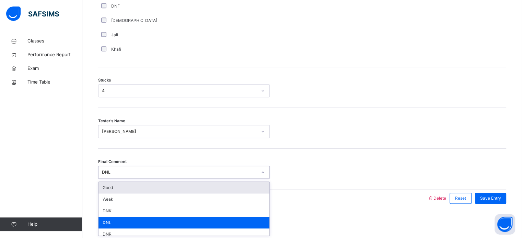
click at [107, 202] on div "Weak" at bounding box center [183, 200] width 171 height 12
click at [107, 203] on div at bounding box center [263, 199] width 323 height 18
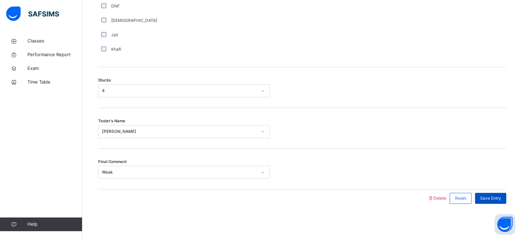
click at [496, 202] on div "Save Entry" at bounding box center [490, 198] width 31 height 11
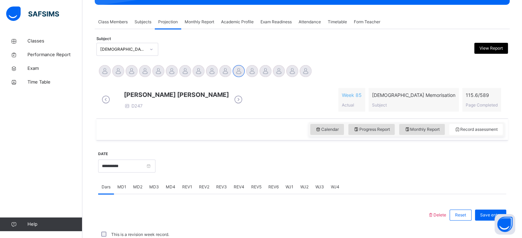
scroll to position [96, 0]
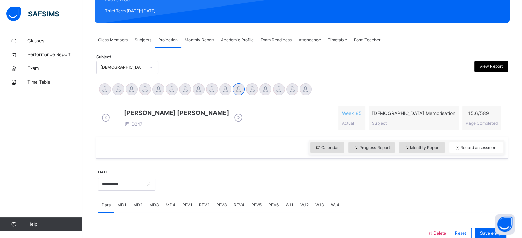
click at [43, 209] on div "Classes Performance Report Exam Time Table Help" at bounding box center [41, 132] width 82 height 211
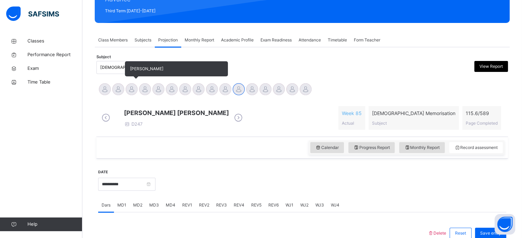
click at [133, 88] on div at bounding box center [132, 89] width 12 height 12
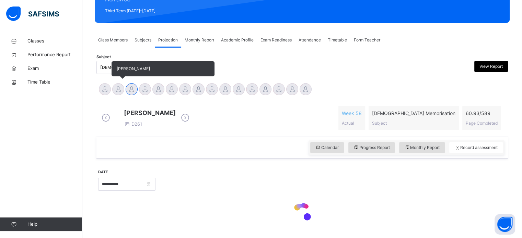
click at [120, 86] on div at bounding box center [118, 89] width 12 height 12
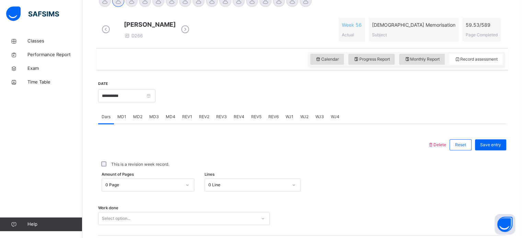
scroll to position [233, 0]
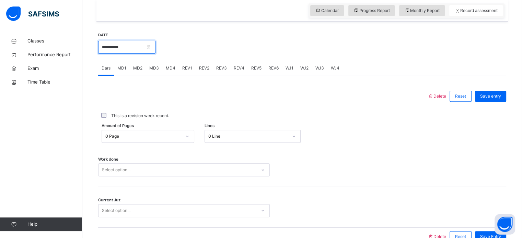
click at [150, 54] on input "**********" at bounding box center [126, 47] width 57 height 13
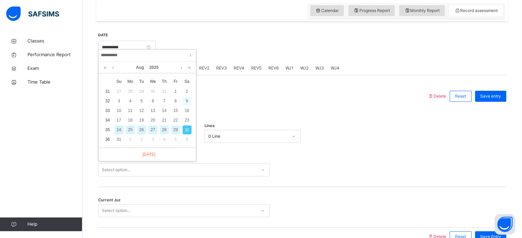
click at [186, 102] on div "9" at bounding box center [187, 101] width 9 height 9
type input "**********"
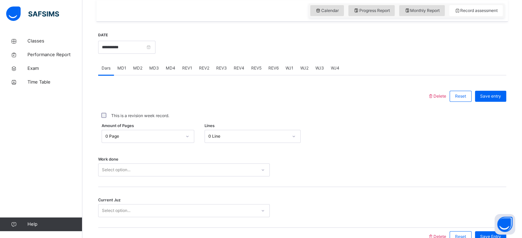
click at [169, 75] on div "MD4" at bounding box center [170, 68] width 16 height 14
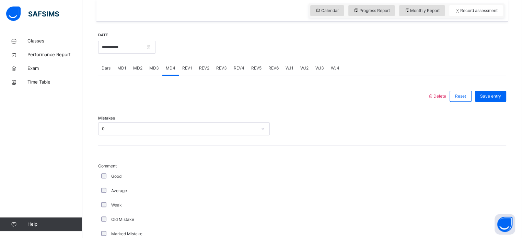
click at [107, 75] on div "Dars" at bounding box center [106, 68] width 16 height 14
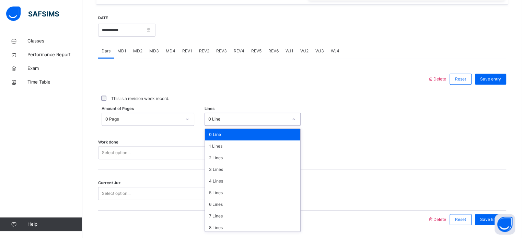
click at [242, 126] on div "option 0 Line focused, 1 of 16. 16 results available. Use Up and Down to choose…" at bounding box center [253, 119] width 96 height 13
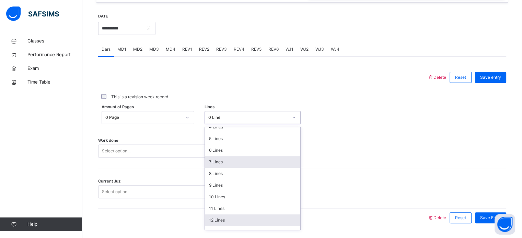
scroll to position [64, 0]
click at [214, 226] on div "13 Lines" at bounding box center [252, 221] width 95 height 12
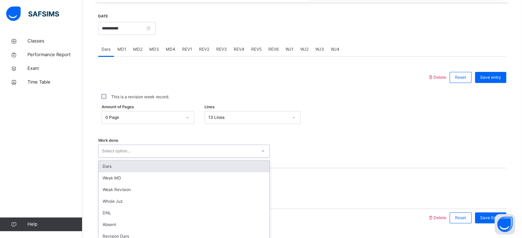
scroll to position [277, 0]
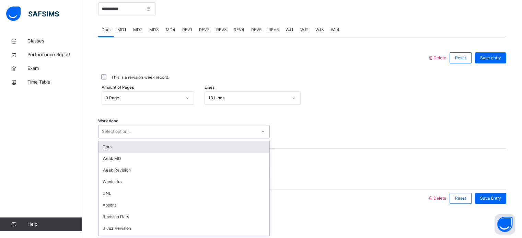
click at [184, 138] on div "option Dars focused, 1 of 14. 14 results available. Use Up and Down to choose o…" at bounding box center [184, 131] width 172 height 13
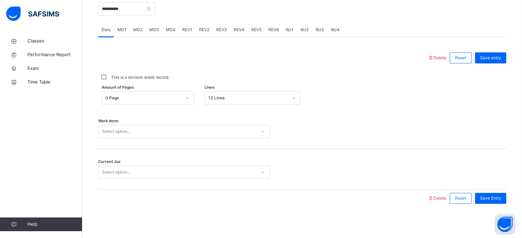
click at [184, 139] on div "Work done Select option..." at bounding box center [302, 128] width 408 height 41
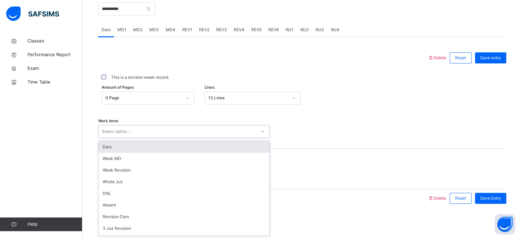
click at [185, 129] on div "Select option..." at bounding box center [177, 132] width 158 height 11
click at [170, 150] on div "Dars" at bounding box center [183, 147] width 171 height 12
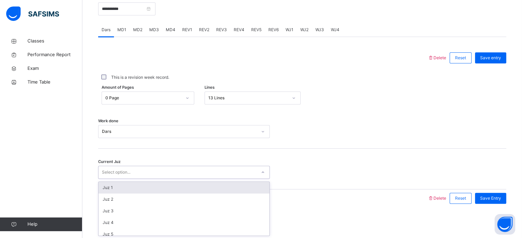
click at [154, 173] on div "Select option..." at bounding box center [177, 172] width 158 height 11
type input "**"
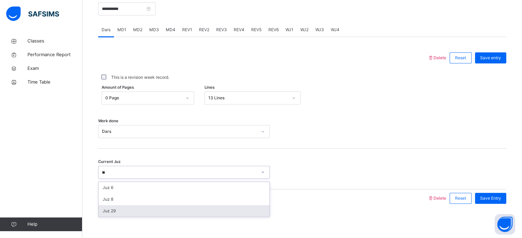
click at [144, 214] on div "Juz 29" at bounding box center [183, 212] width 171 height 12
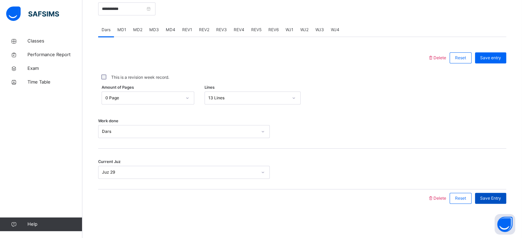
click at [500, 201] on span "Save Entry" at bounding box center [490, 199] width 21 height 6
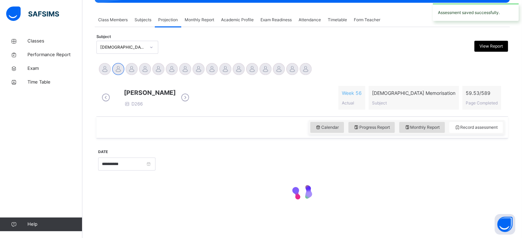
click at [500, 201] on div at bounding box center [302, 192] width 408 height 29
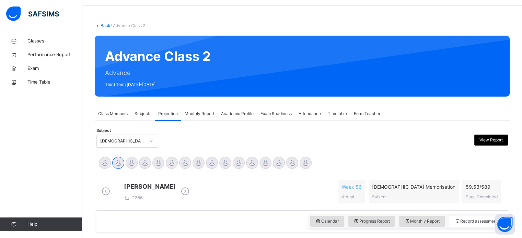
scroll to position [0, 0]
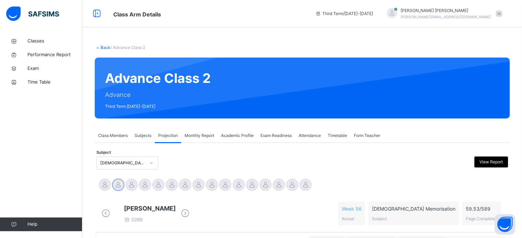
click at [199, 142] on div "Monthly Report" at bounding box center [199, 136] width 36 height 14
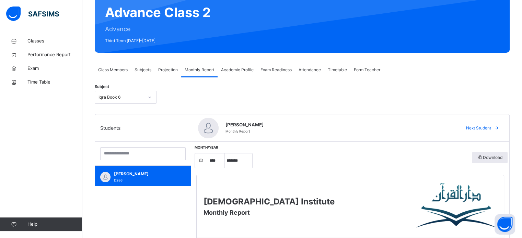
scroll to position [69, 0]
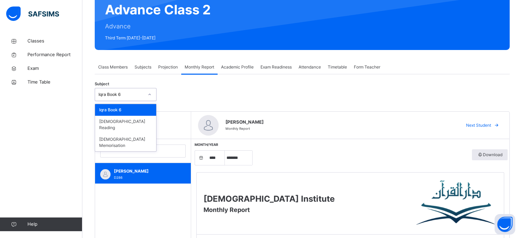
click at [147, 95] on div at bounding box center [150, 94] width 12 height 11
click at [127, 135] on div "[DEMOGRAPHIC_DATA] Memorisation" at bounding box center [125, 143] width 61 height 18
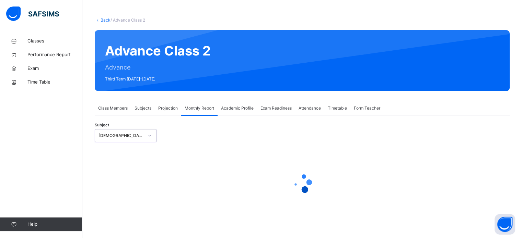
select select "****"
select select "*"
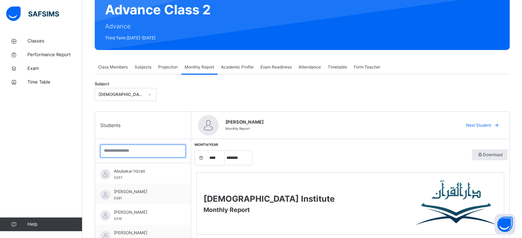
click at [129, 151] on input "search" at bounding box center [142, 151] width 85 height 13
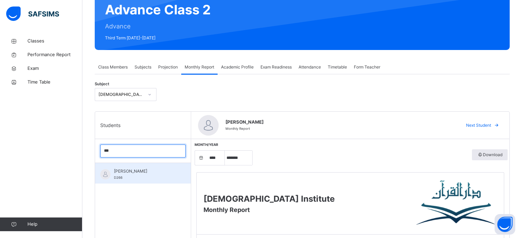
type input "***"
click at [125, 168] on span "[PERSON_NAME]" at bounding box center [144, 171] width 61 height 6
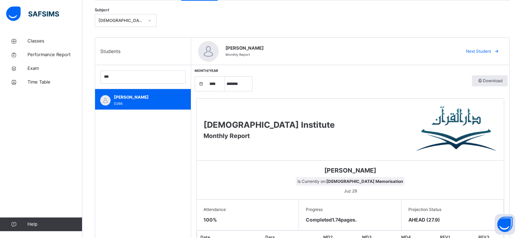
scroll to position [124, 0]
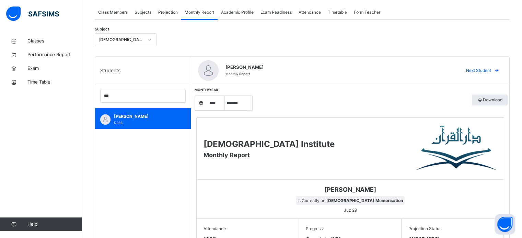
click at [160, 17] on div "Projection" at bounding box center [168, 12] width 26 height 14
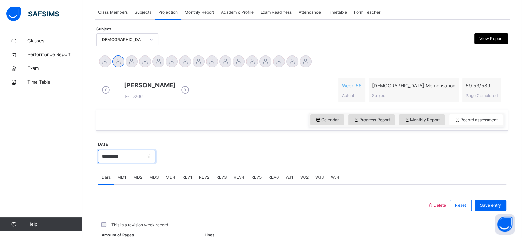
click at [133, 158] on input "**********" at bounding box center [126, 156] width 57 height 13
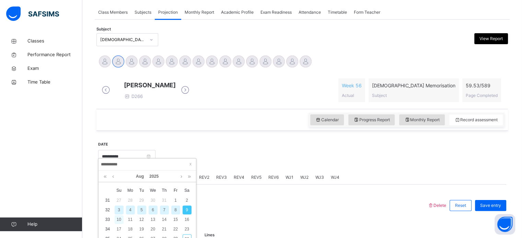
click at [117, 217] on div "10" at bounding box center [119, 219] width 9 height 9
type input "**********"
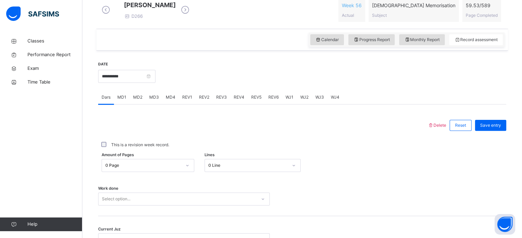
scroll to position [220, 0]
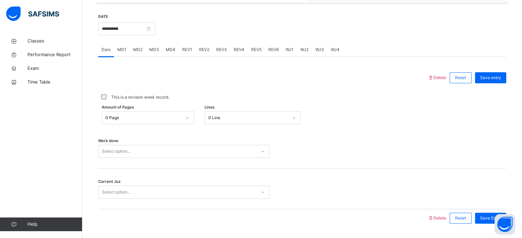
click at [228, 125] on div "0 Line" at bounding box center [253, 118] width 96 height 13
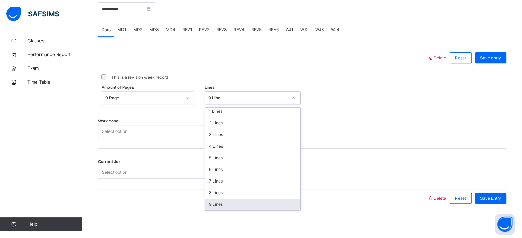
scroll to position [27, 0]
click at [280, 206] on div "10 Lines" at bounding box center [252, 203] width 95 height 12
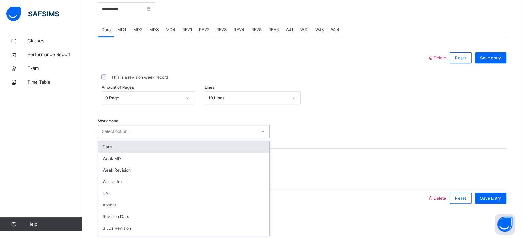
click at [225, 133] on div "Select option..." at bounding box center [177, 132] width 158 height 11
click at [109, 152] on div "Dars" at bounding box center [183, 147] width 171 height 12
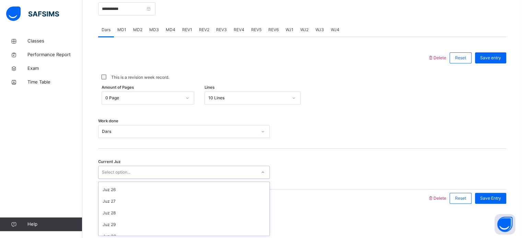
scroll to position [291, 0]
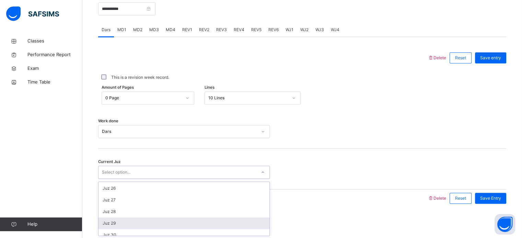
click at [118, 226] on div "Juz 29" at bounding box center [183, 224] width 171 height 12
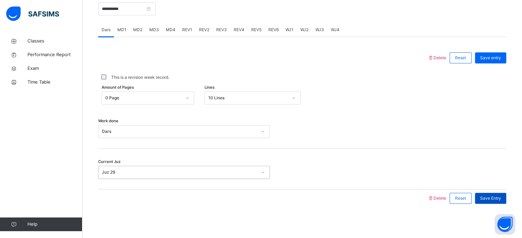
click at [493, 201] on span "Save Entry" at bounding box center [490, 199] width 21 height 6
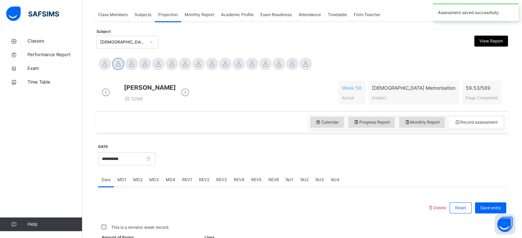
scroll to position [277, 0]
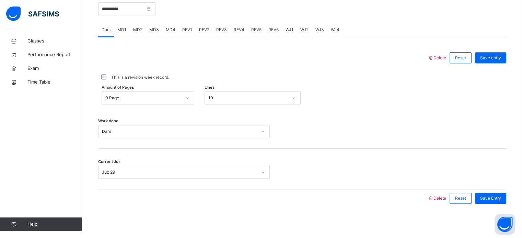
click at [175, 29] on div "MD4" at bounding box center [170, 30] width 16 height 14
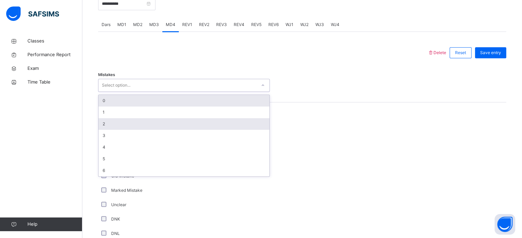
click at [102, 130] on div "2" at bounding box center [183, 124] width 171 height 12
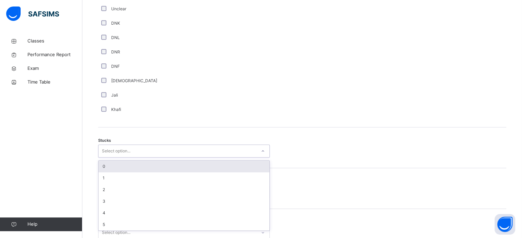
scroll to position [474, 0]
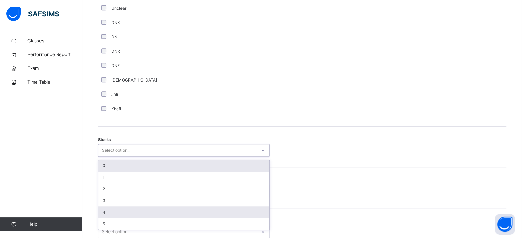
click at [99, 219] on div "4" at bounding box center [183, 213] width 171 height 12
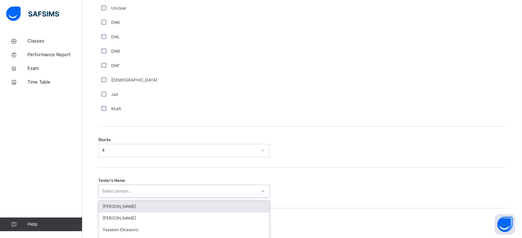
scroll to position [538, 0]
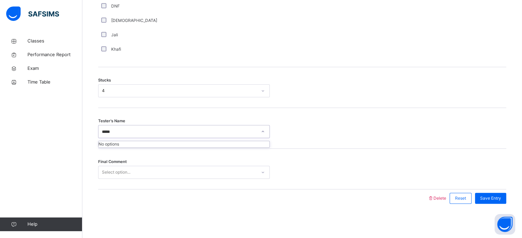
type input "***"
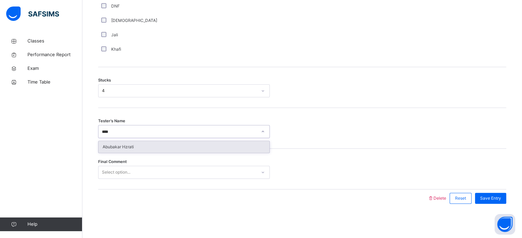
click at [205, 141] on div "Abubakar Hzrati" at bounding box center [184, 147] width 172 height 12
click at [202, 149] on div "Abubakar Hzrati" at bounding box center [183, 147] width 171 height 12
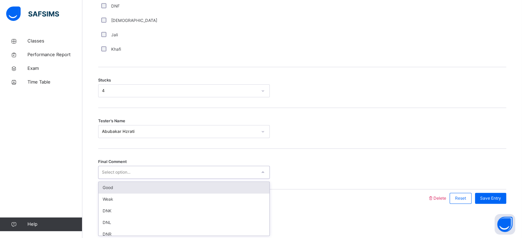
click at [196, 170] on div "Select option..." at bounding box center [177, 172] width 158 height 11
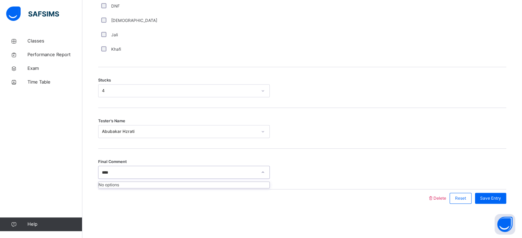
type input "****"
click at [317, 175] on div at bounding box center [302, 172] width 58 height 13
click at [494, 203] on div "Save Entry" at bounding box center [490, 198] width 31 height 11
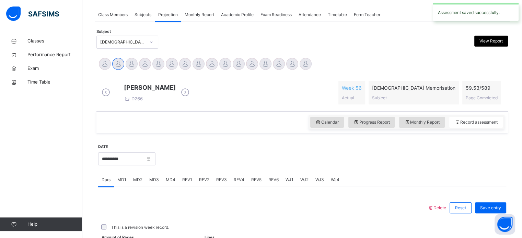
scroll to position [277, 0]
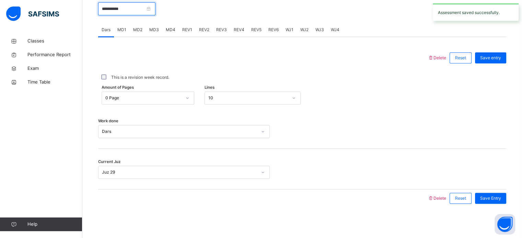
click at [139, 9] on input "**********" at bounding box center [126, 8] width 57 height 13
click at [212, 72] on div "This is a revision week record." at bounding box center [302, 77] width 408 height 14
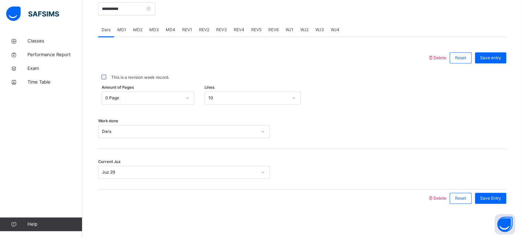
scroll to position [272, 0]
click at [219, 76] on div "This is a revision week record." at bounding box center [302, 77] width 408 height 14
click at [0, 84] on icon at bounding box center [13, 82] width 27 height 5
click at [0, 81] on link "Time Table" at bounding box center [41, 82] width 82 height 14
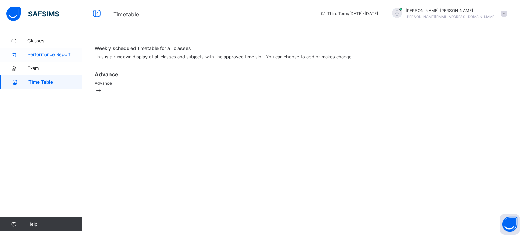
click at [27, 56] on span "Performance Report" at bounding box center [54, 54] width 55 height 7
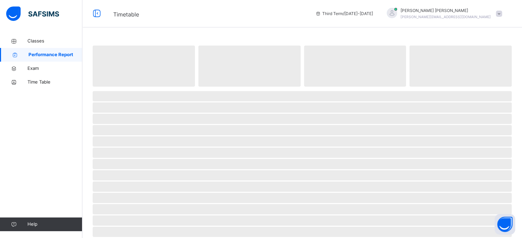
select select "****"
select select "*"
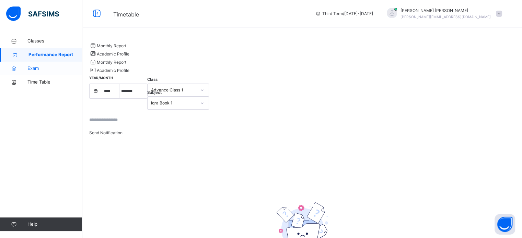
click at [23, 71] on icon at bounding box center [13, 68] width 27 height 5
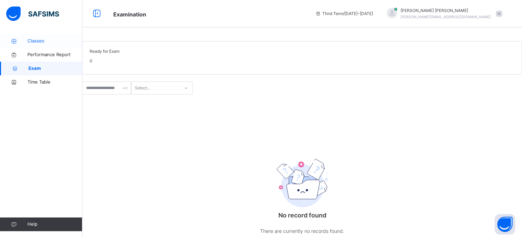
click at [24, 43] on icon at bounding box center [13, 41] width 27 height 5
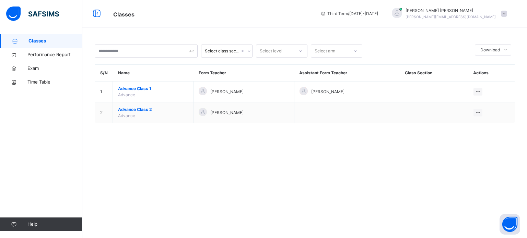
click at [25, 18] on img at bounding box center [32, 14] width 53 height 14
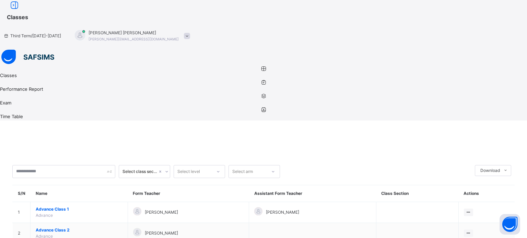
click at [15, 66] on link "Classes" at bounding box center [263, 73] width 527 height 14
click at [16, 94] on icon at bounding box center [263, 96] width 527 height 5
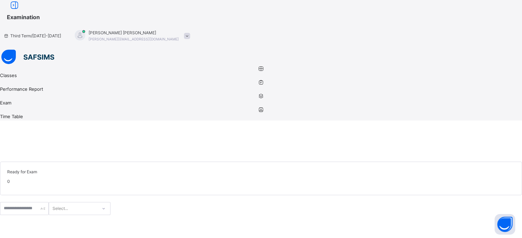
click at [14, 80] on link "Performance Report" at bounding box center [261, 87] width 522 height 14
select select "****"
select select "*"
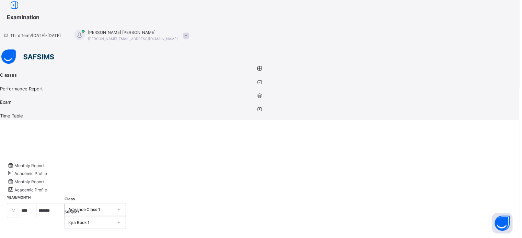
click at [12, 107] on icon at bounding box center [261, 109] width 522 height 5
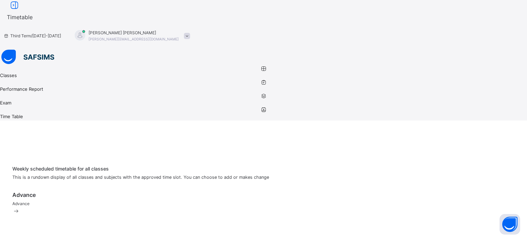
click at [15, 66] on icon at bounding box center [263, 68] width 527 height 5
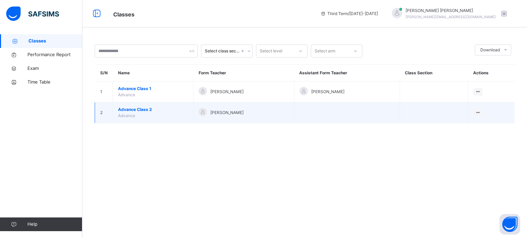
drag, startPoint x: 15, startPoint y: 42, endPoint x: 148, endPoint y: 110, distance: 149.3
click at [148, 110] on span "Advance Class 2" at bounding box center [153, 110] width 70 height 6
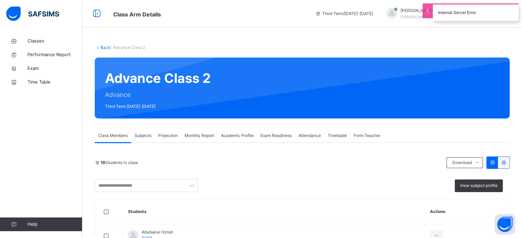
click at [166, 134] on span "Projection" at bounding box center [168, 136] width 20 height 6
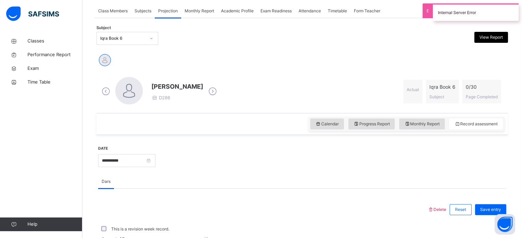
scroll to position [128, 0]
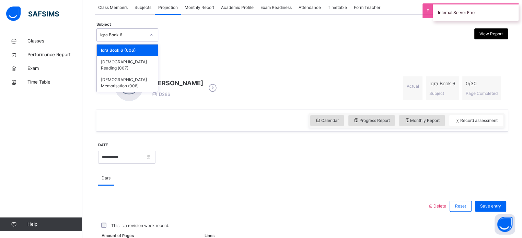
click at [126, 34] on div "Iqra Book 6" at bounding box center [122, 35] width 45 height 6
click at [135, 74] on div "[DEMOGRAPHIC_DATA] Memorisation (008)" at bounding box center [127, 83] width 61 height 18
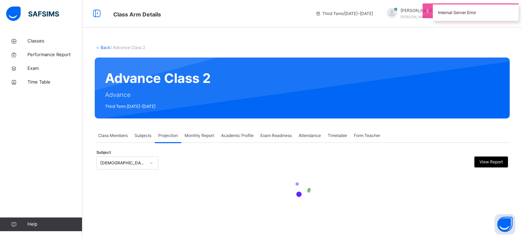
scroll to position [0, 0]
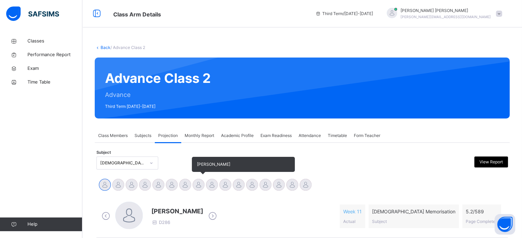
click at [199, 183] on div at bounding box center [198, 185] width 12 height 12
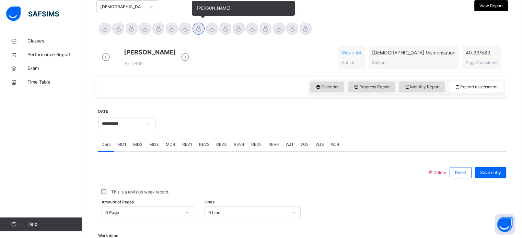
scroll to position [154, 0]
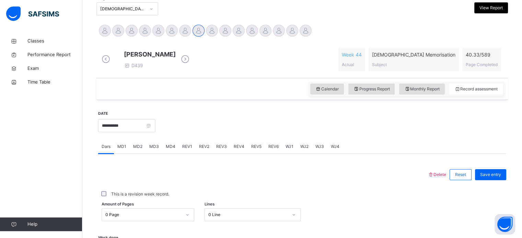
click at [331, 150] on span "WJ4" at bounding box center [335, 147] width 9 height 6
click at [315, 150] on span "WJ3" at bounding box center [319, 147] width 9 height 6
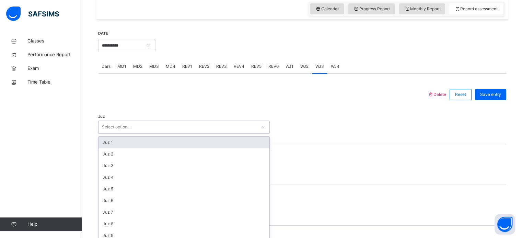
click at [247, 130] on div "Select option..." at bounding box center [184, 127] width 172 height 13
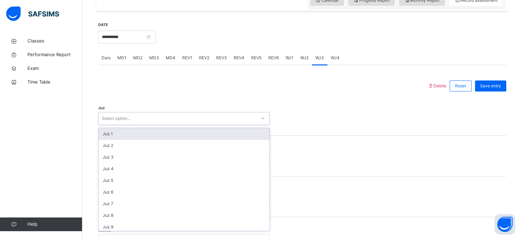
click at [247, 130] on div "Juz option Juz 1 focused, 1 of 30. 30 results available. Use Up and Down to cho…" at bounding box center [302, 115] width 408 height 41
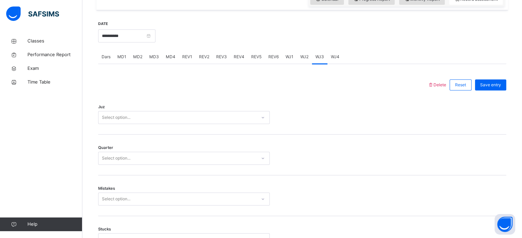
click at [247, 130] on div "Juz Select option..." at bounding box center [302, 114] width 408 height 41
click at [238, 123] on div "Select option..." at bounding box center [177, 118] width 158 height 11
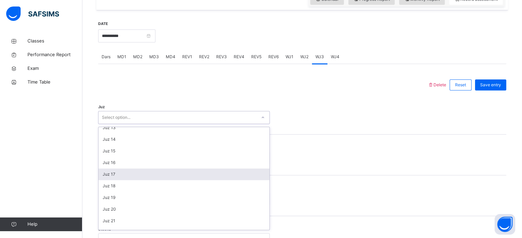
scroll to position [247, 0]
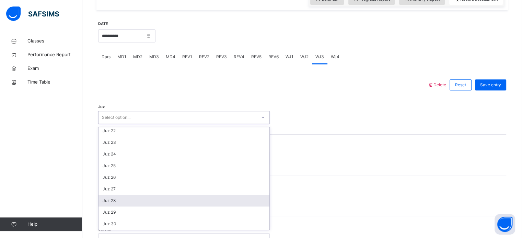
click at [219, 207] on div "Juz 28" at bounding box center [183, 201] width 171 height 12
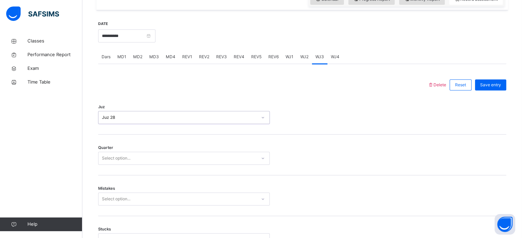
click at [214, 162] on div "Select option..." at bounding box center [177, 158] width 158 height 11
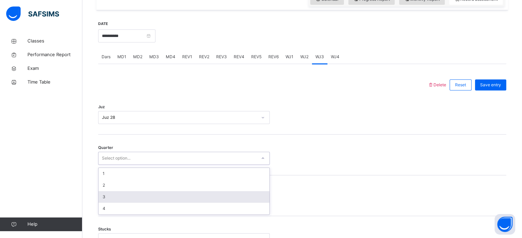
click at [217, 203] on div "3" at bounding box center [183, 197] width 171 height 12
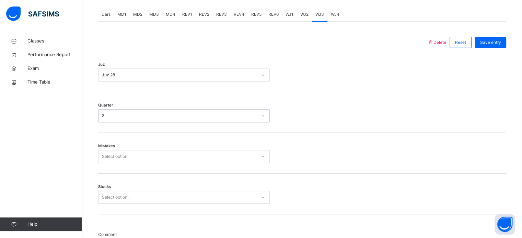
click at [210, 163] on div "Select option..." at bounding box center [184, 156] width 172 height 13
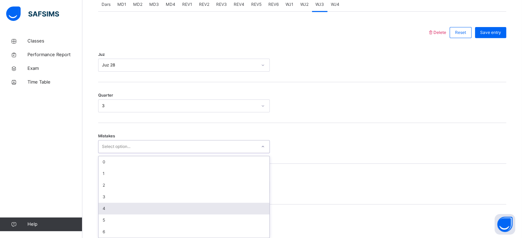
scroll to position [305, 0]
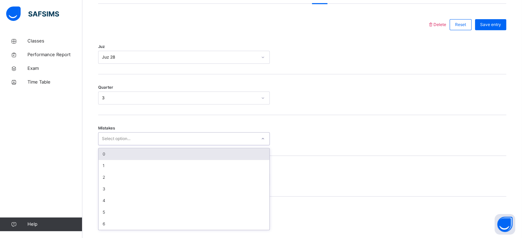
click at [199, 153] on div "0" at bounding box center [183, 155] width 171 height 12
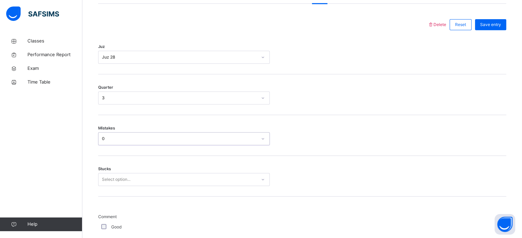
click at [183, 186] on div "Select option..." at bounding box center [184, 179] width 172 height 13
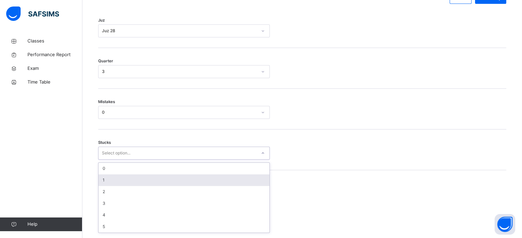
scroll to position [334, 0]
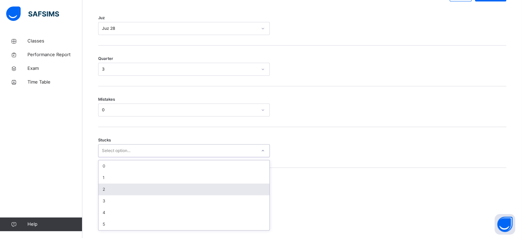
click at [176, 194] on div "2" at bounding box center [183, 190] width 171 height 12
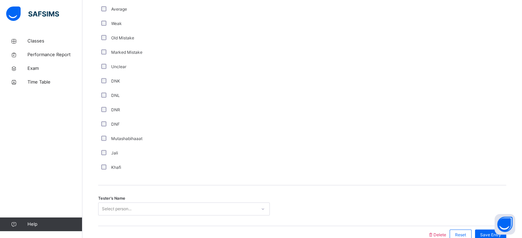
scroll to position [579, 0]
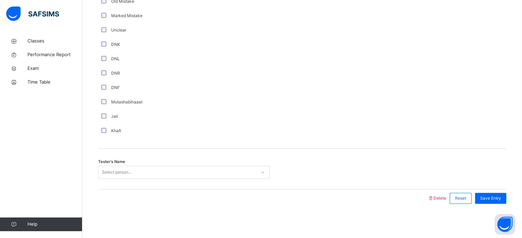
click at [121, 173] on div "Select person..." at bounding box center [117, 172] width 30 height 13
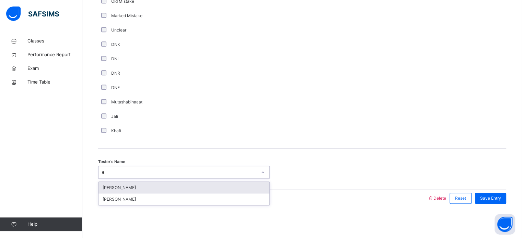
type input "**"
click at [130, 189] on div "[PERSON_NAME]" at bounding box center [183, 188] width 171 height 12
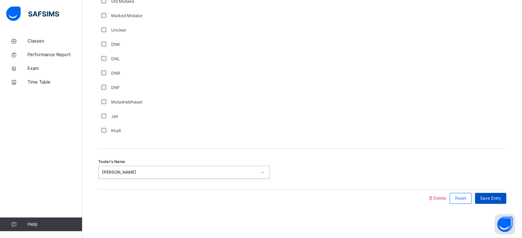
click at [494, 197] on span "Save Entry" at bounding box center [490, 199] width 21 height 6
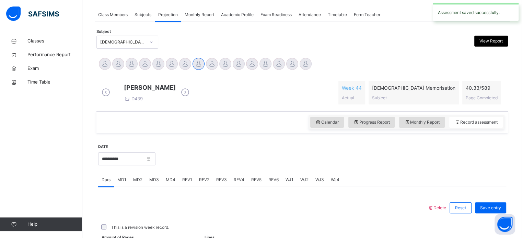
scroll to position [277, 0]
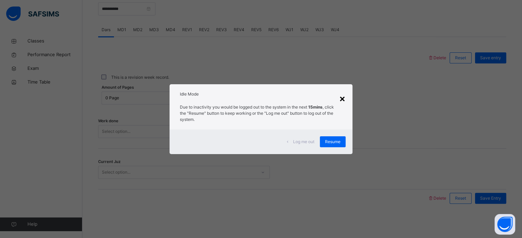
click at [343, 98] on div "×" at bounding box center [342, 98] width 7 height 14
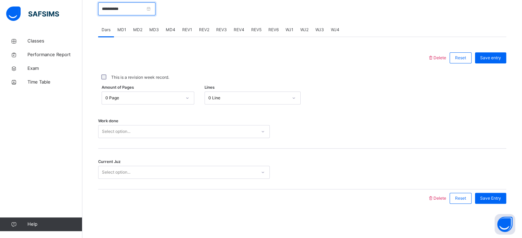
click at [140, 8] on input "**********" at bounding box center [126, 8] width 57 height 13
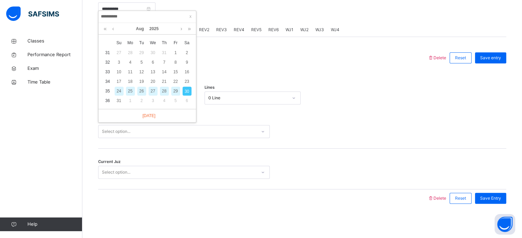
click at [141, 89] on div "26" at bounding box center [141, 91] width 9 height 9
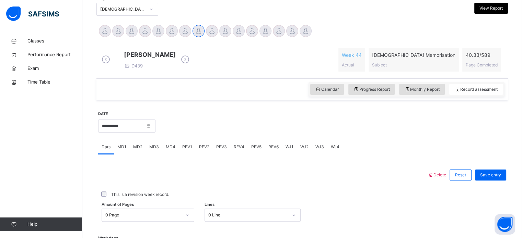
scroll to position [154, 0]
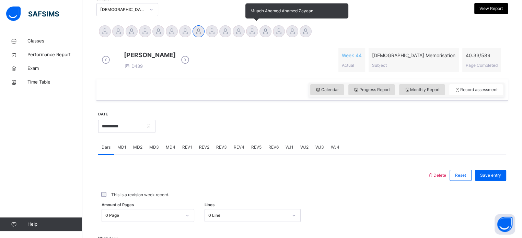
click at [254, 29] on div at bounding box center [252, 31] width 12 height 12
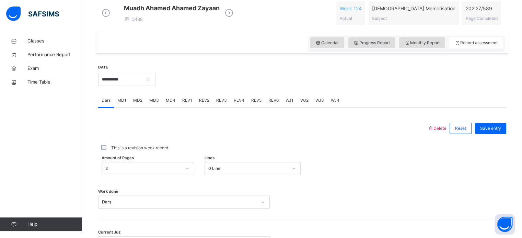
scroll to position [277, 0]
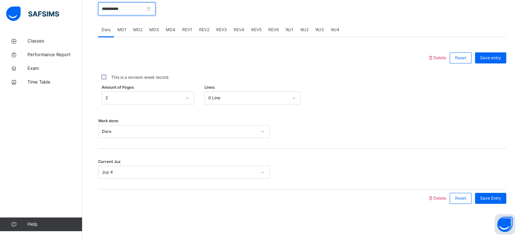
click at [136, 12] on input "**********" at bounding box center [126, 8] width 57 height 13
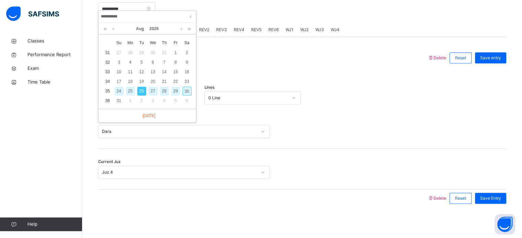
click at [162, 87] on div "28" at bounding box center [164, 91] width 9 height 9
type input "**********"
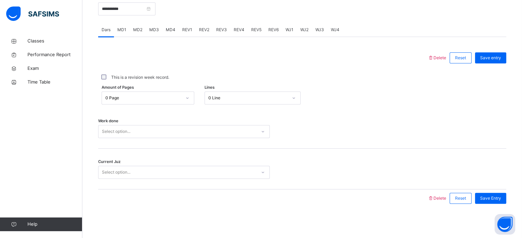
click at [149, 136] on div "Select option..." at bounding box center [177, 132] width 158 height 11
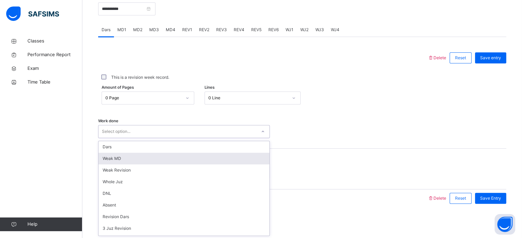
click at [141, 157] on div "Weak MD" at bounding box center [183, 159] width 171 height 12
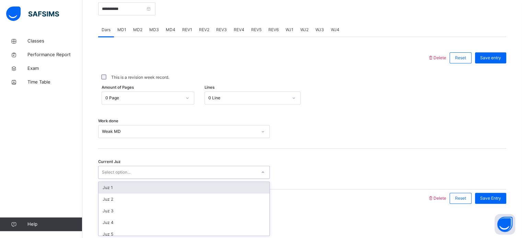
click at [128, 175] on div "Select option..." at bounding box center [116, 172] width 28 height 13
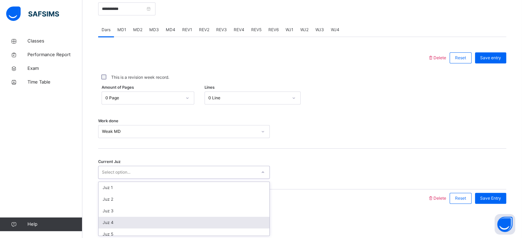
click at [120, 222] on div "Juz 4" at bounding box center [183, 223] width 171 height 12
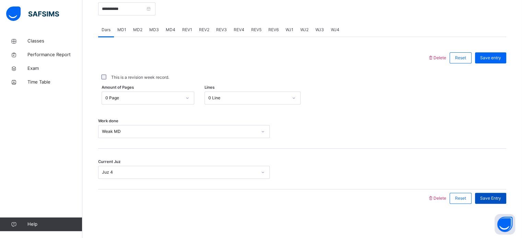
click at [483, 193] on div "Save Entry" at bounding box center [490, 198] width 31 height 11
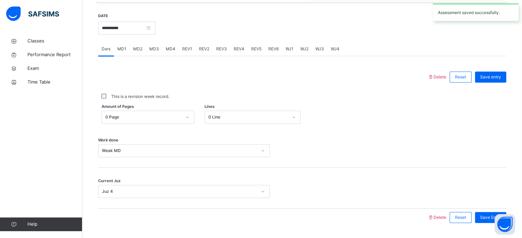
scroll to position [252, 0]
click at [157, 52] on span "MD3" at bounding box center [154, 49] width 10 height 6
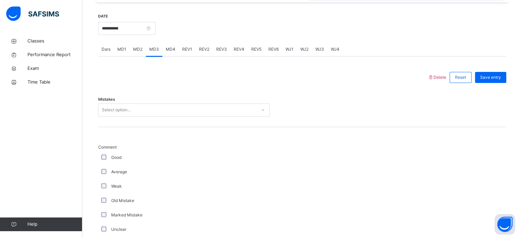
click at [122, 111] on div "Select option..." at bounding box center [116, 110] width 28 height 13
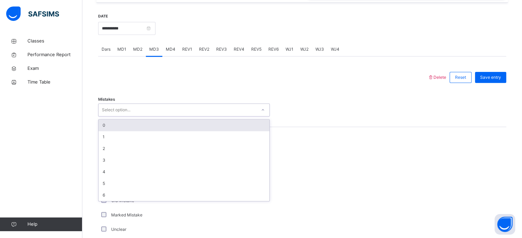
click at [118, 129] on div "0" at bounding box center [183, 126] width 171 height 12
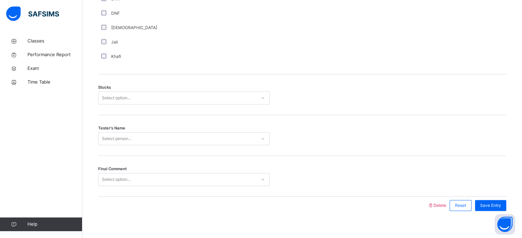
scroll to position [529, 0]
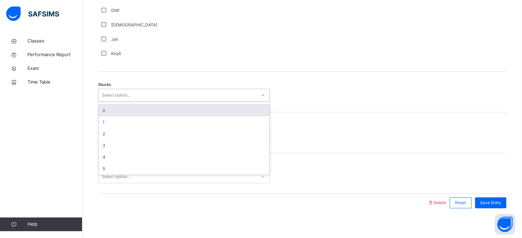
click at [125, 101] on div "Select option..." at bounding box center [116, 95] width 28 height 13
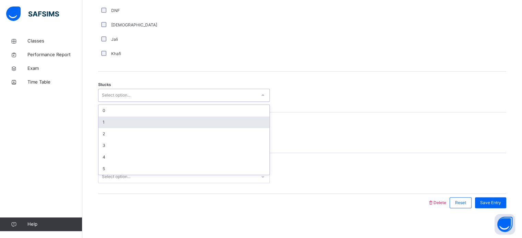
click at [119, 128] on div "1" at bounding box center [183, 123] width 171 height 12
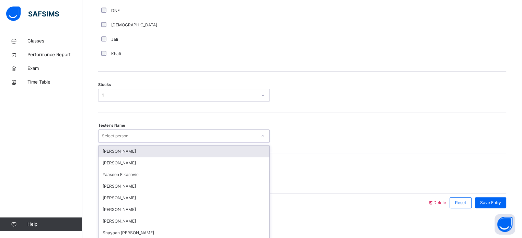
click at [120, 136] on div "Select person..." at bounding box center [117, 136] width 30 height 13
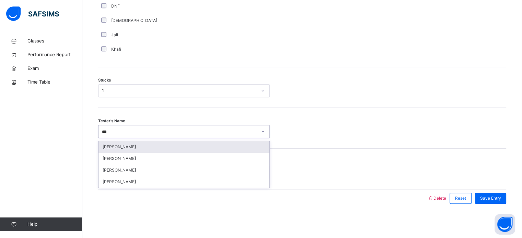
type input "****"
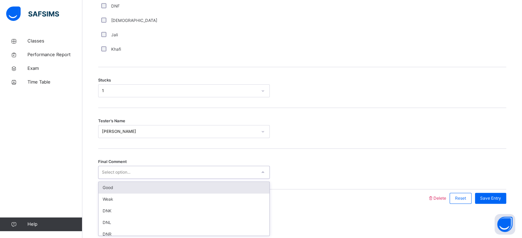
click at [129, 177] on div "Select option..." at bounding box center [116, 172] width 28 height 13
click at [120, 189] on div "Good" at bounding box center [183, 188] width 171 height 12
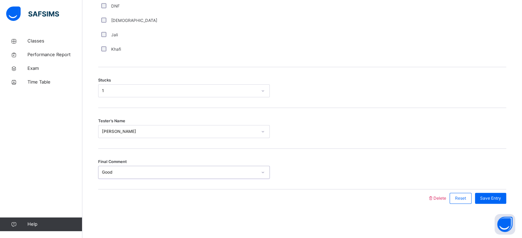
click at [484, 205] on div "Save Entry" at bounding box center [488, 199] width 35 height 18
click at [494, 205] on div "Save Entry" at bounding box center [488, 199] width 35 height 18
click at [494, 202] on div "Save Entry" at bounding box center [490, 198] width 31 height 11
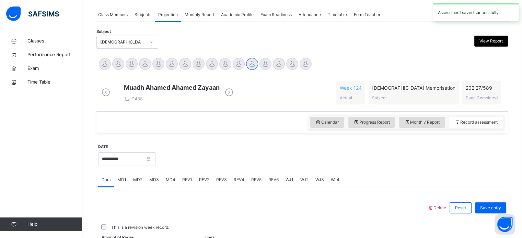
scroll to position [277, 0]
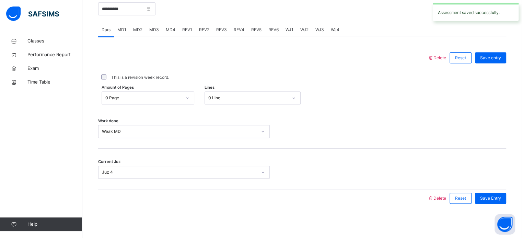
click at [165, 33] on div "MD4" at bounding box center [170, 30] width 16 height 14
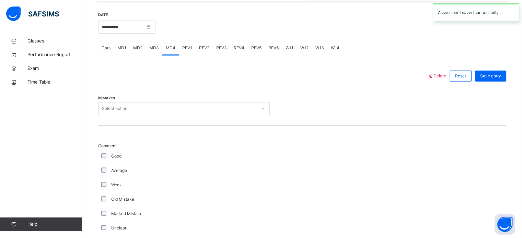
scroll to position [253, 0]
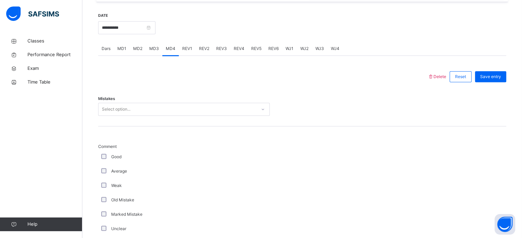
click at [135, 112] on div "Select option..." at bounding box center [177, 109] width 158 height 11
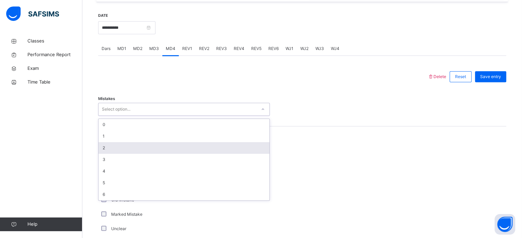
click at [114, 151] on div "2" at bounding box center [183, 148] width 171 height 12
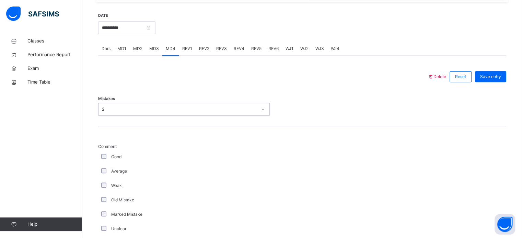
scroll to position [325, 0]
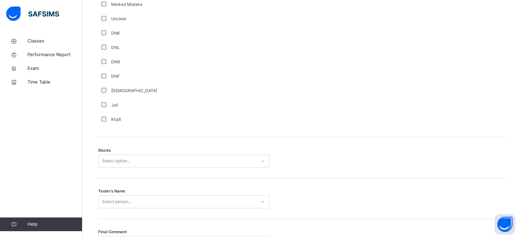
click at [116, 168] on div "Select option..." at bounding box center [184, 161] width 172 height 13
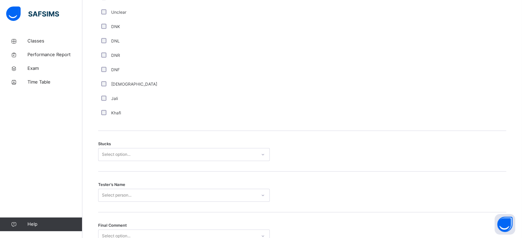
scroll to position [474, 0]
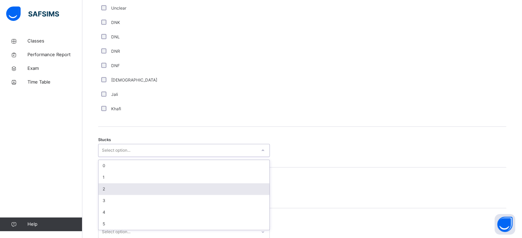
click at [116, 194] on div "2" at bounding box center [183, 190] width 171 height 12
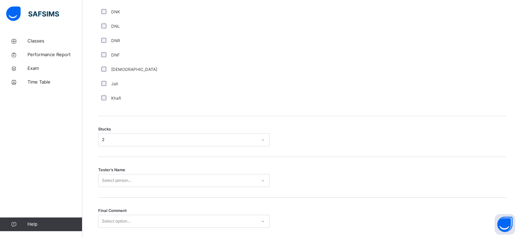
scroll to position [538, 0]
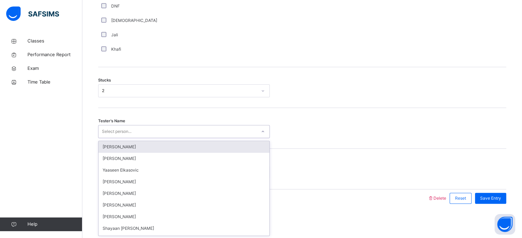
click at [141, 129] on div "Select person..." at bounding box center [177, 132] width 158 height 11
type input "****"
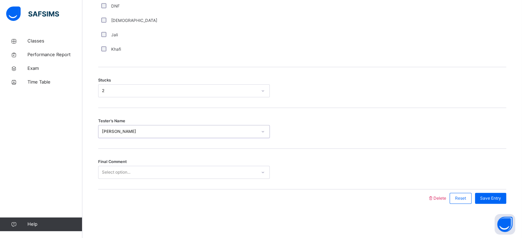
click at [140, 176] on div "Select option..." at bounding box center [177, 172] width 158 height 11
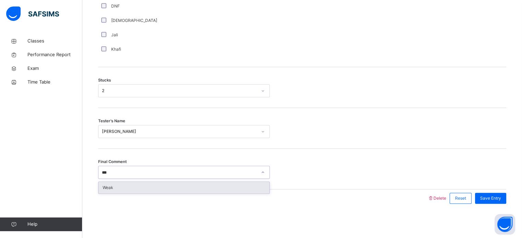
type input "****"
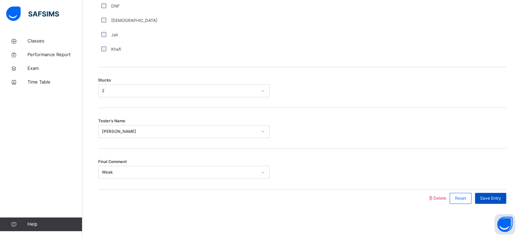
click at [489, 195] on div "Save Entry" at bounding box center [490, 198] width 31 height 11
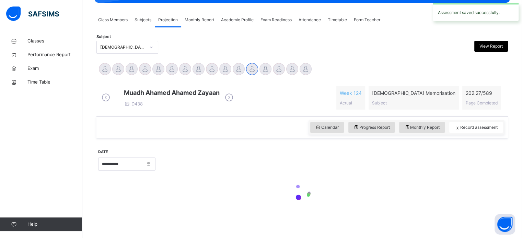
scroll to position [277, 0]
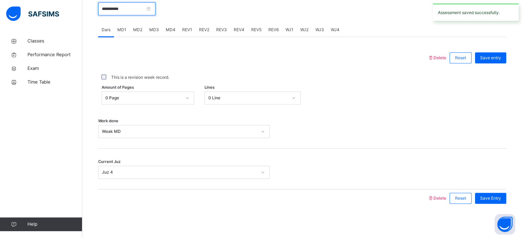
click at [127, 13] on input "**********" at bounding box center [126, 8] width 57 height 13
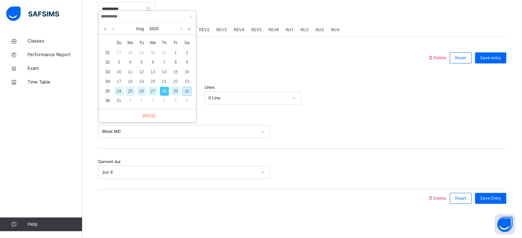
click at [186, 88] on div "30" at bounding box center [187, 91] width 9 height 9
type input "**********"
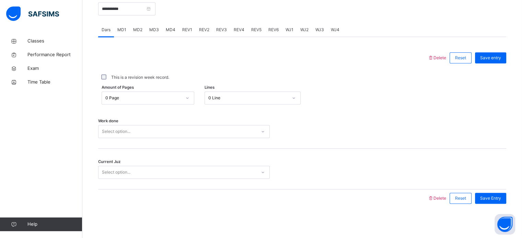
click at [170, 99] on div "0 Page" at bounding box center [143, 98] width 76 height 6
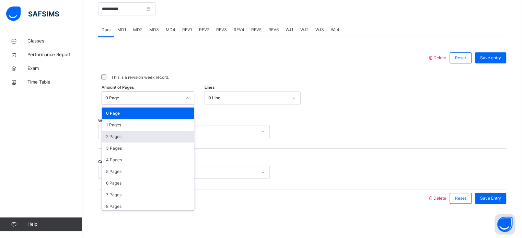
click at [156, 132] on div "2 Pages" at bounding box center [148, 137] width 92 height 12
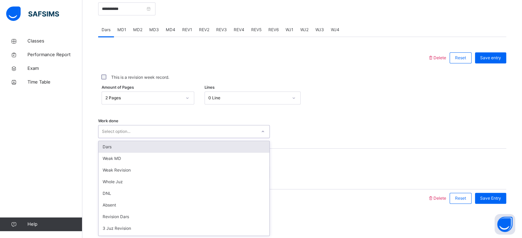
click at [155, 134] on div "Select option..." at bounding box center [177, 132] width 158 height 11
click at [133, 151] on div "Dars" at bounding box center [183, 147] width 171 height 12
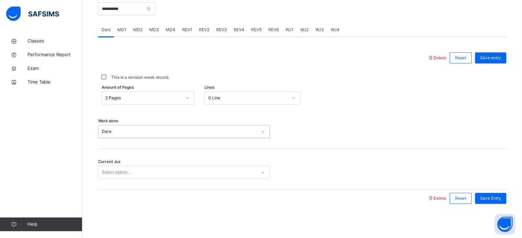
click at [130, 174] on div "Select option..." at bounding box center [116, 172] width 28 height 13
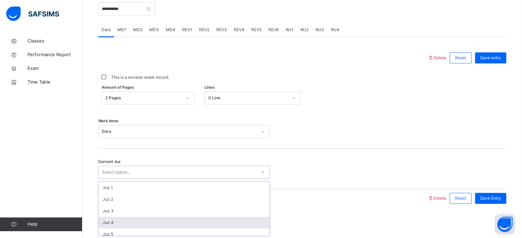
click at [118, 221] on div "Juz 4" at bounding box center [183, 223] width 171 height 12
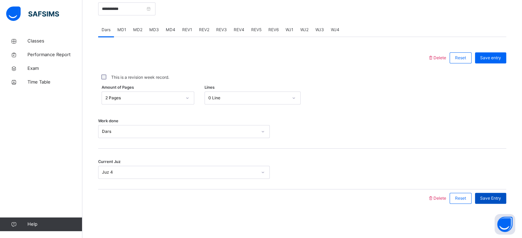
click at [486, 196] on span "Save Entry" at bounding box center [490, 199] width 21 height 6
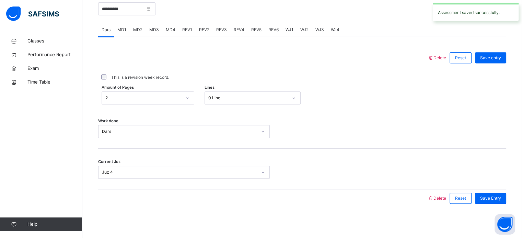
click at [120, 32] on span "MD1" at bounding box center [121, 30] width 9 height 6
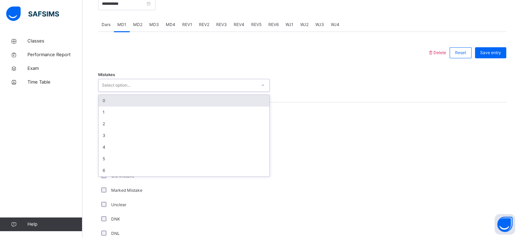
click at [141, 92] on div "Select option..." at bounding box center [184, 85] width 172 height 13
click at [128, 107] on div "0" at bounding box center [183, 101] width 171 height 12
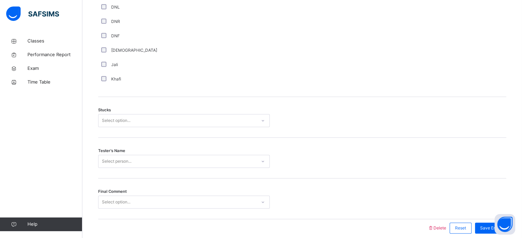
scroll to position [538, 0]
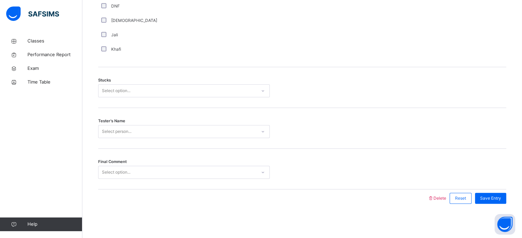
click at [121, 94] on div "Select option..." at bounding box center [116, 90] width 28 height 13
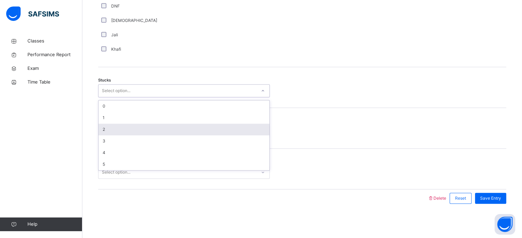
click at [109, 126] on div "2" at bounding box center [183, 130] width 171 height 12
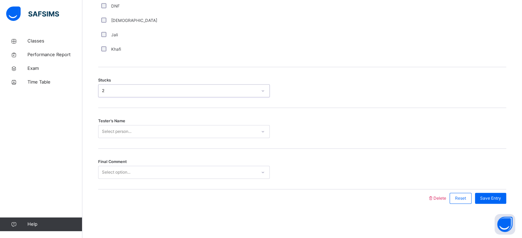
click at [112, 131] on div "Select person..." at bounding box center [117, 131] width 30 height 13
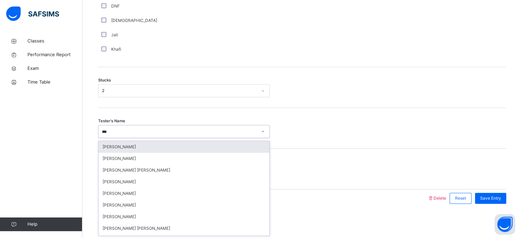
type input "****"
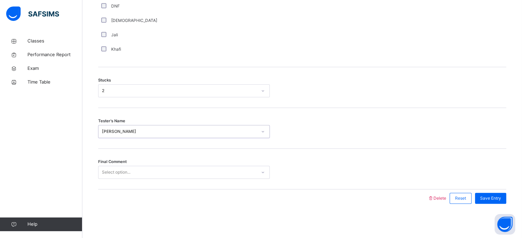
click at [123, 173] on div "Select option..." at bounding box center [116, 172] width 28 height 13
click at [500, 198] on span "Save Entry" at bounding box center [490, 199] width 21 height 6
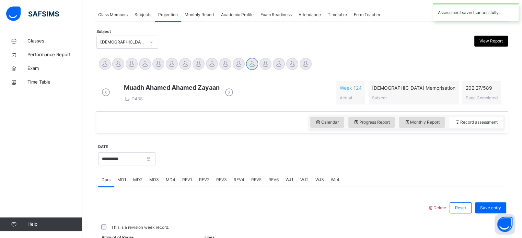
scroll to position [277, 0]
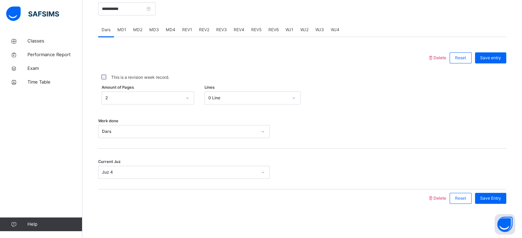
click at [184, 27] on span "REV1" at bounding box center [187, 30] width 10 height 6
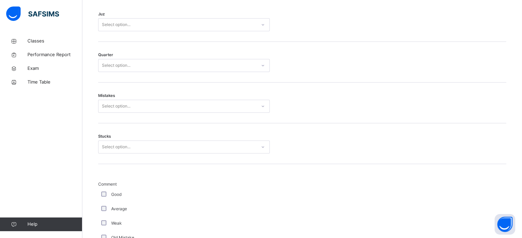
scroll to position [335, 0]
click at [140, 32] on div "Select option..." at bounding box center [177, 27] width 158 height 11
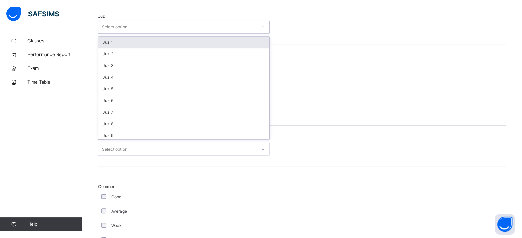
click at [123, 48] on div "Juz 1" at bounding box center [183, 43] width 171 height 12
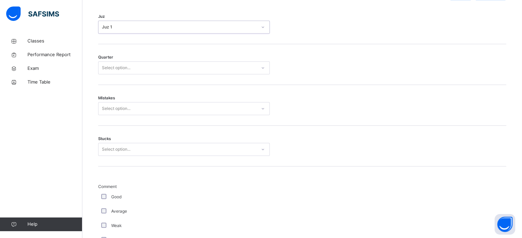
click at [126, 72] on div "Select option..." at bounding box center [116, 67] width 28 height 13
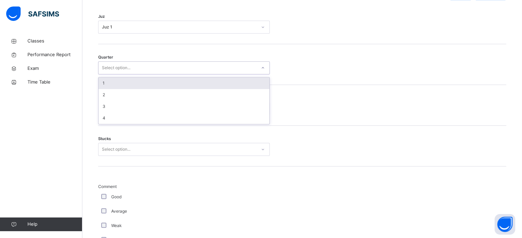
click at [122, 89] on div "1" at bounding box center [183, 84] width 171 height 12
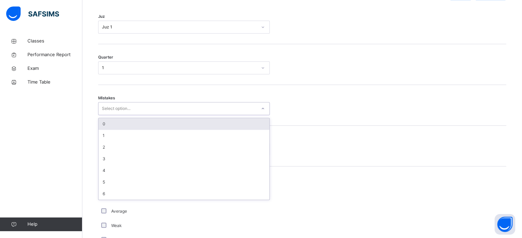
click at [122, 108] on div "Select option..." at bounding box center [116, 108] width 28 height 13
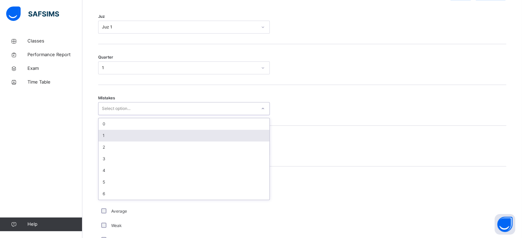
click at [112, 142] on div "1" at bounding box center [183, 136] width 171 height 12
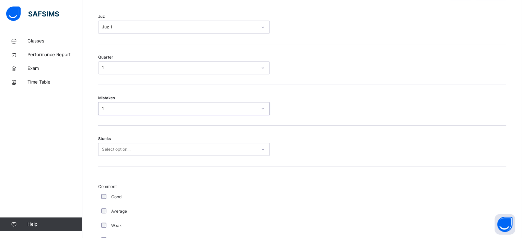
click at [107, 153] on div "Select option..." at bounding box center [116, 149] width 28 height 13
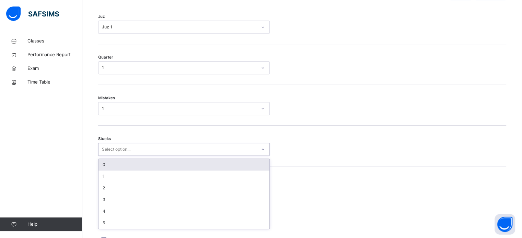
click at [110, 171] on div "0" at bounding box center [183, 165] width 171 height 12
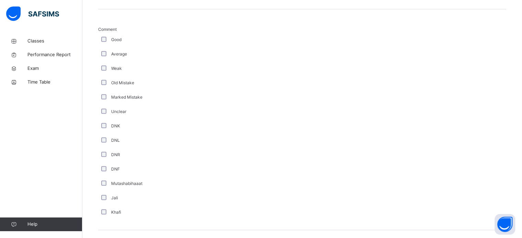
scroll to position [579, 0]
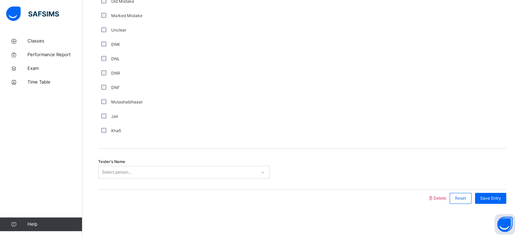
click at [120, 173] on div "Select person..." at bounding box center [117, 172] width 30 height 13
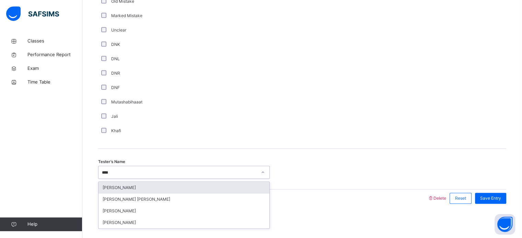
type input "*****"
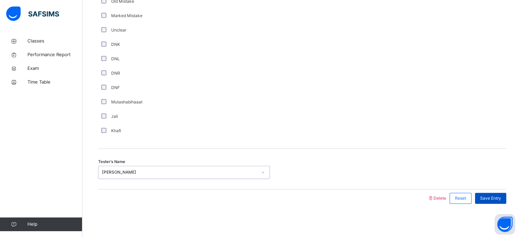
click at [484, 199] on div "Save Entry" at bounding box center [490, 198] width 31 height 11
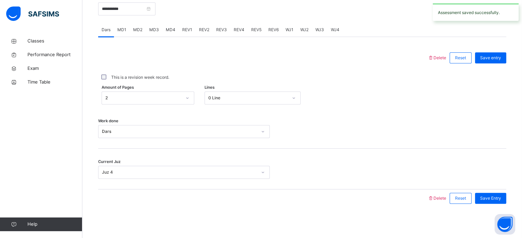
scroll to position [272, 0]
click at [201, 32] on span "REV2" at bounding box center [204, 30] width 10 height 6
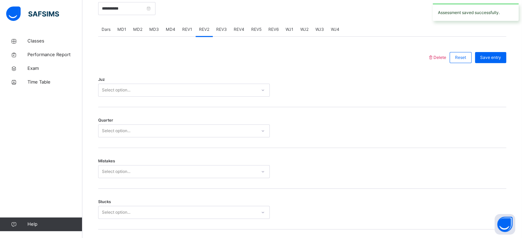
click at [170, 96] on div "Select option..." at bounding box center [177, 90] width 158 height 11
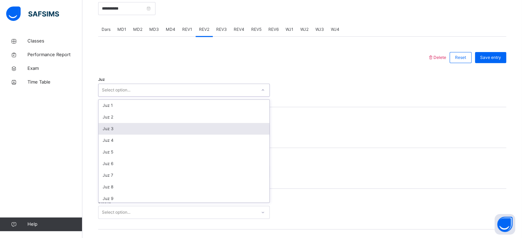
click at [121, 135] on div "Juz 3" at bounding box center [183, 129] width 171 height 12
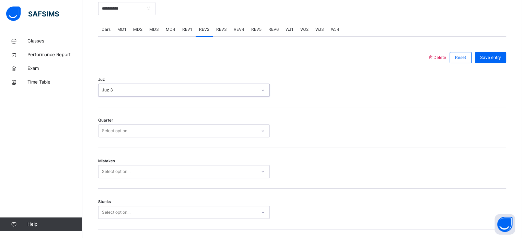
click at [122, 96] on div "Juz 3" at bounding box center [177, 90] width 158 height 11
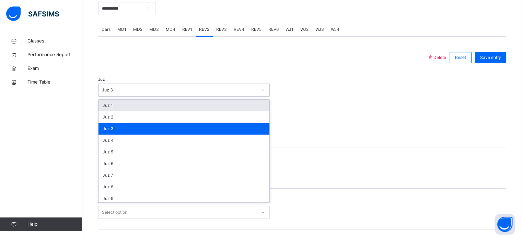
click at [118, 111] on div "Juz 1" at bounding box center [183, 106] width 171 height 12
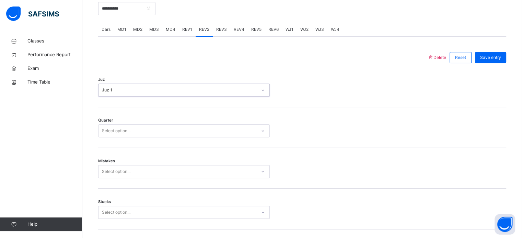
click at [119, 137] on div "Select option..." at bounding box center [116, 131] width 28 height 13
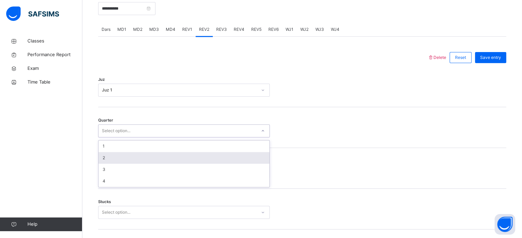
click at [114, 161] on div "2" at bounding box center [183, 158] width 171 height 12
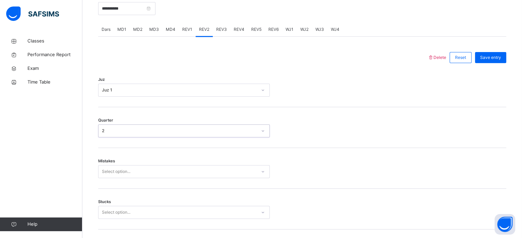
click at [114, 176] on div "Select option..." at bounding box center [184, 171] width 172 height 13
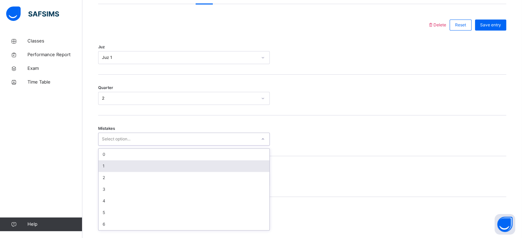
scroll to position [305, 0]
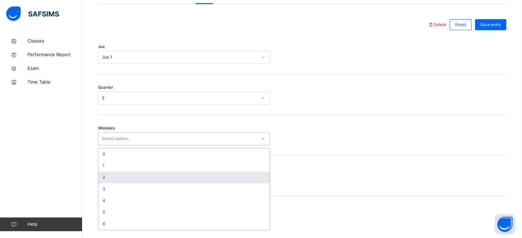
click at [111, 182] on div "2" at bounding box center [183, 178] width 171 height 12
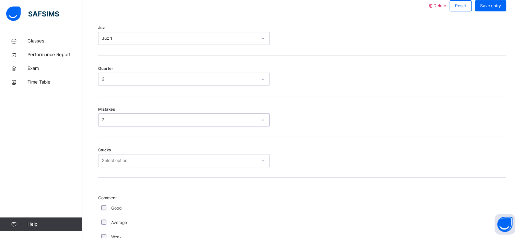
click at [111, 167] on div "Select option..." at bounding box center [184, 160] width 172 height 13
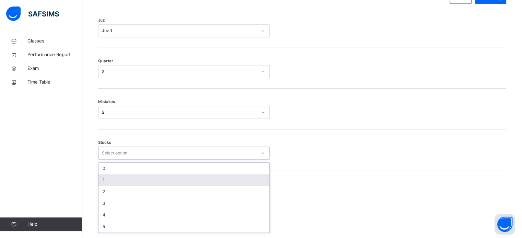
scroll to position [334, 0]
click at [109, 172] on div "0" at bounding box center [183, 167] width 171 height 12
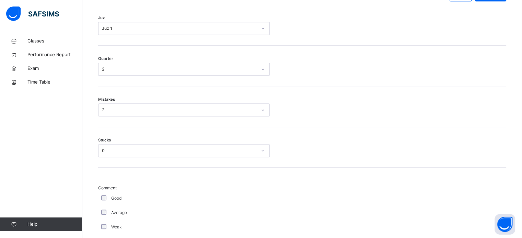
click at [104, 202] on div "Good" at bounding box center [184, 199] width 168 height 6
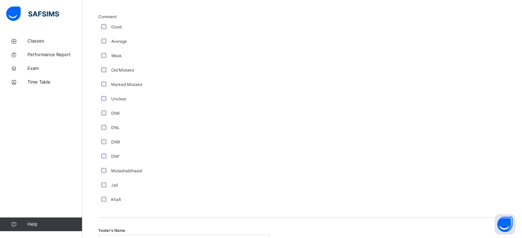
scroll to position [579, 0]
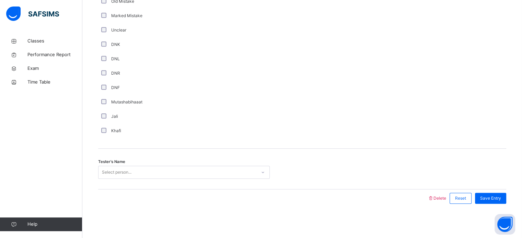
click at [162, 173] on div "Select person..." at bounding box center [177, 172] width 158 height 11
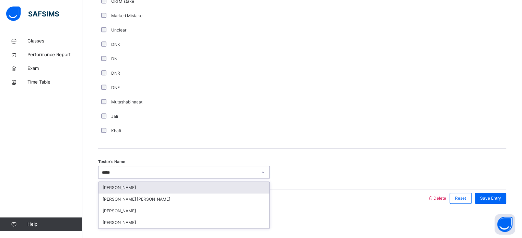
type input "*****"
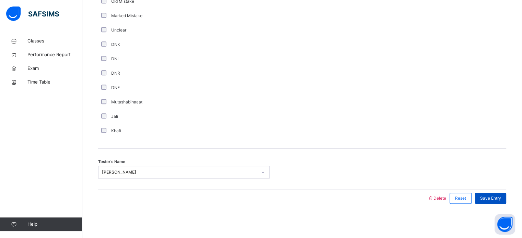
click at [496, 196] on span "Save Entry" at bounding box center [490, 199] width 21 height 6
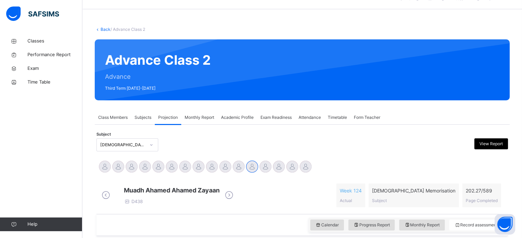
scroll to position [2, 0]
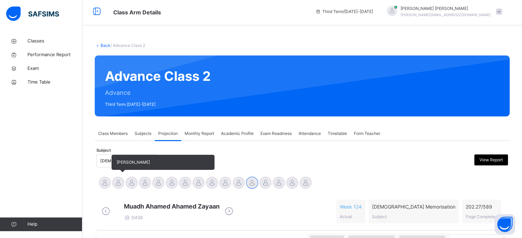
click at [118, 182] on div at bounding box center [118, 183] width 12 height 12
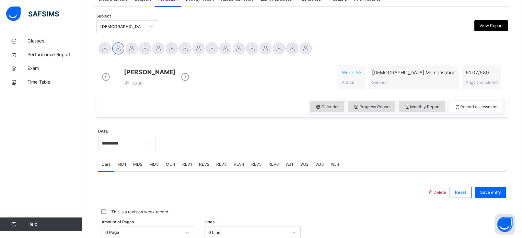
scroll to position [139, 0]
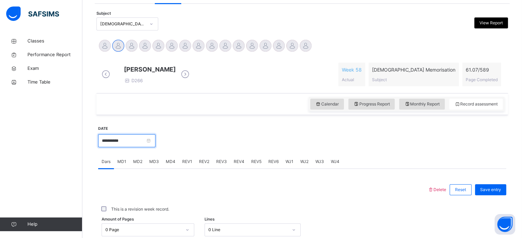
click at [136, 148] on input "**********" at bounding box center [126, 141] width 57 height 13
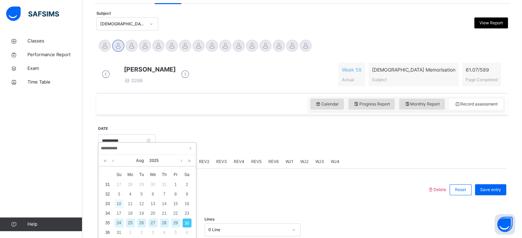
click at [118, 206] on div "10" at bounding box center [119, 204] width 9 height 9
type input "**********"
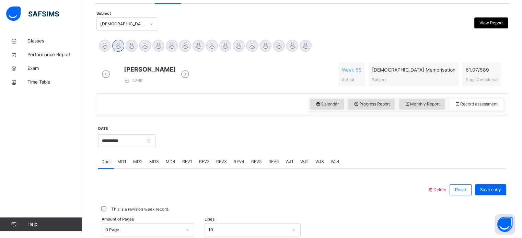
click at [169, 169] on div "MD4" at bounding box center [170, 162] width 16 height 14
click at [125, 169] on div "MD1" at bounding box center [122, 162] width 16 height 14
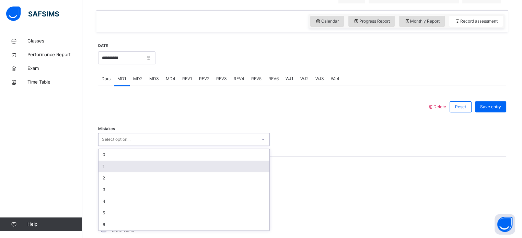
click at [126, 146] on div "option 1 focused, 2 of 7. 7 results available. Use Up and Down to choose option…" at bounding box center [184, 139] width 172 height 13
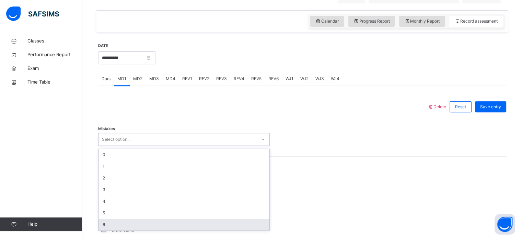
scroll to position [223, 0]
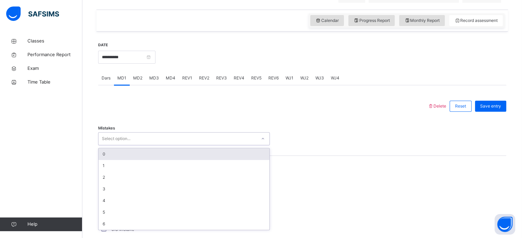
click at [109, 160] on div "0" at bounding box center [183, 155] width 171 height 12
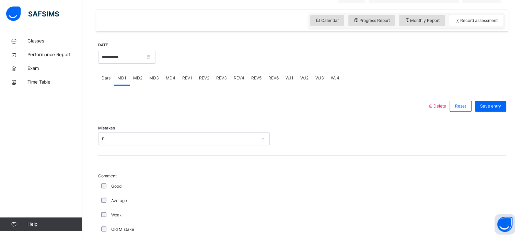
click at [103, 188] on div "Good" at bounding box center [184, 186] width 172 height 14
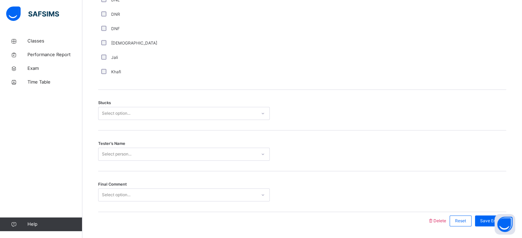
scroll to position [511, 0]
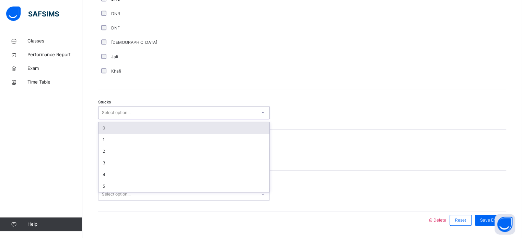
click at [116, 119] on div "Select option..." at bounding box center [116, 112] width 28 height 13
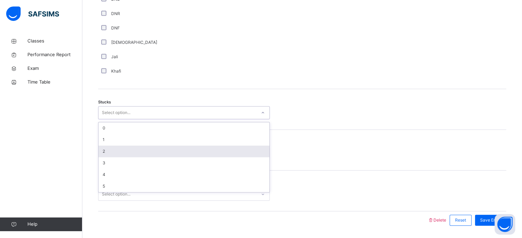
click at [115, 154] on div "2" at bounding box center [183, 152] width 171 height 12
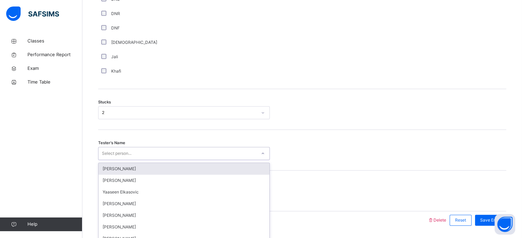
scroll to position [538, 0]
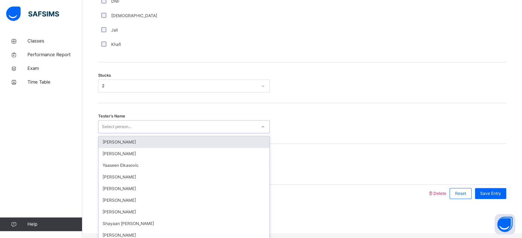
click at [114, 133] on div "option [PERSON_NAME] focused, 1 of 91. 91 results available. Use Up and Down to…" at bounding box center [184, 126] width 172 height 13
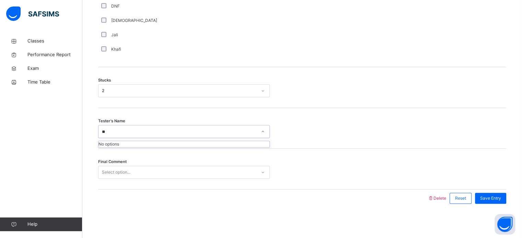
type input "*"
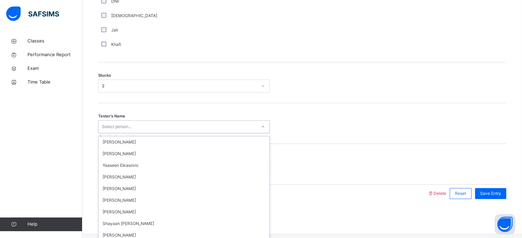
scroll to position [241, 0]
click at [110, 129] on div "Select person..." at bounding box center [117, 126] width 30 height 13
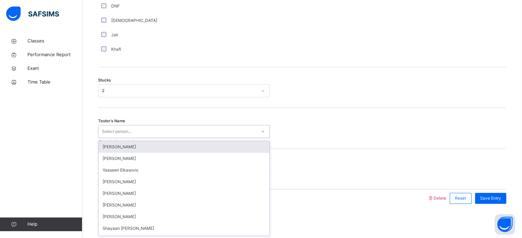
click at [110, 129] on div "Select person..." at bounding box center [117, 131] width 30 height 13
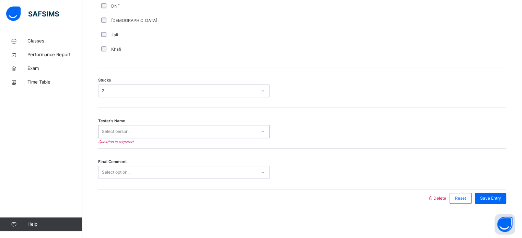
type input "*"
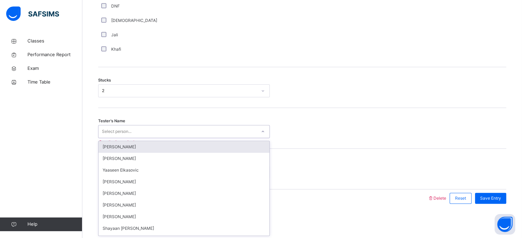
click at [279, 82] on div "Stucks 2" at bounding box center [302, 87] width 408 height 41
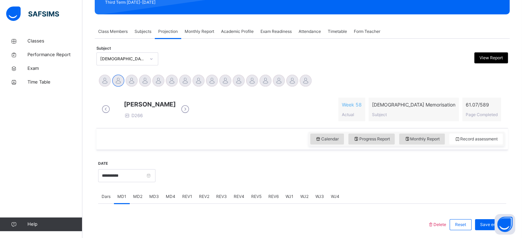
scroll to position [104, 0]
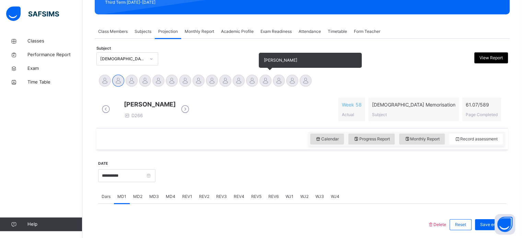
click at [266, 80] on div at bounding box center [265, 81] width 12 height 12
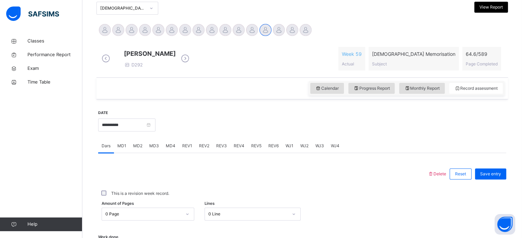
scroll to position [156, 0]
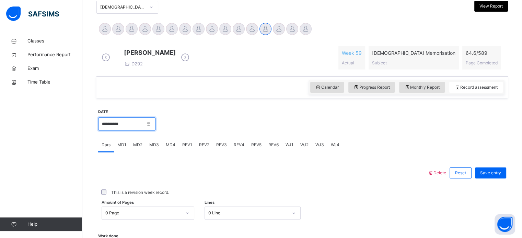
click at [133, 126] on input "**********" at bounding box center [126, 124] width 57 height 13
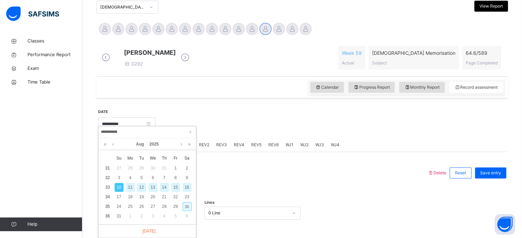
click at [187, 205] on div "30" at bounding box center [187, 206] width 9 height 9
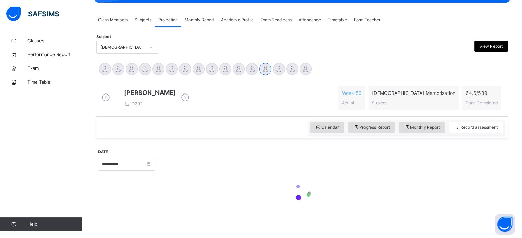
type input "**********"
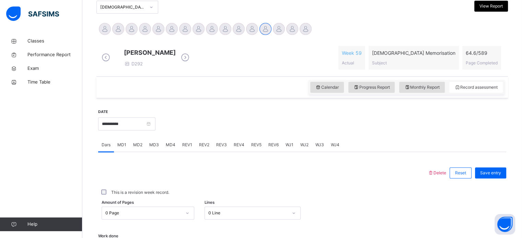
click at [288, 148] on span "WJ1" at bounding box center [289, 145] width 8 height 6
click at [304, 148] on span "WJ2" at bounding box center [304, 145] width 8 height 6
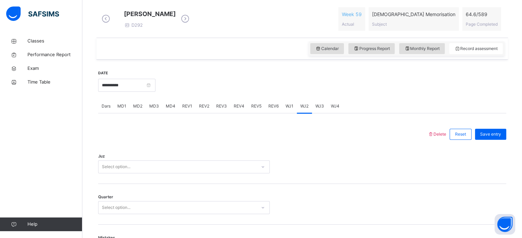
scroll to position [195, 0]
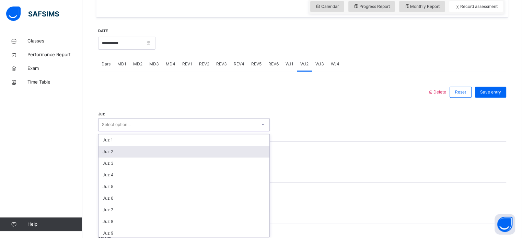
click at [232, 131] on div "option Juz 2 focused, 2 of 30. 30 results available. Use Up and Down to choose …" at bounding box center [184, 124] width 172 height 13
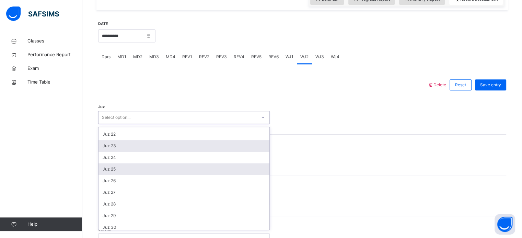
scroll to position [247, 0]
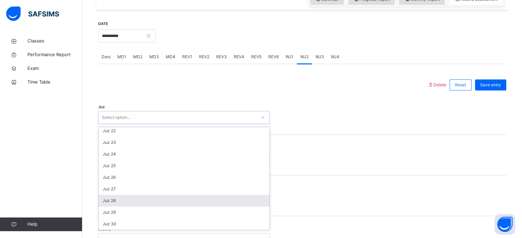
click at [179, 204] on div "Juz 28" at bounding box center [183, 201] width 171 height 12
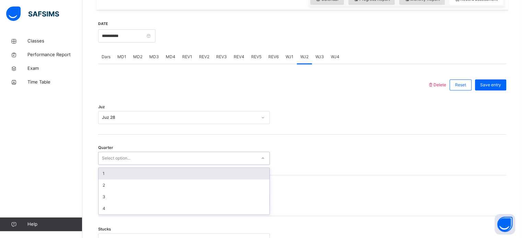
click at [171, 164] on div "Select option..." at bounding box center [177, 158] width 158 height 11
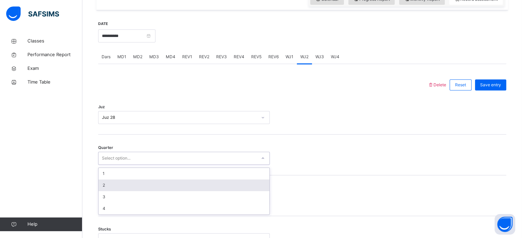
click at [161, 191] on div "2" at bounding box center [183, 186] width 171 height 12
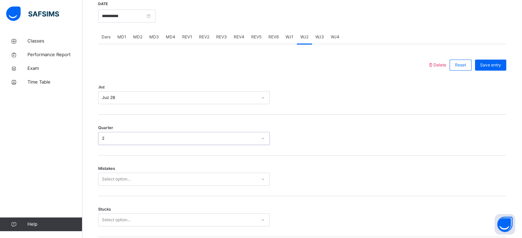
scroll to position [265, 0]
click at [161, 180] on div "Select option..." at bounding box center [184, 179] width 172 height 13
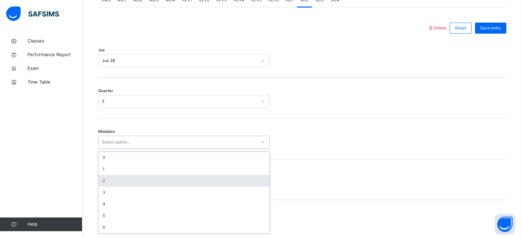
scroll to position [305, 0]
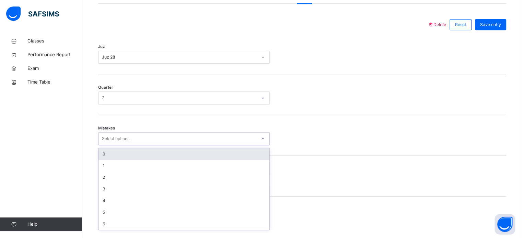
click at [157, 159] on div "0" at bounding box center [183, 155] width 171 height 12
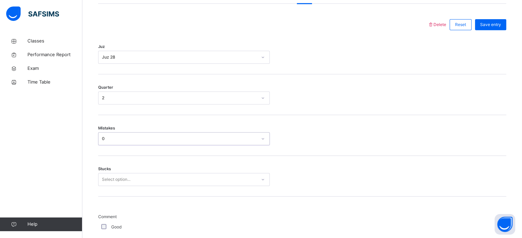
click at [149, 183] on div "Select option..." at bounding box center [184, 179] width 172 height 13
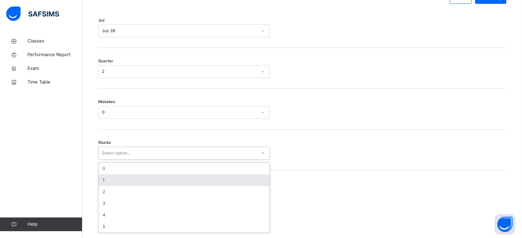
scroll to position [334, 0]
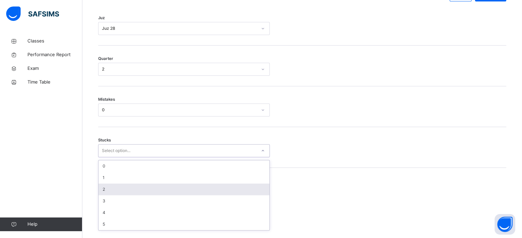
click at [148, 196] on div "2" at bounding box center [183, 190] width 171 height 12
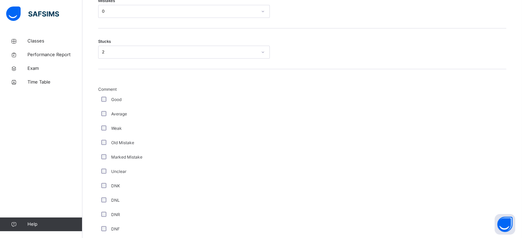
scroll to position [579, 0]
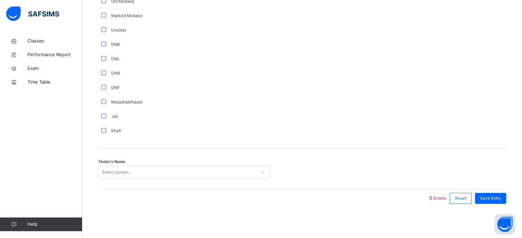
click at [129, 175] on div "Select person..." at bounding box center [117, 172] width 30 height 13
type input "*"
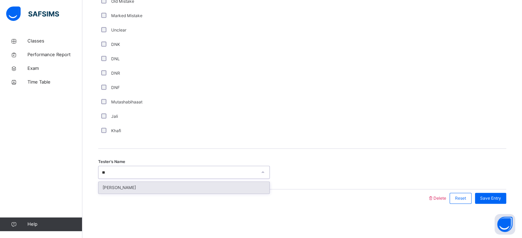
type input "*"
type input "*****"
click at [162, 188] on div "[PERSON_NAME]" at bounding box center [183, 188] width 171 height 12
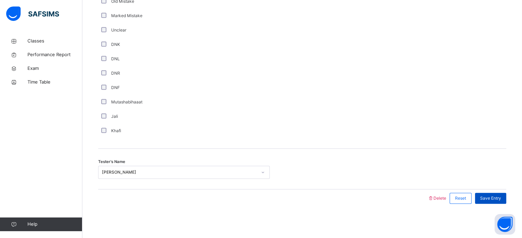
click at [489, 200] on span "Save Entry" at bounding box center [490, 199] width 21 height 6
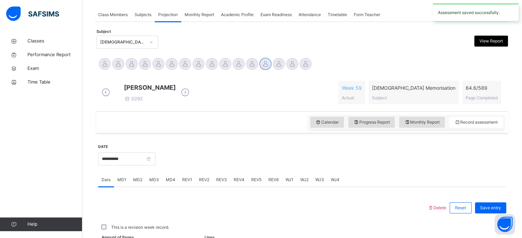
scroll to position [277, 0]
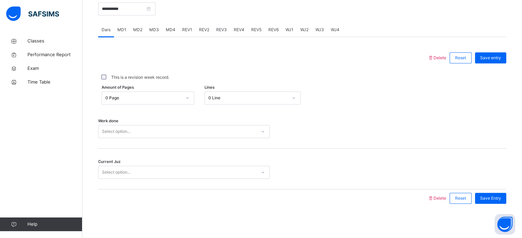
click at [206, 132] on div "Select option..." at bounding box center [177, 132] width 158 height 11
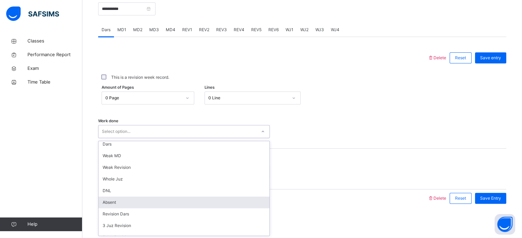
scroll to position [0, 0]
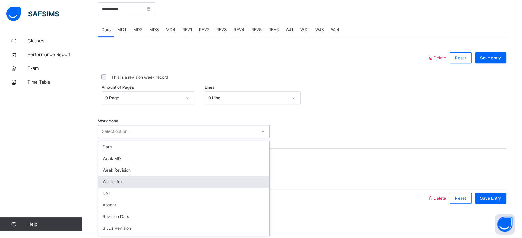
click at [164, 180] on div "Whole Juz" at bounding box center [183, 182] width 171 height 12
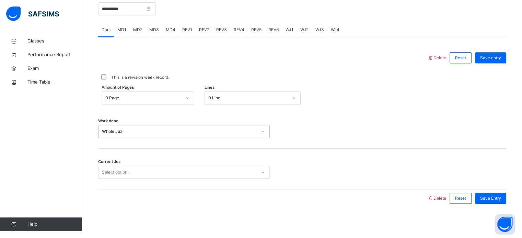
click at [235, 178] on div "Select option..." at bounding box center [184, 172] width 172 height 13
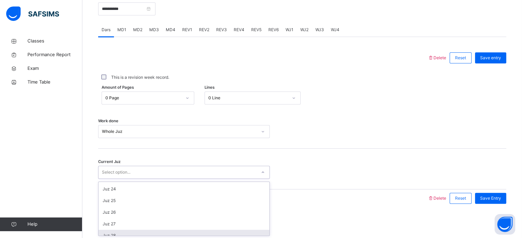
scroll to position [296, 0]
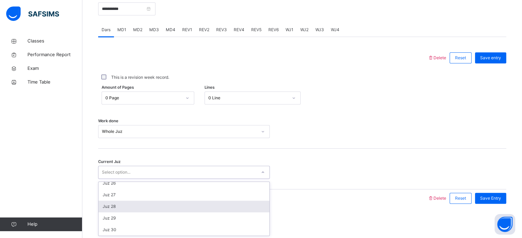
click at [220, 212] on div "Juz 28" at bounding box center [183, 207] width 171 height 12
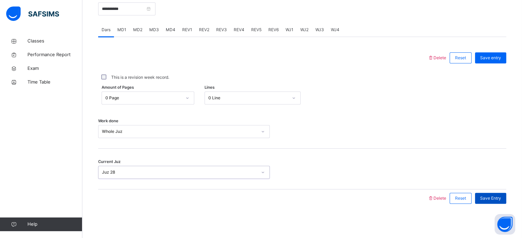
click at [493, 198] on span "Save Entry" at bounding box center [490, 199] width 21 height 6
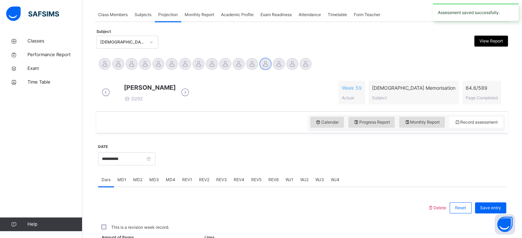
scroll to position [277, 0]
